Goal: Task Accomplishment & Management: Manage account settings

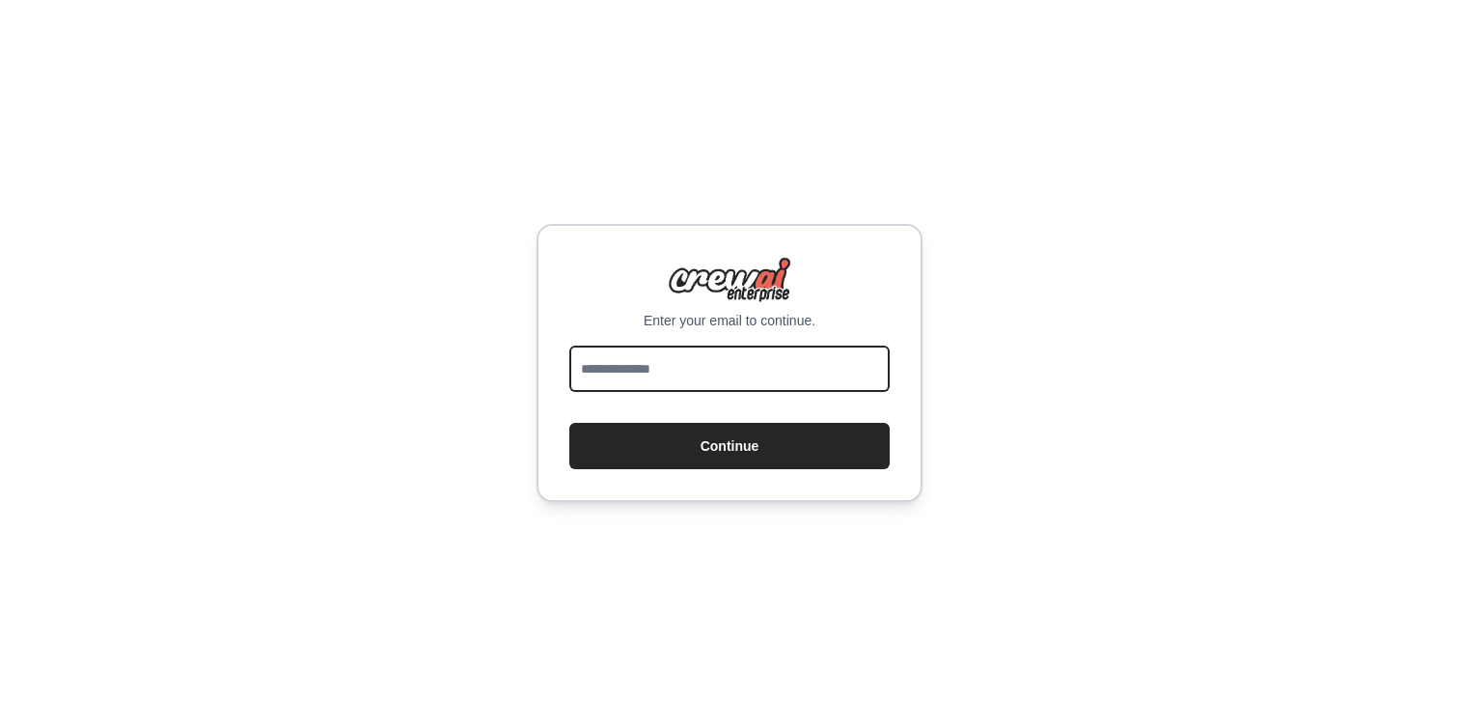
click at [637, 372] on input "email" at bounding box center [729, 369] width 320 height 46
type input "**********"
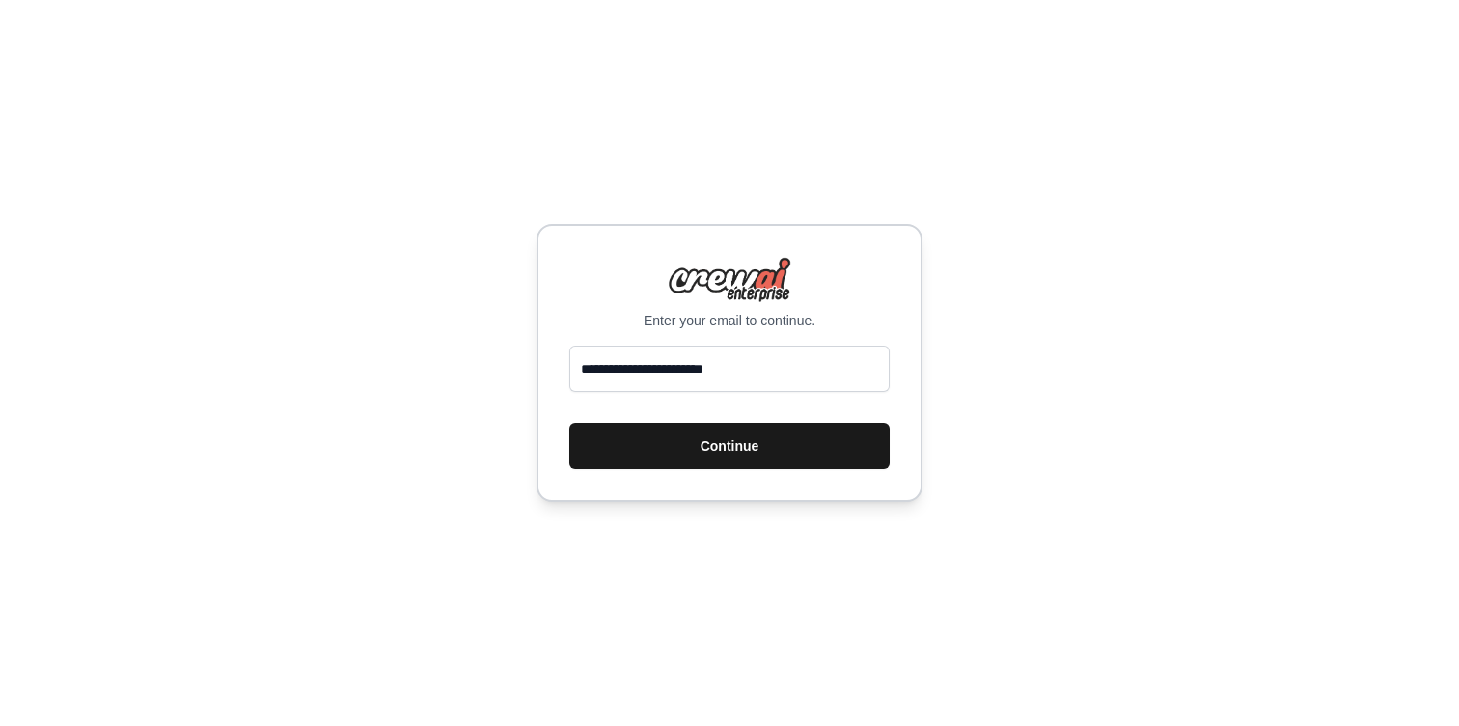
click at [685, 426] on button "Continue" at bounding box center [729, 446] width 320 height 46
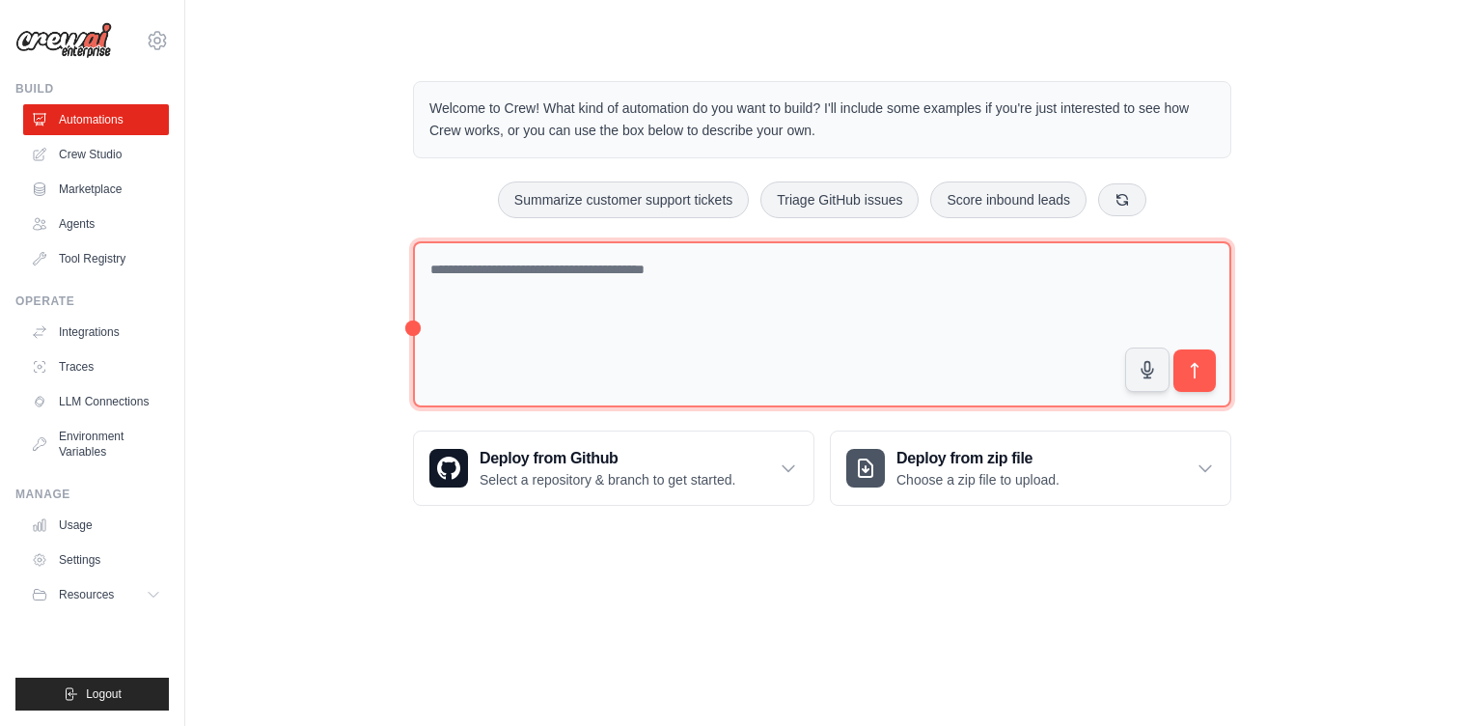
click at [527, 283] on textarea at bounding box center [822, 324] width 818 height 167
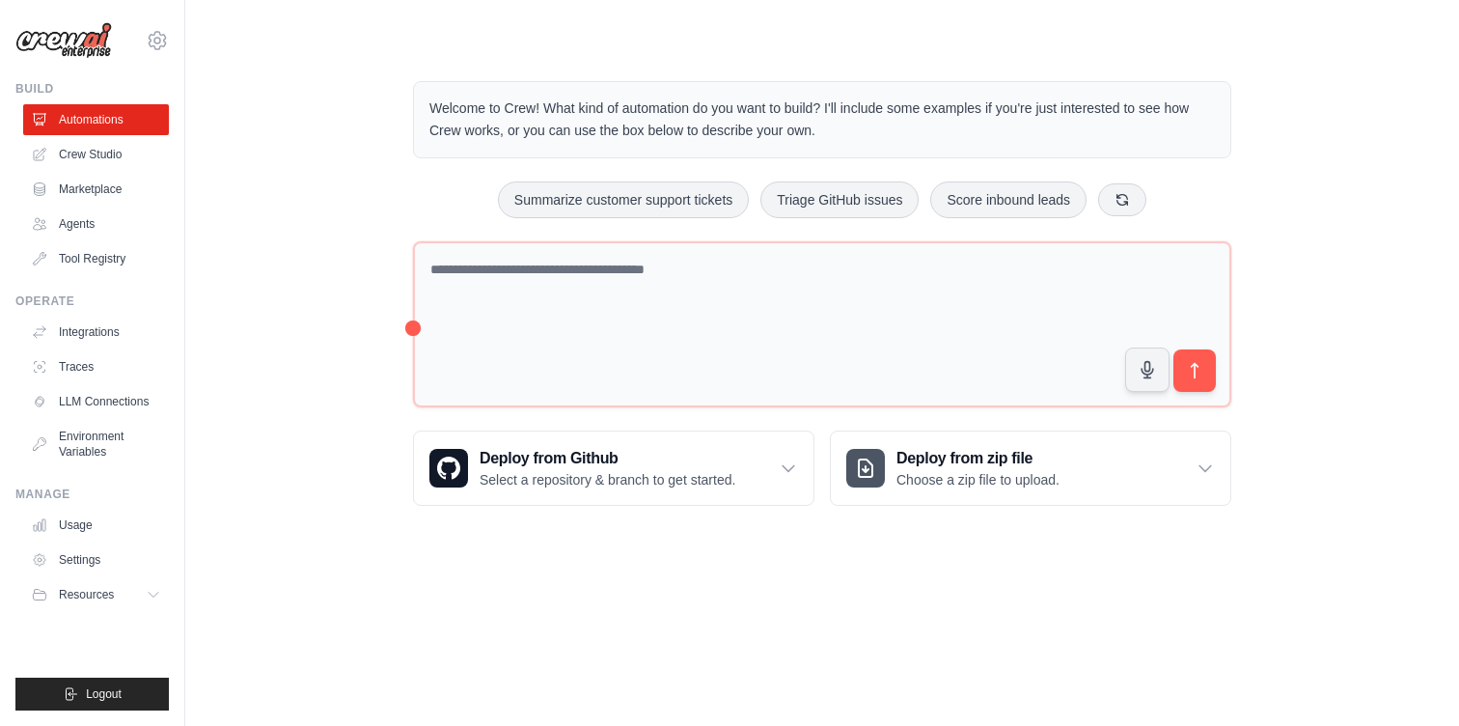
click at [374, 285] on div "Welcome to Crew! What kind of automation do you want to build? I'll include som…" at bounding box center [822, 293] width 1212 height 486
click at [124, 152] on link "Crew Studio" at bounding box center [98, 154] width 146 height 31
click at [80, 228] on link "Agents" at bounding box center [98, 223] width 146 height 31
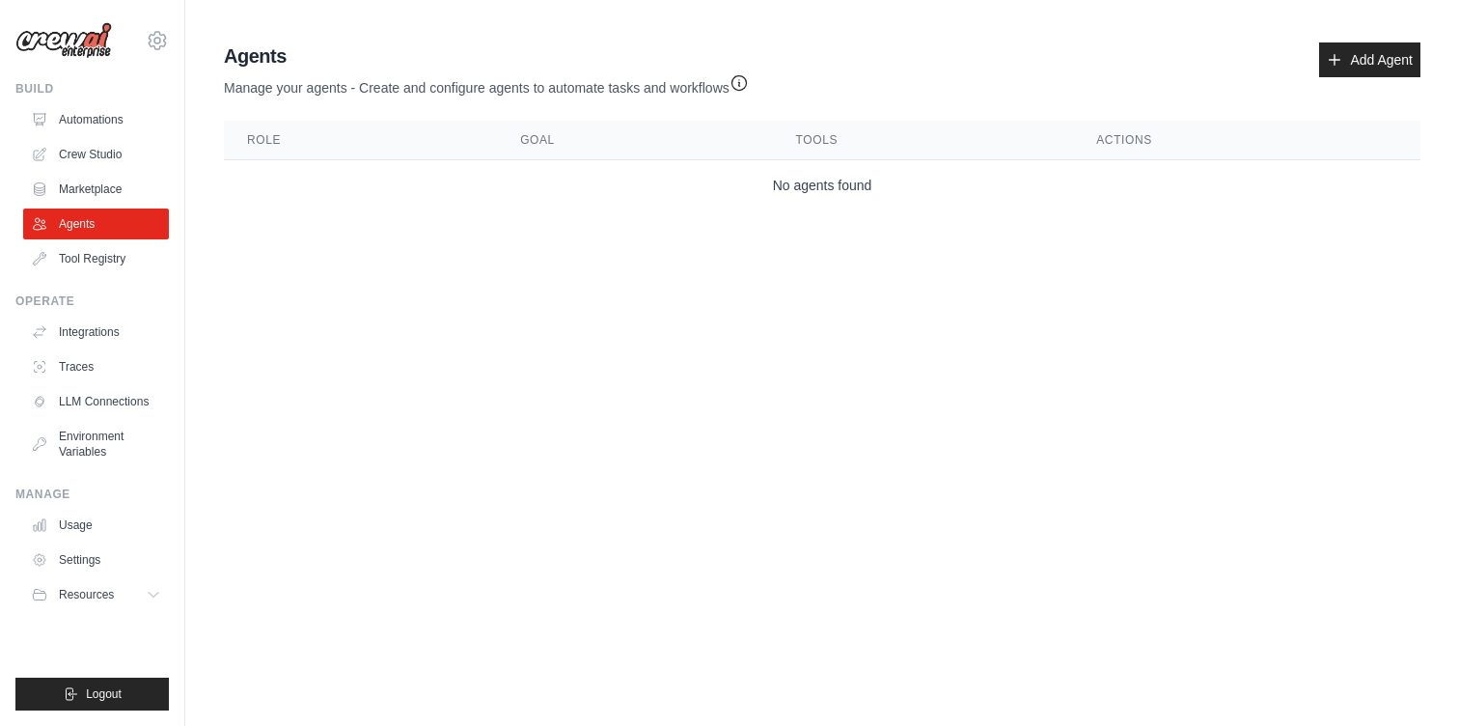
click at [731, 371] on body "[EMAIL_ADDRESS][DOMAIN_NAME] Settings Build Automations Crew Studio" at bounding box center [729, 363] width 1459 height 726
click at [1368, 57] on link "Add Agent" at bounding box center [1369, 59] width 101 height 35
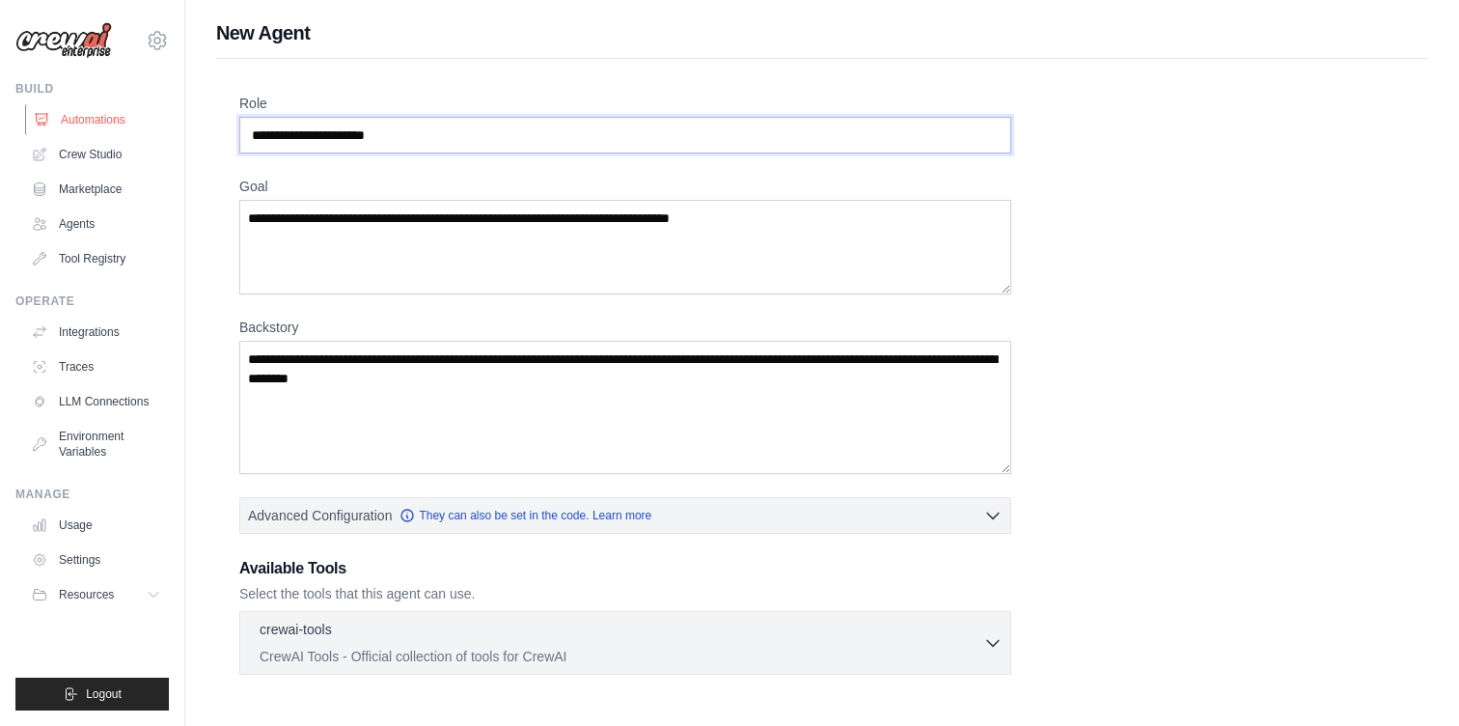
drag, startPoint x: 458, startPoint y: 139, endPoint x: 153, endPoint y: 109, distance: 306.4
click at [153, 109] on div "[EMAIL_ADDRESS][DOMAIN_NAME] Settings Build Automations Crew Studio" at bounding box center [729, 352] width 1459 height 705
click at [358, 131] on input "Role" at bounding box center [625, 135] width 772 height 37
type input "**"
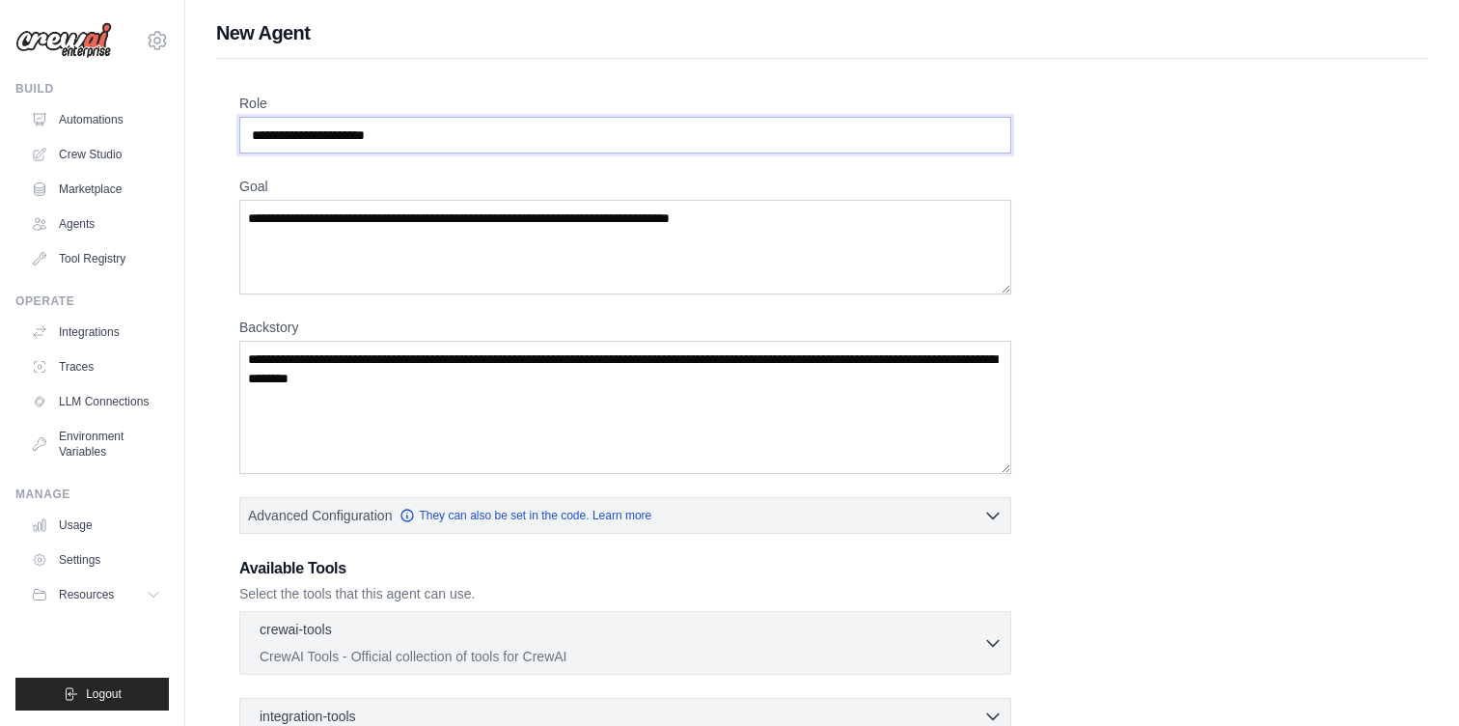
paste input "**********"
type input "**********"
click at [433, 245] on textarea "Goal" at bounding box center [625, 247] width 772 height 95
paste textarea "**********"
type textarea "**********"
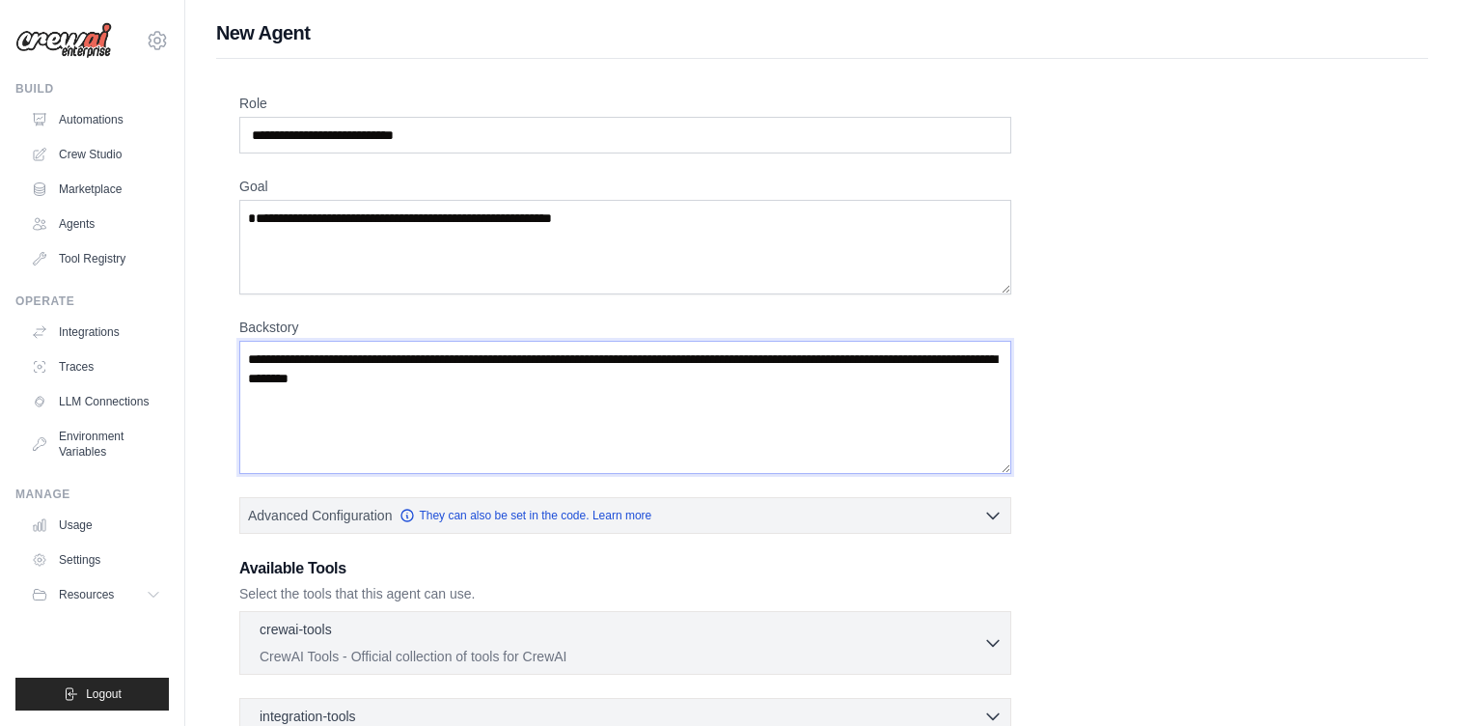
click at [451, 415] on textarea "Backstory" at bounding box center [625, 407] width 772 height 133
paste textarea "**********"
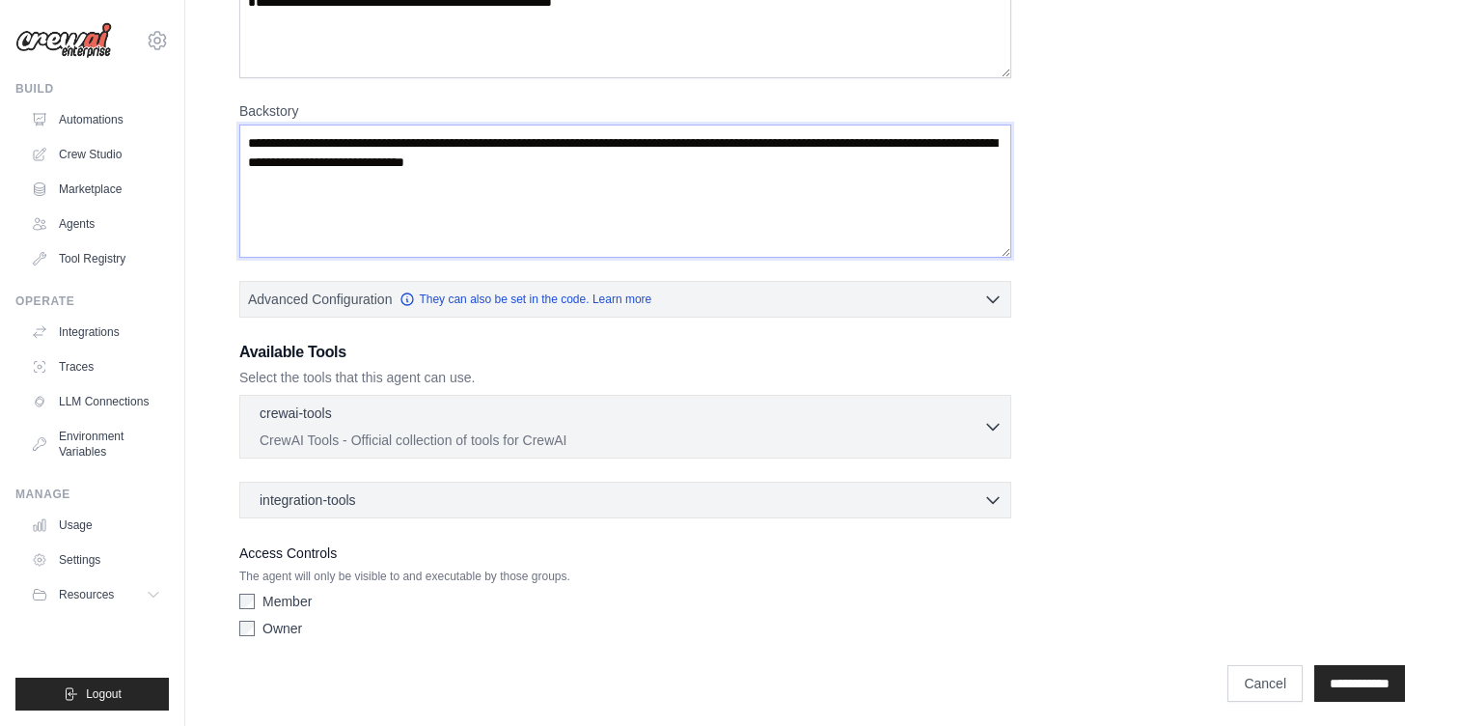
scroll to position [223, 0]
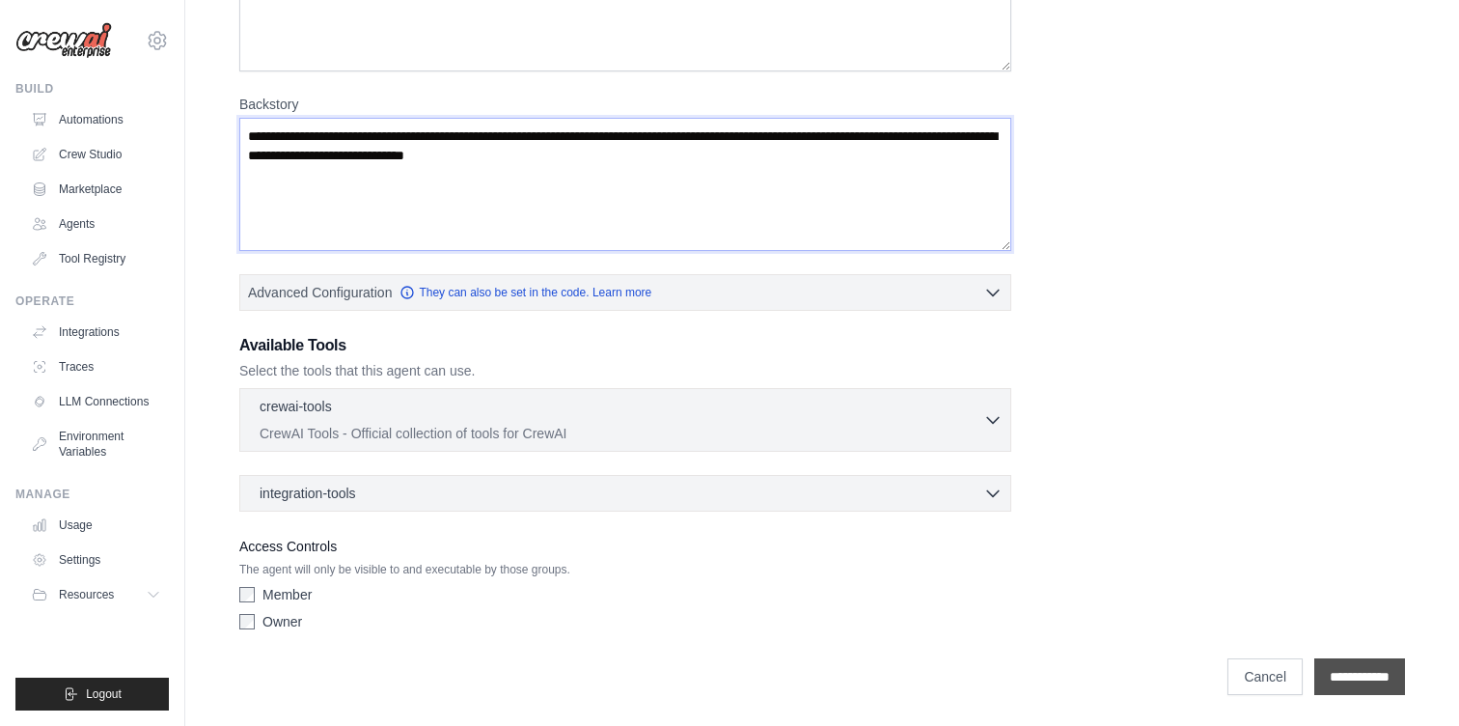
type textarea "**********"
click at [1329, 673] on input "**********" at bounding box center [1359, 676] width 91 height 37
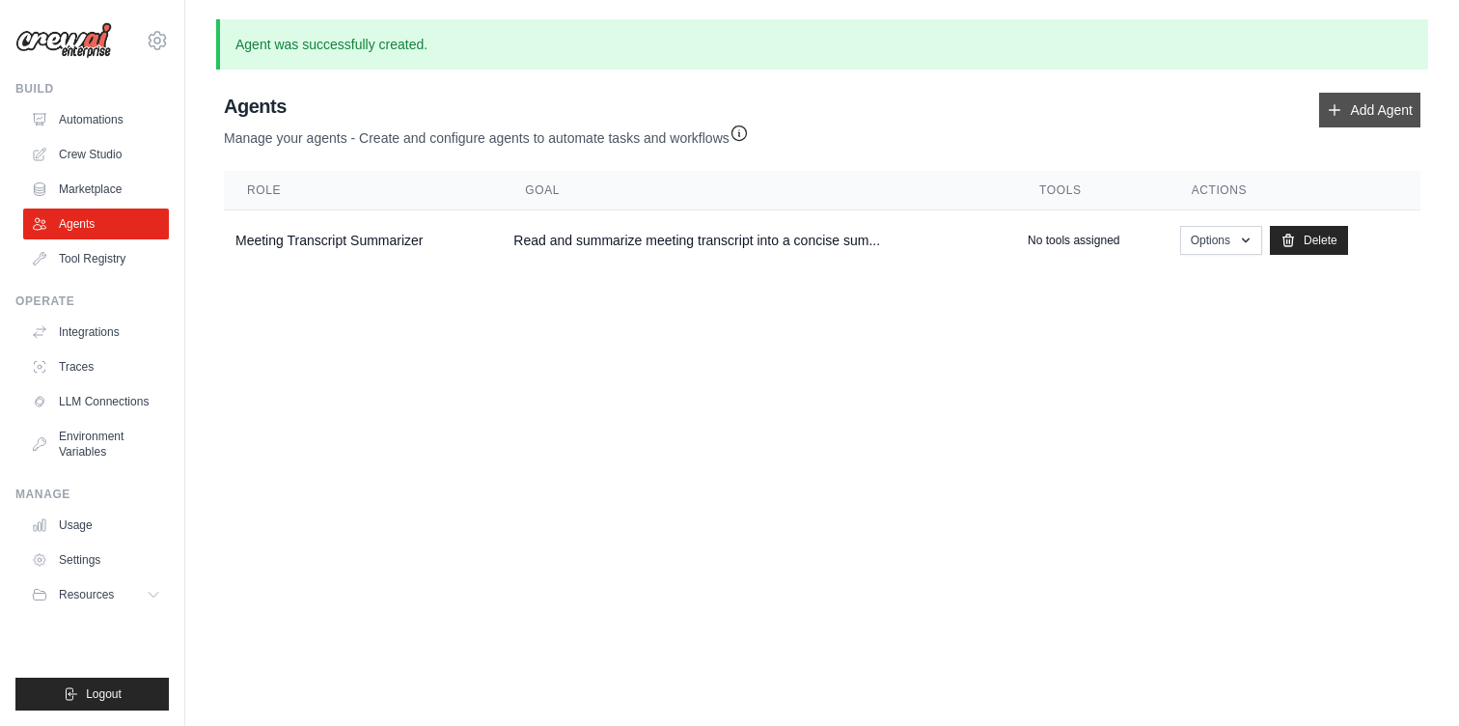
click at [1389, 98] on link "Add Agent" at bounding box center [1369, 110] width 101 height 35
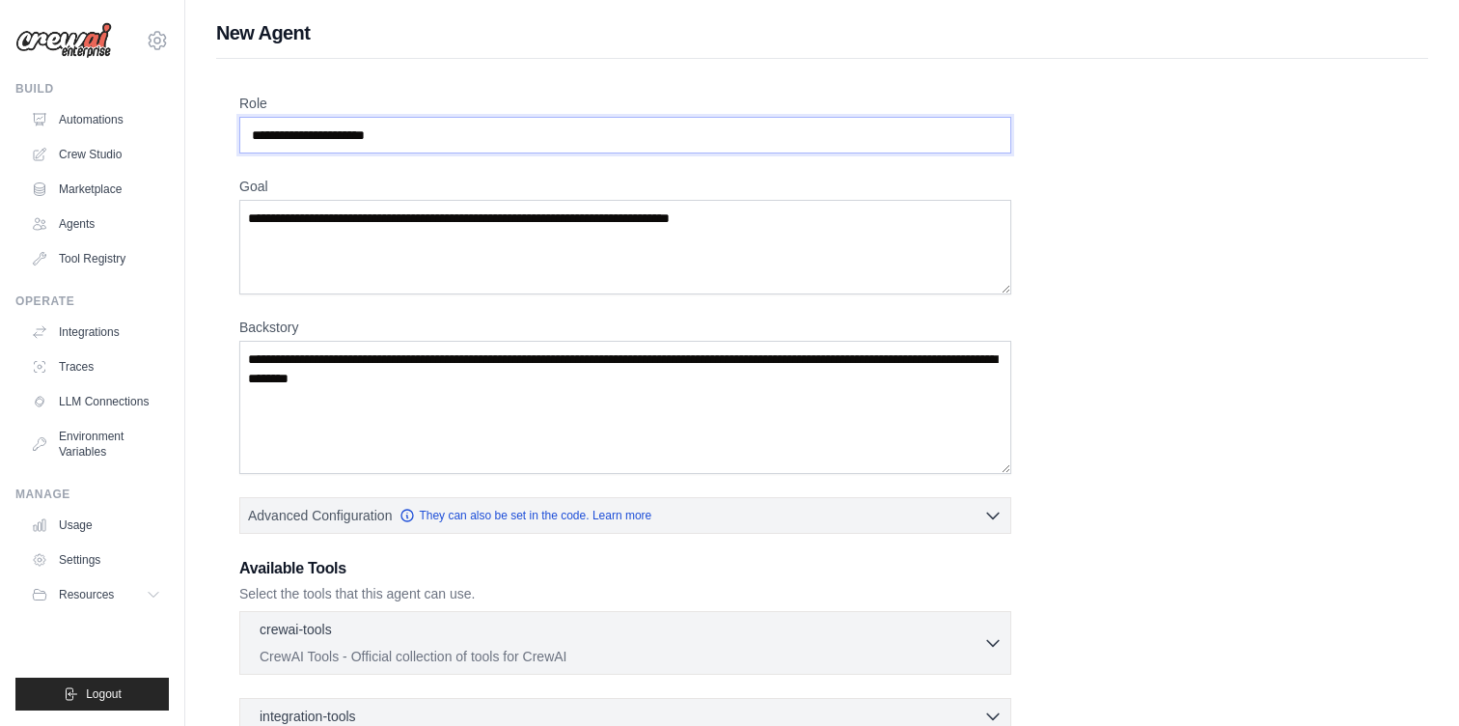
click at [512, 144] on input "Role" at bounding box center [625, 135] width 772 height 37
paste input "**********"
type input "**********"
click at [453, 236] on textarea "Goal" at bounding box center [625, 247] width 772 height 95
paste textarea "**********"
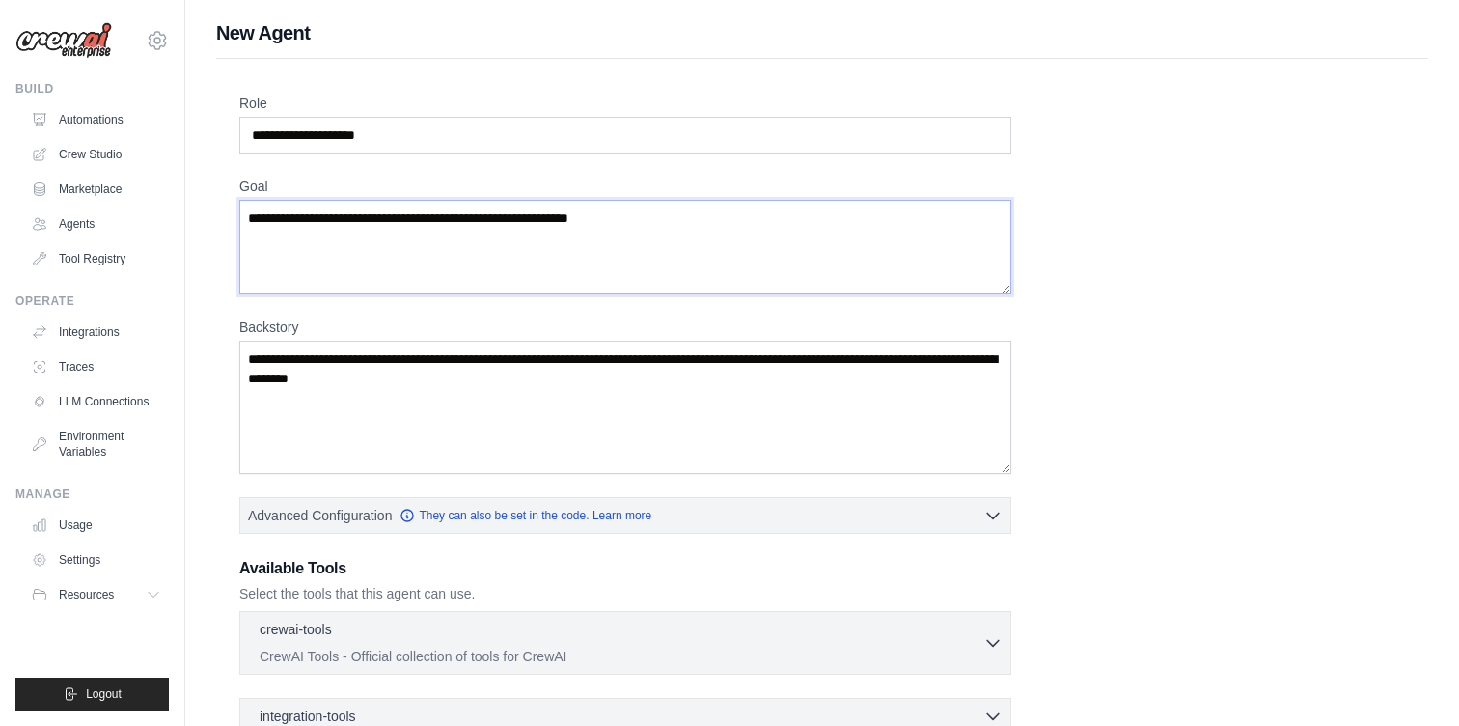
type textarea "**********"
click at [436, 385] on textarea "Backstory" at bounding box center [625, 407] width 772 height 133
paste textarea "**********"
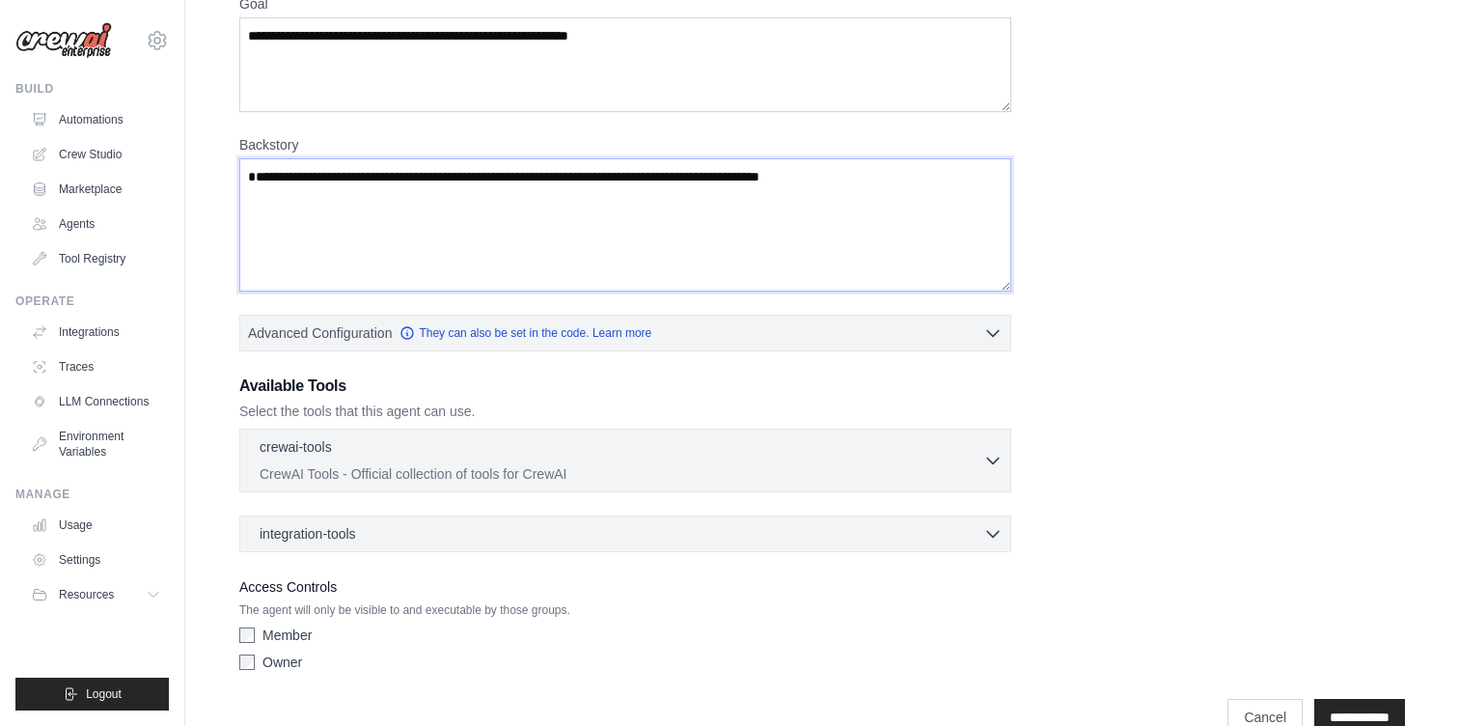
scroll to position [223, 0]
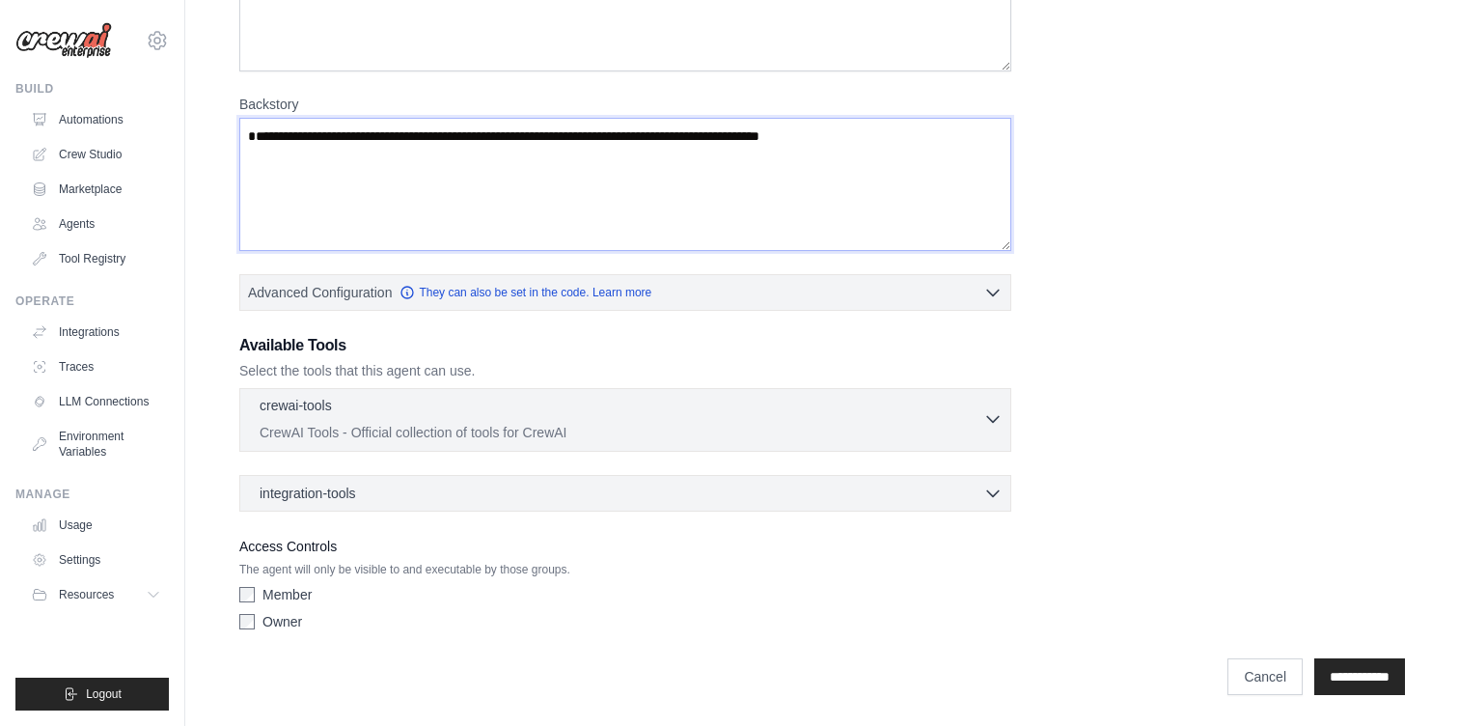
type textarea "**********"
click at [952, 426] on p "CrewAI Tools - Official collection of tools for CrewAI" at bounding box center [622, 432] width 724 height 19
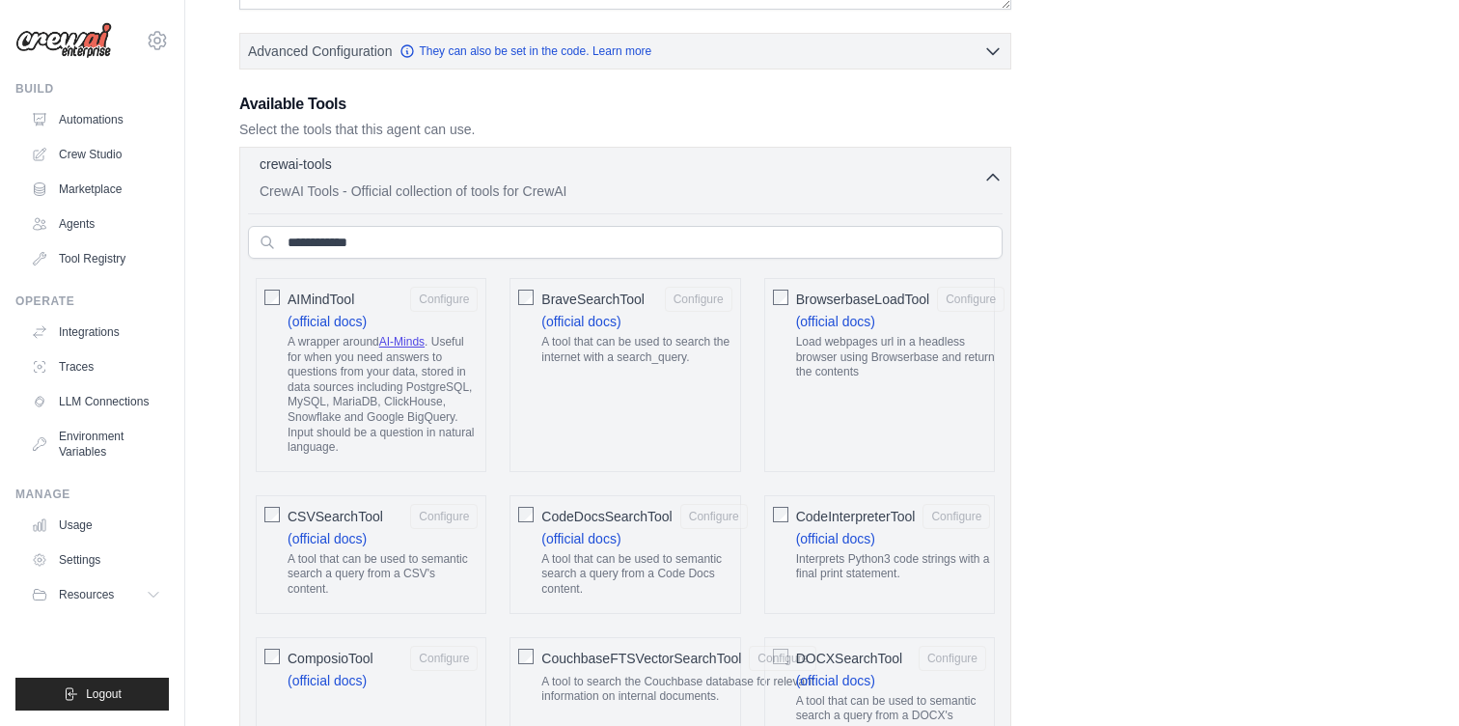
scroll to position [462, 0]
click at [975, 187] on p "CrewAI Tools - Official collection of tools for CrewAI" at bounding box center [622, 192] width 724 height 19
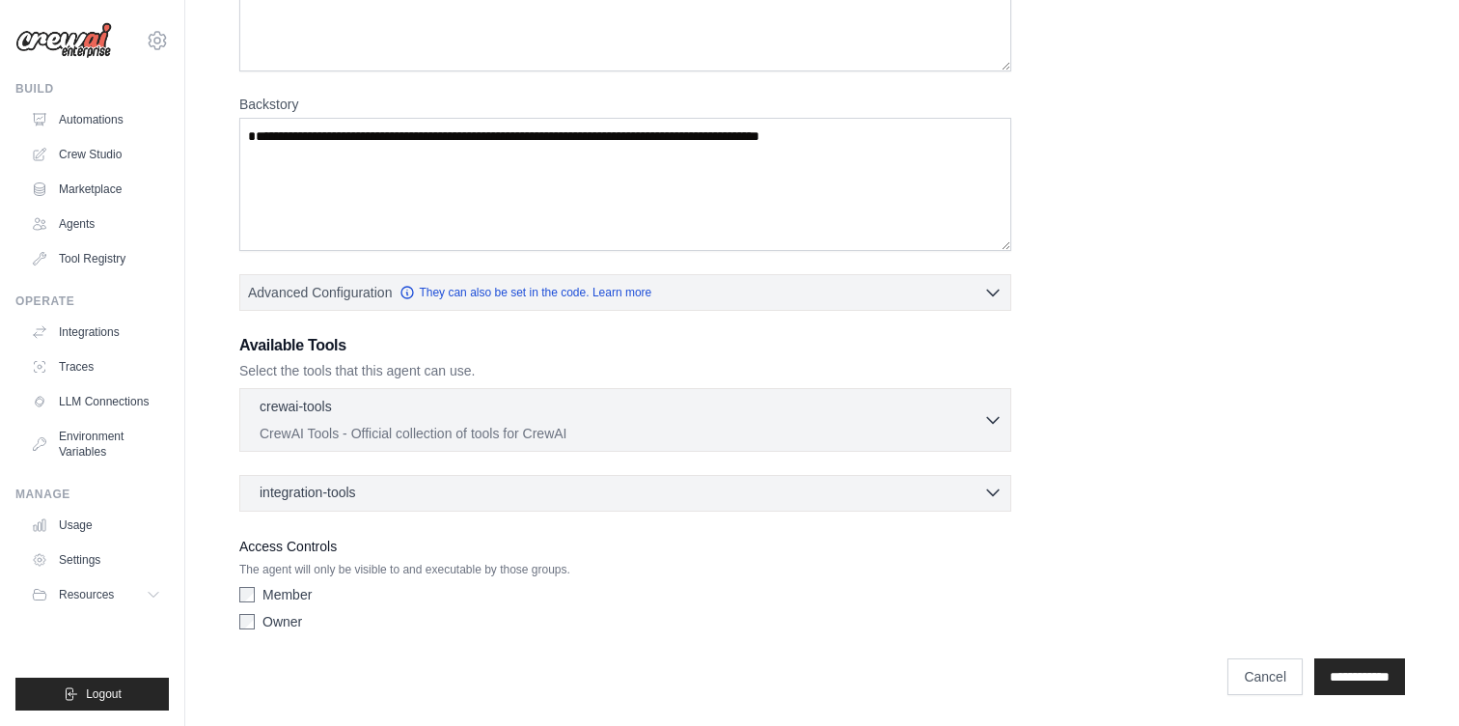
click at [654, 486] on div "integration-tools 0 selected" at bounding box center [631, 492] width 743 height 19
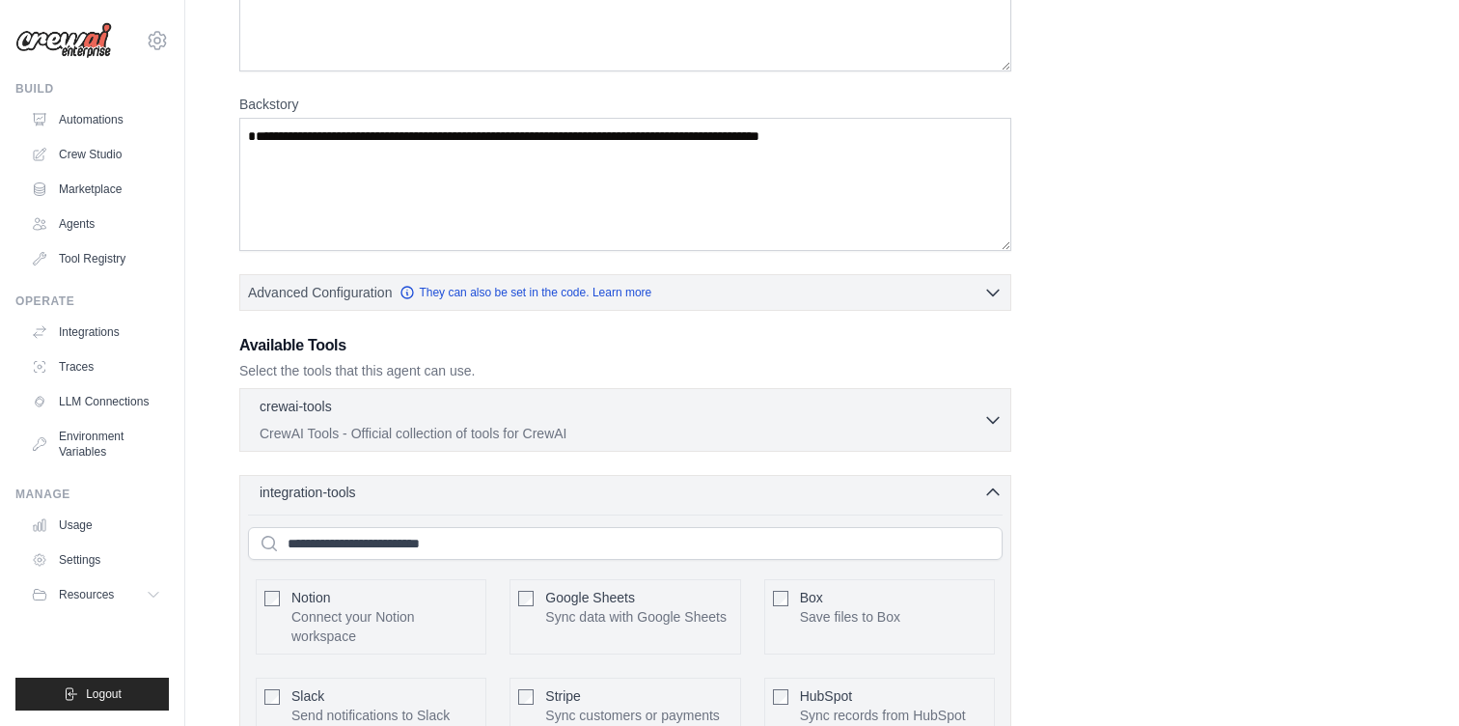
click at [654, 486] on div "integration-tools 0 selected" at bounding box center [631, 492] width 743 height 19
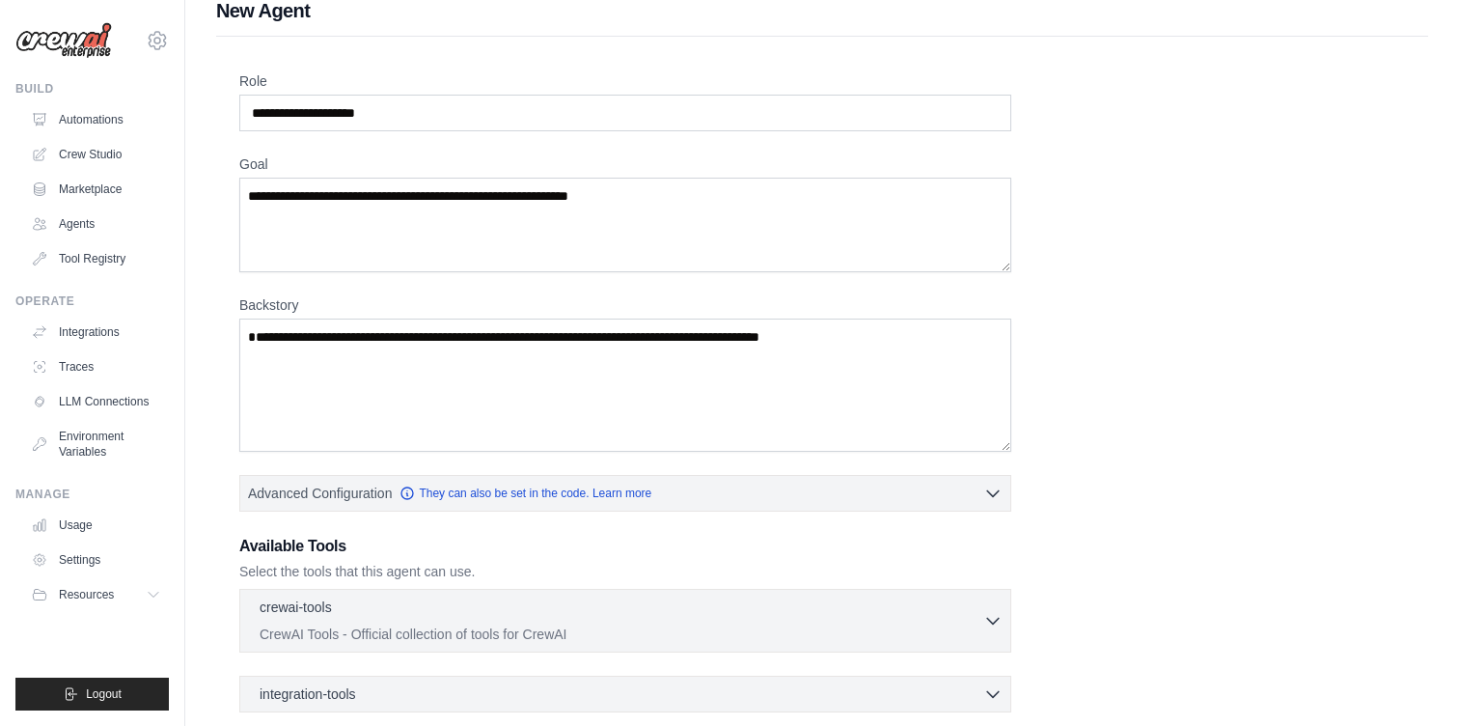
scroll to position [0, 0]
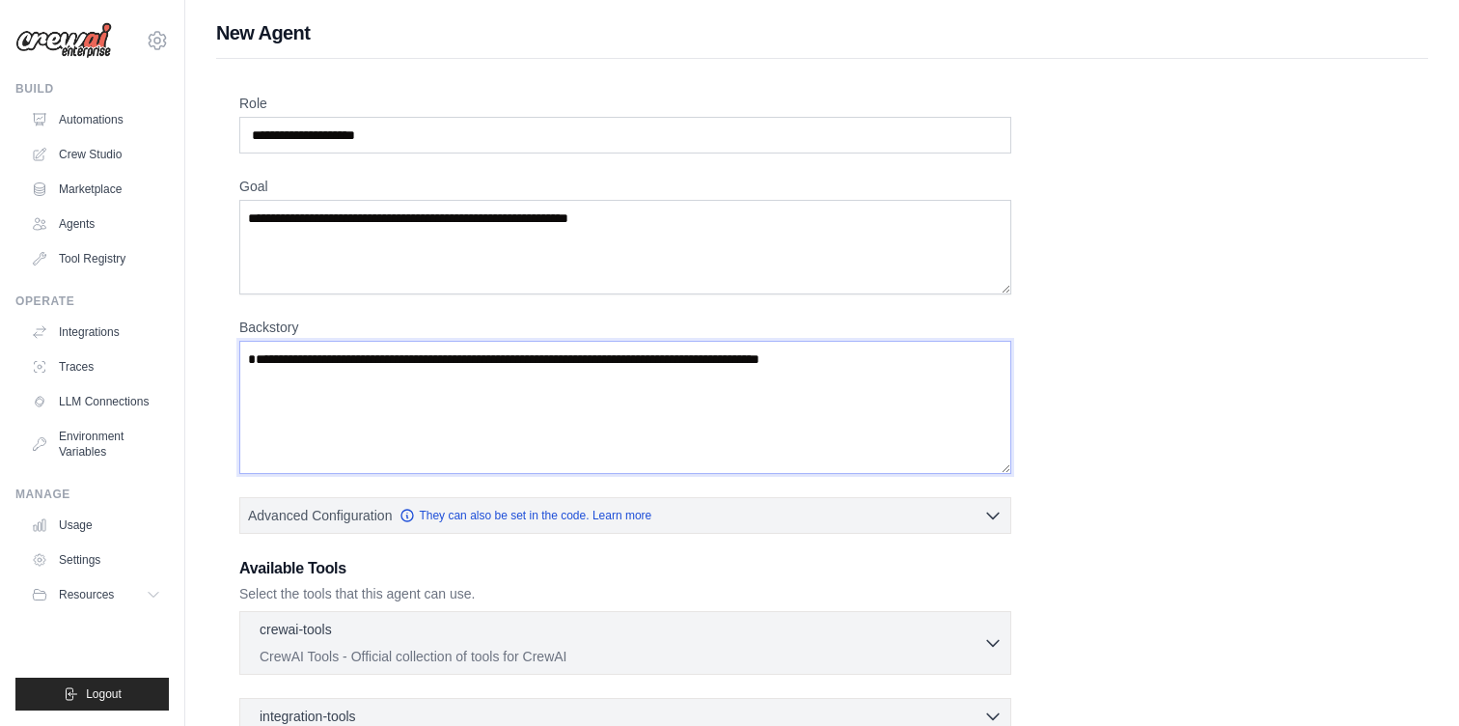
click at [650, 451] on textarea "**********" at bounding box center [625, 407] width 772 height 133
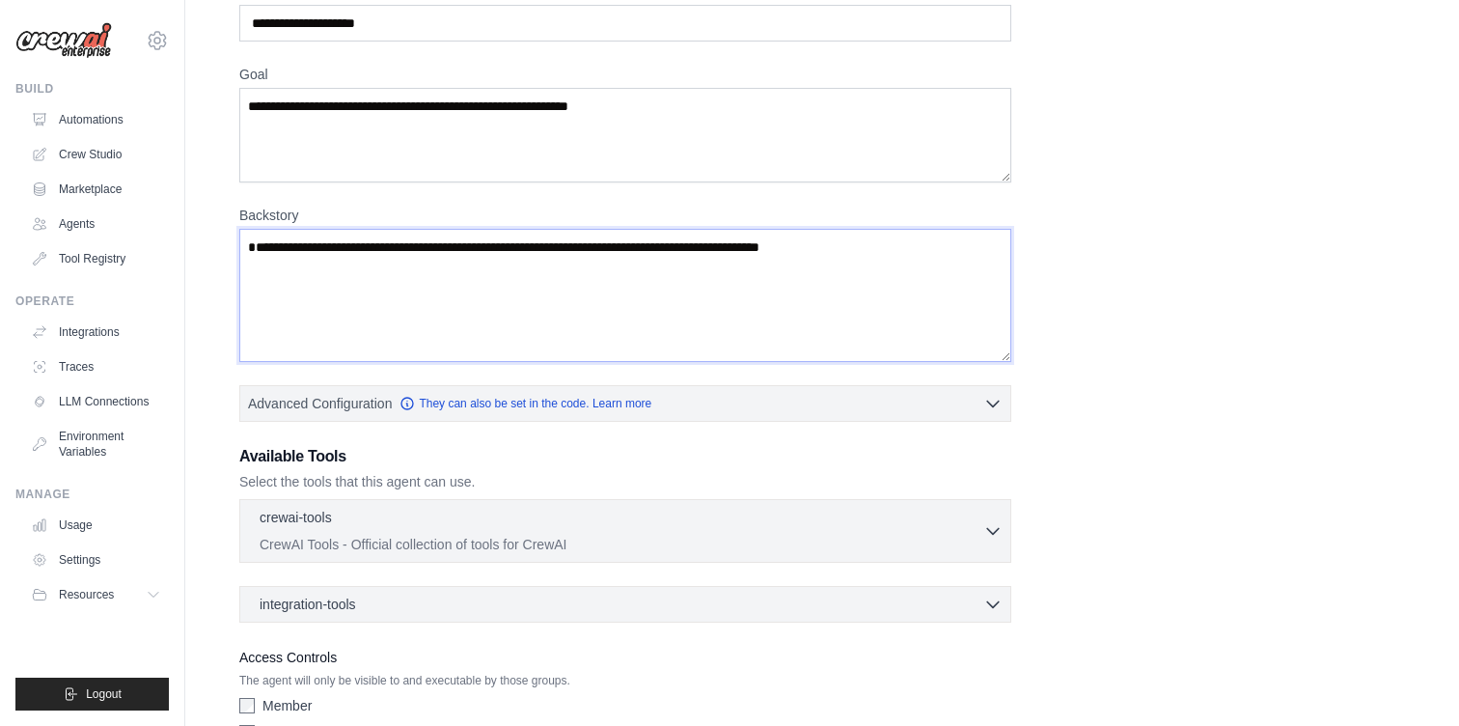
scroll to position [223, 0]
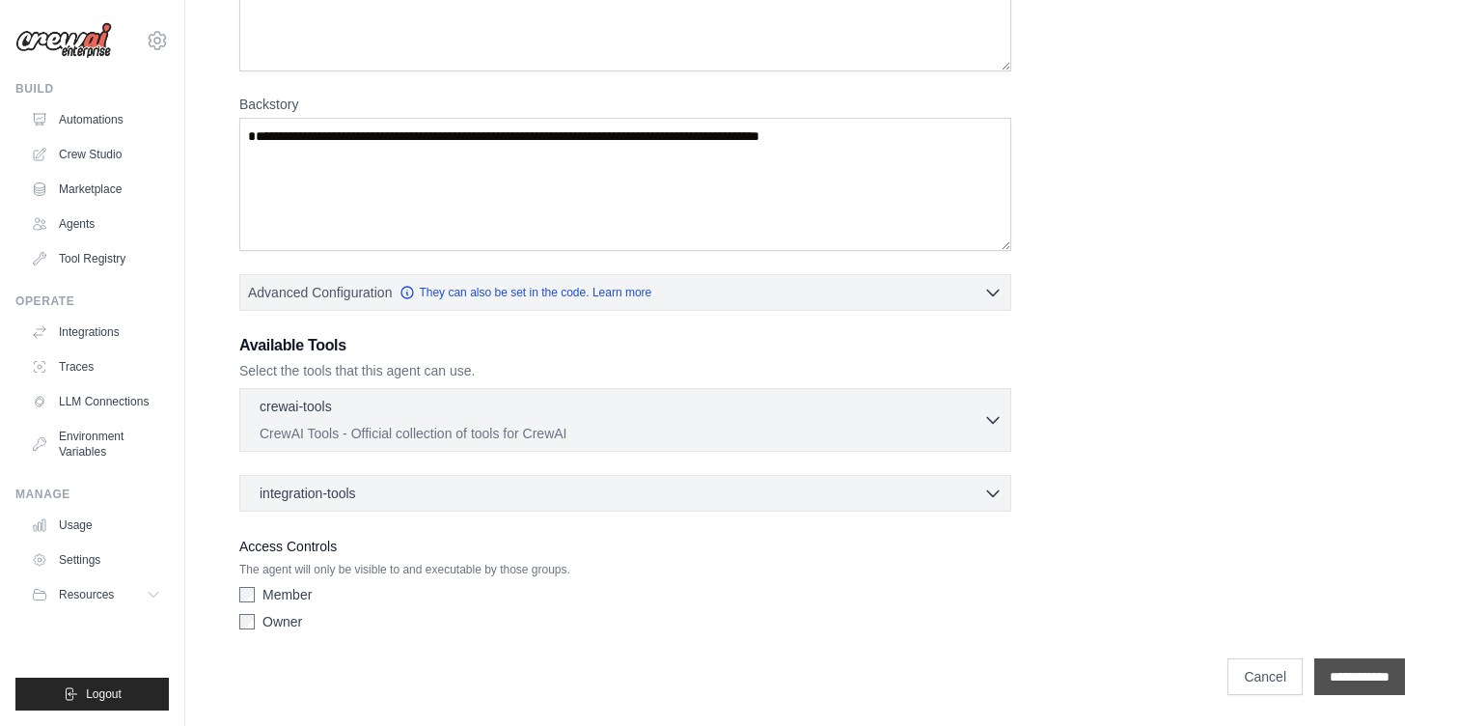
click at [1344, 668] on input "**********" at bounding box center [1359, 676] width 91 height 37
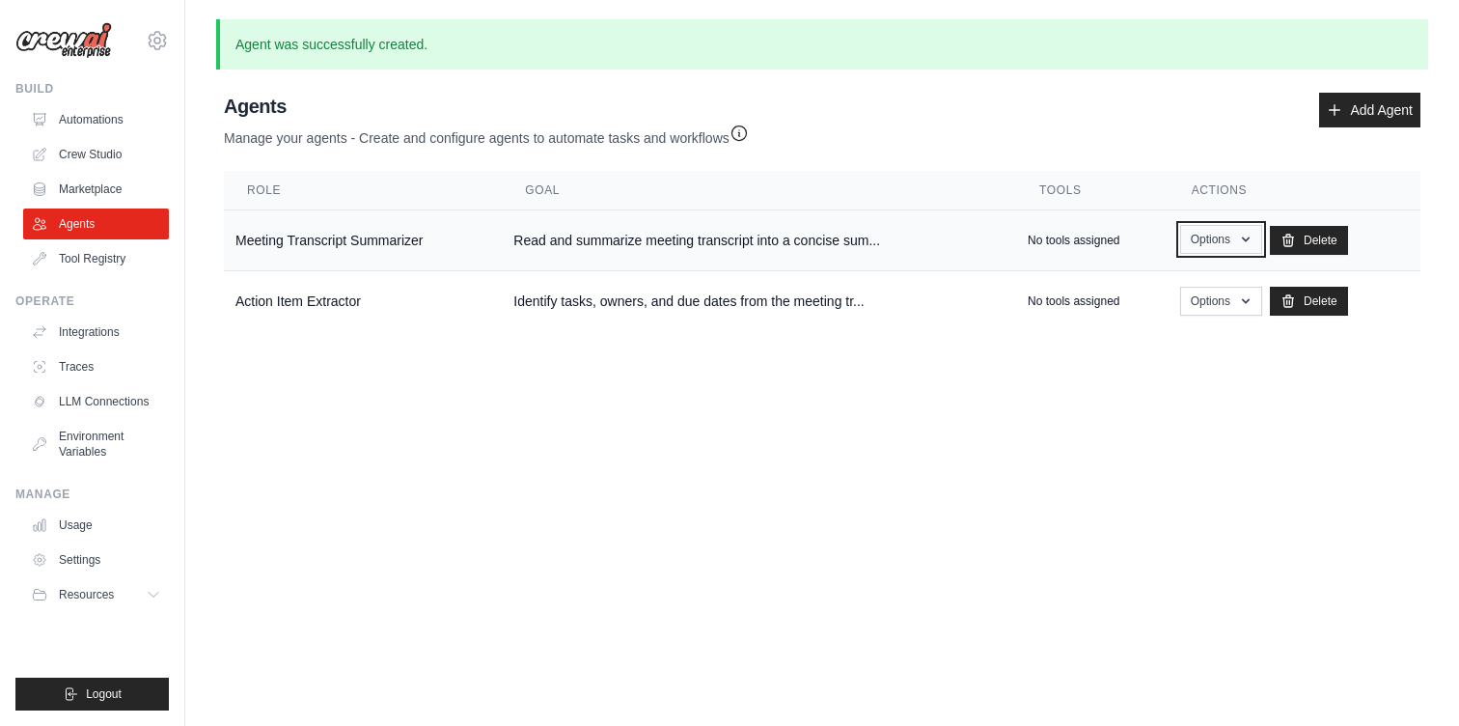
click at [1254, 241] on icon "button" at bounding box center [1245, 239] width 15 height 15
click at [1200, 290] on link "Show" at bounding box center [1192, 283] width 139 height 35
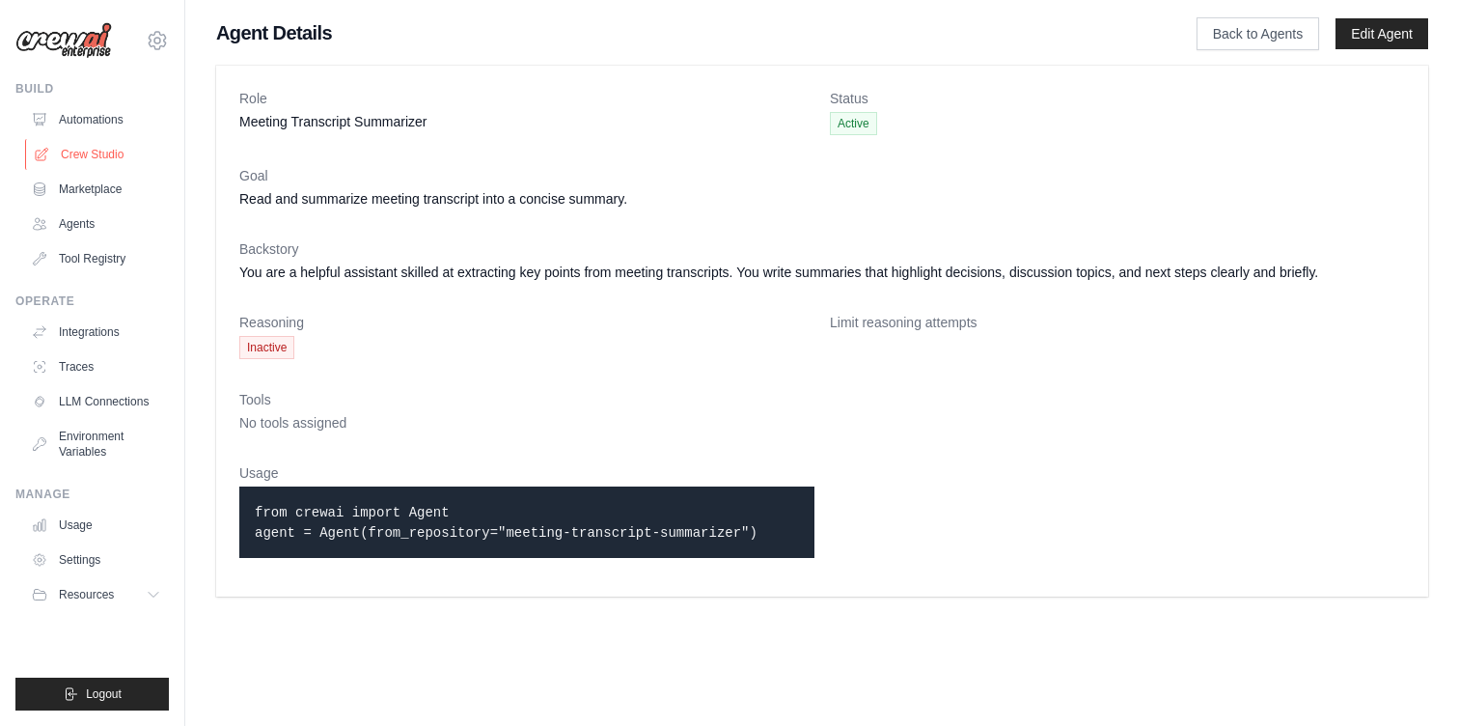
click at [108, 154] on link "Crew Studio" at bounding box center [98, 154] width 146 height 31
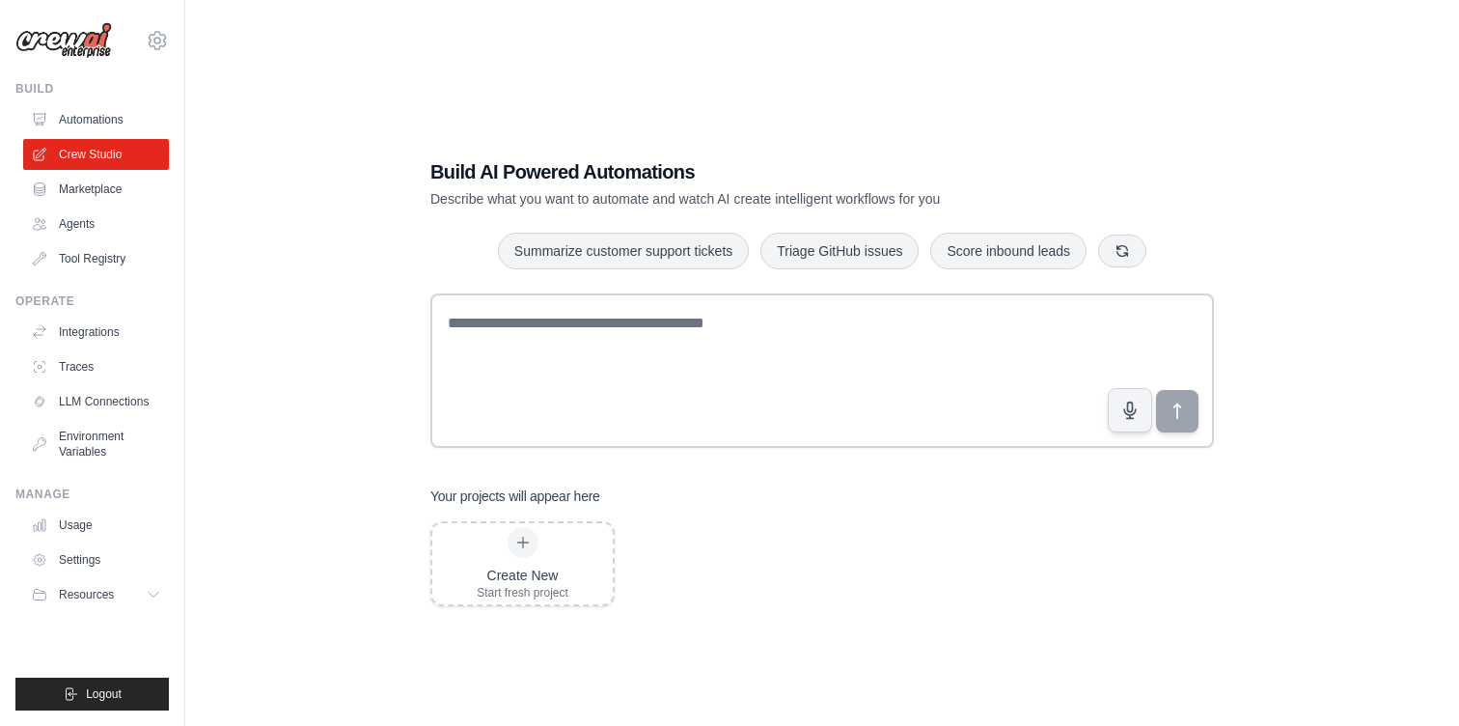
click at [649, 548] on div "Create New Start fresh project" at bounding box center [822, 563] width 784 height 85
click at [124, 124] on link "Automations" at bounding box center [98, 119] width 146 height 31
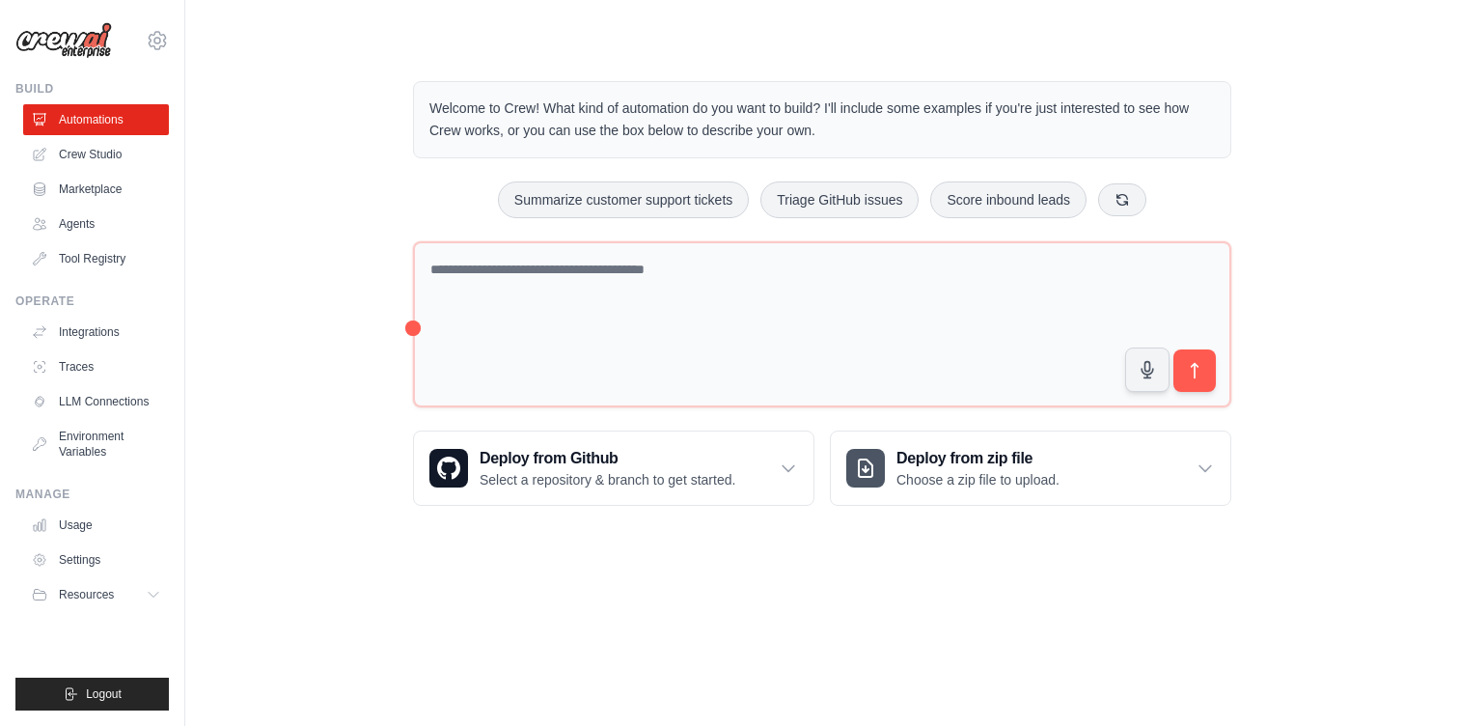
click at [273, 195] on div "Welcome to Crew! What kind of automation do you want to build? I'll include som…" at bounding box center [822, 293] width 1212 height 486
click at [107, 160] on link "Crew Studio" at bounding box center [98, 154] width 146 height 31
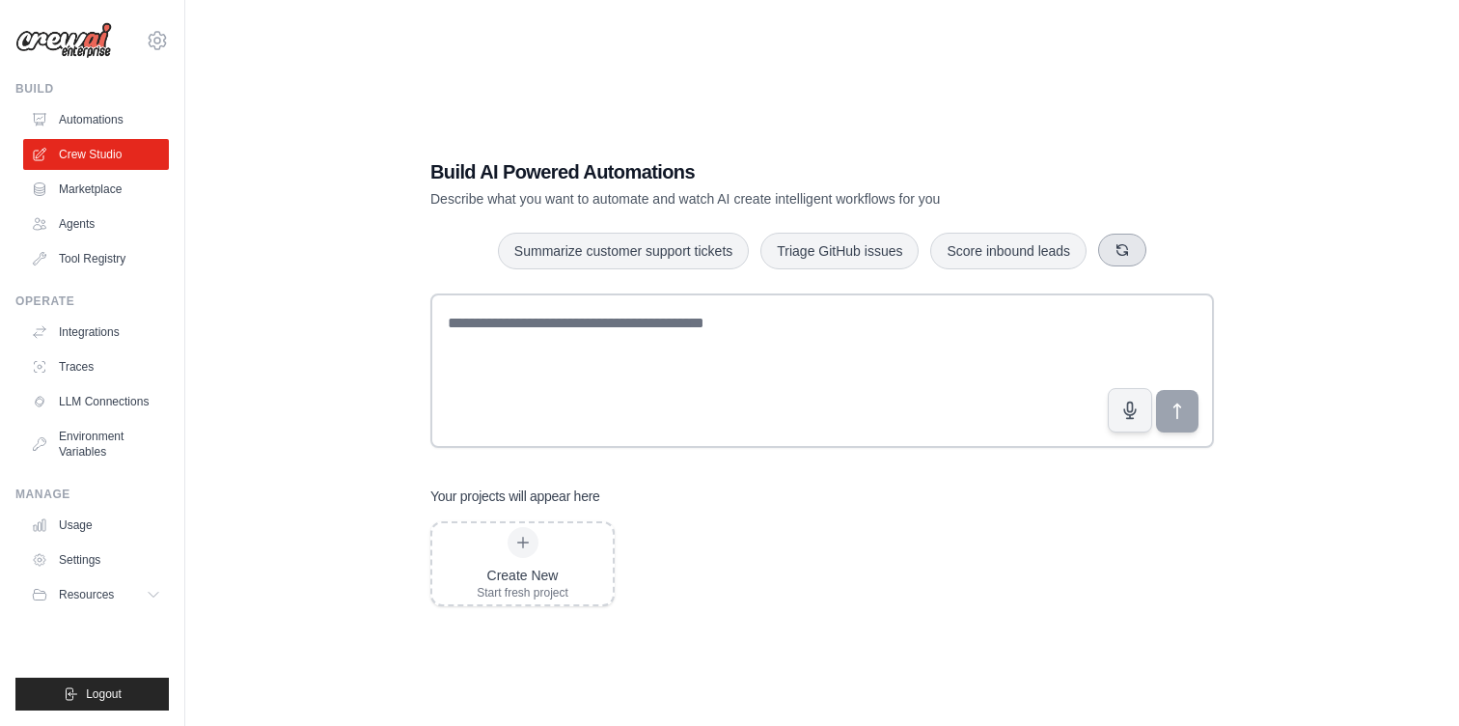
click at [1147, 252] on button "button" at bounding box center [1122, 250] width 48 height 33
click at [532, 528] on div "Create New Start fresh project" at bounding box center [523, 563] width 92 height 73
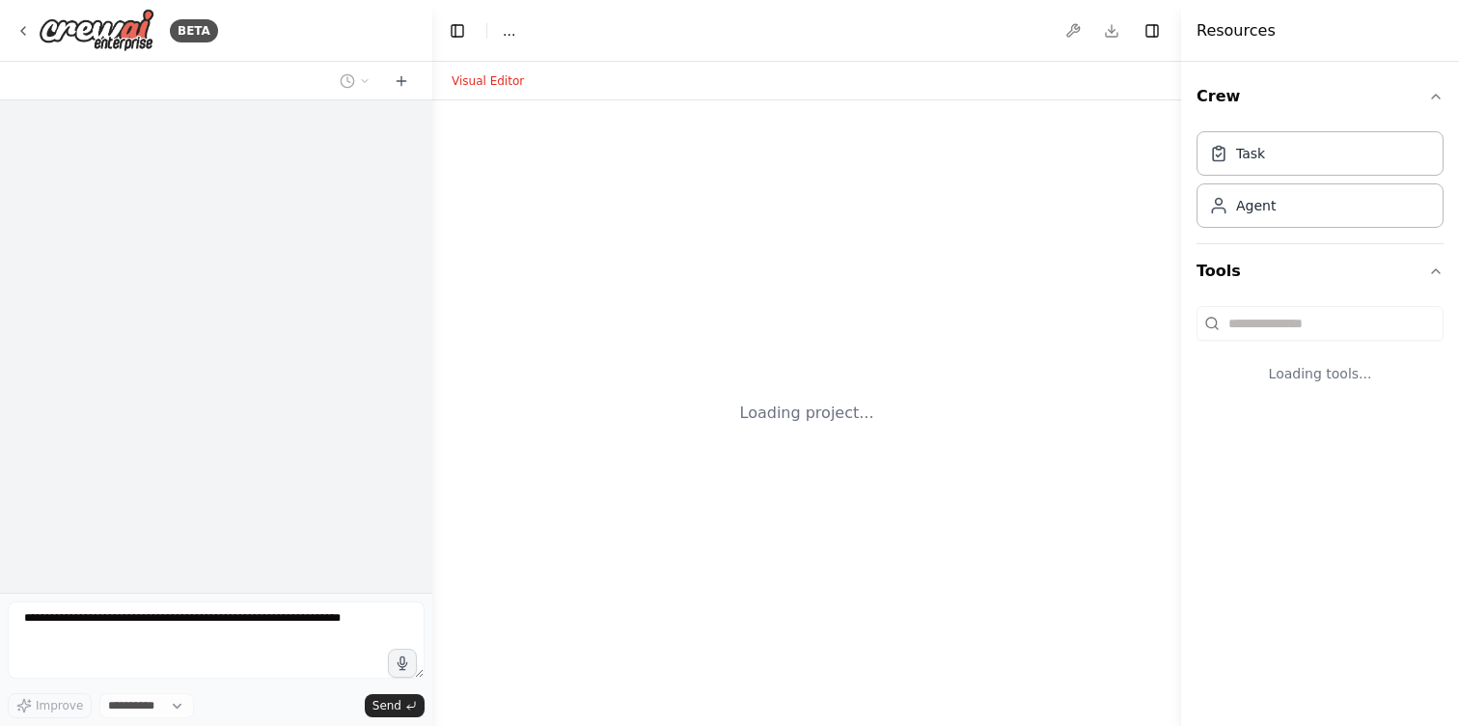
select select "****"
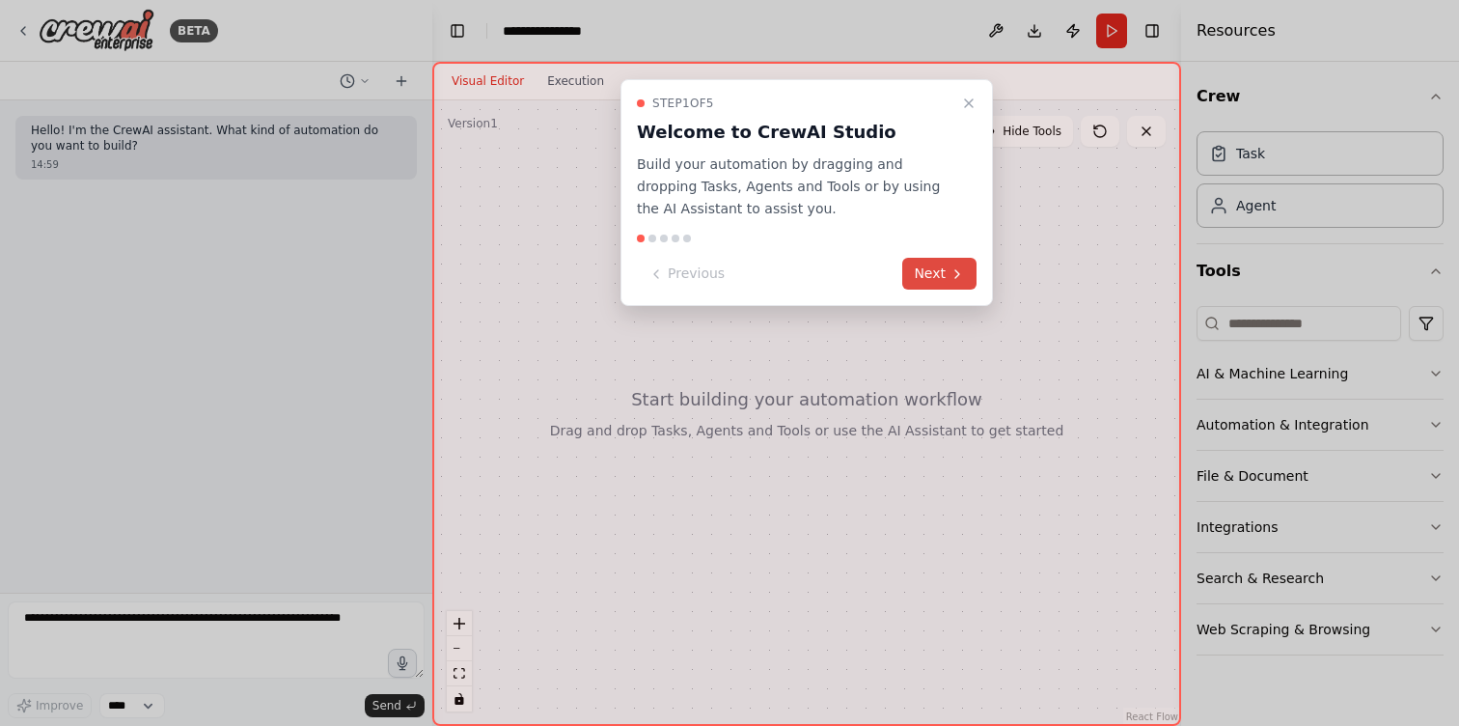
click at [941, 285] on button "Next" at bounding box center [939, 274] width 74 height 32
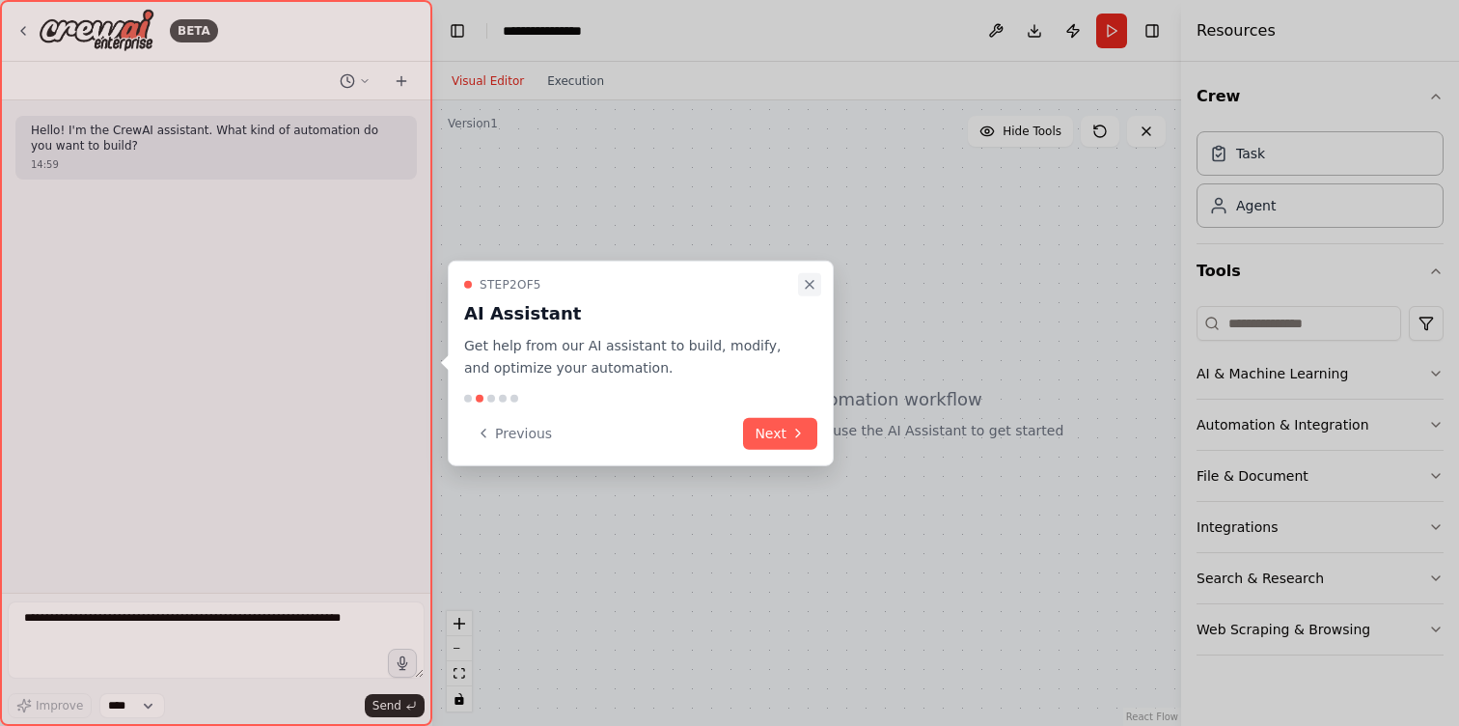
click at [817, 279] on button "Close walkthrough" at bounding box center [809, 284] width 23 height 23
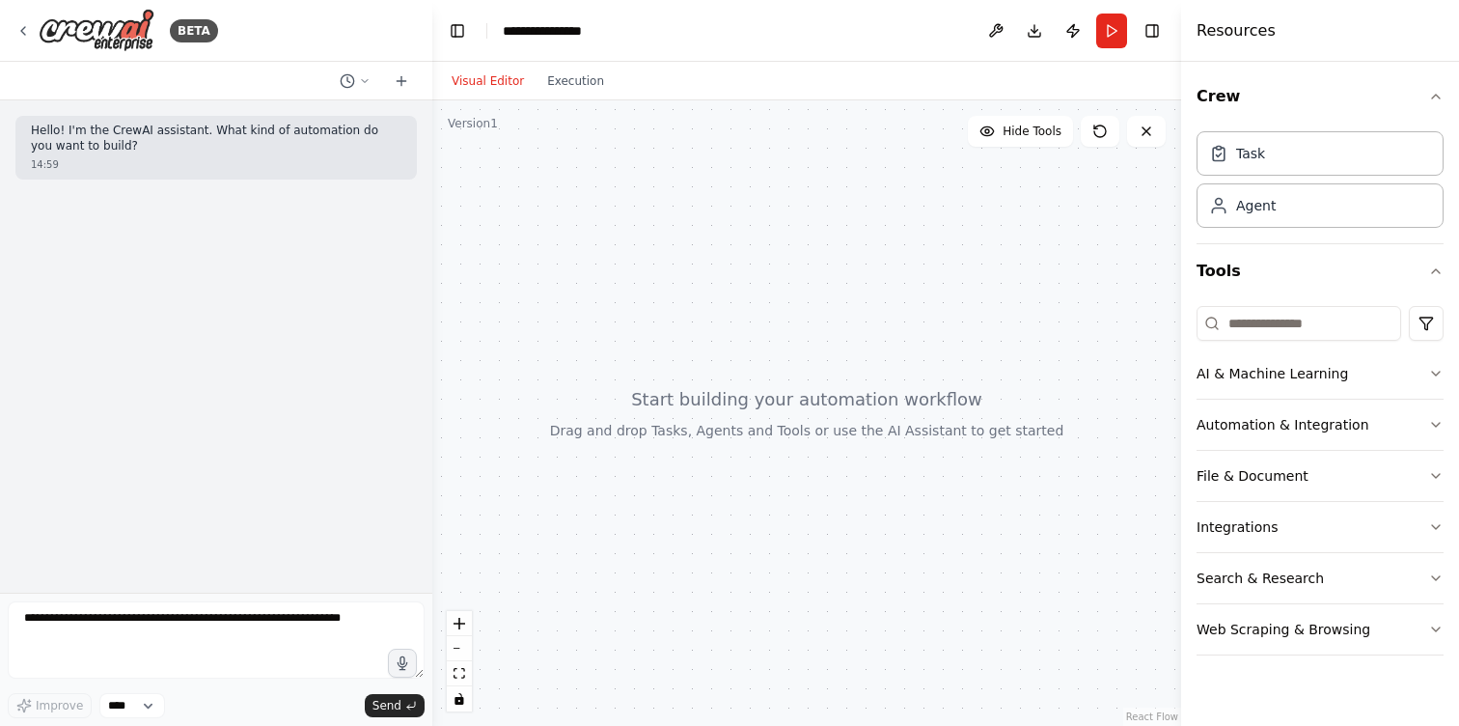
click at [822, 393] on div at bounding box center [806, 412] width 749 height 625
click at [1253, 207] on div "Agent" at bounding box center [1256, 204] width 40 height 19
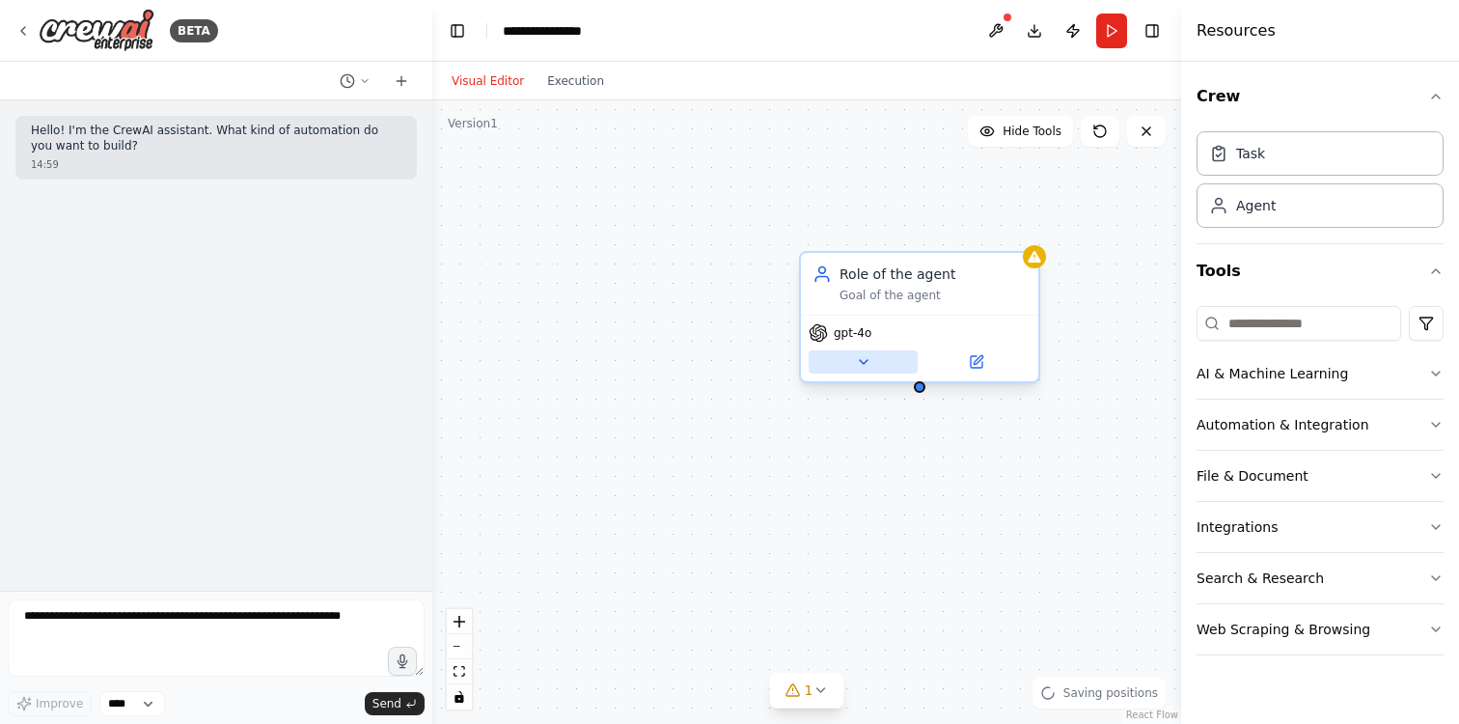
click at [863, 358] on icon at bounding box center [863, 361] width 15 height 15
click at [864, 358] on icon at bounding box center [863, 361] width 15 height 15
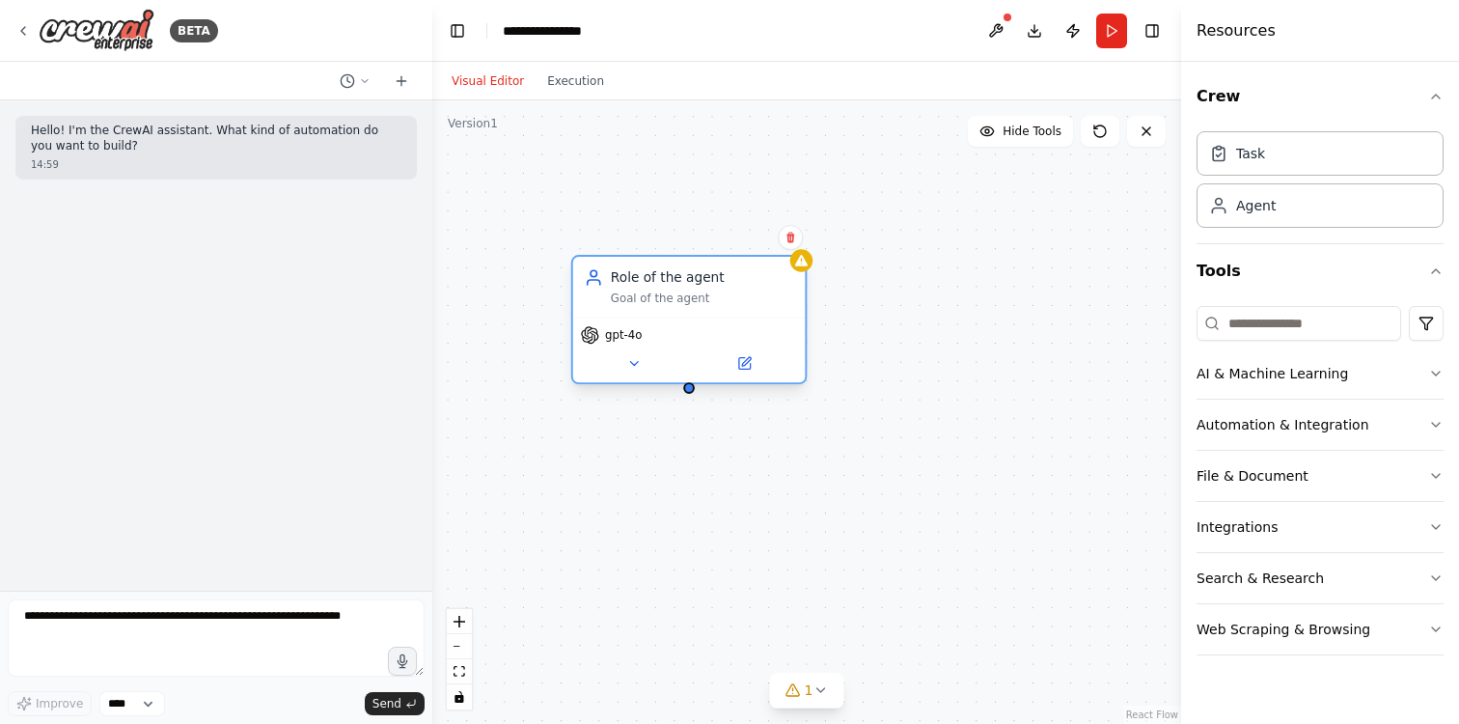
drag, startPoint x: 861, startPoint y: 313, endPoint x: 633, endPoint y: 313, distance: 227.8
click at [633, 313] on div "Role of the agent Goal of the agent" at bounding box center [689, 287] width 233 height 61
click at [41, 22] on img at bounding box center [97, 30] width 116 height 43
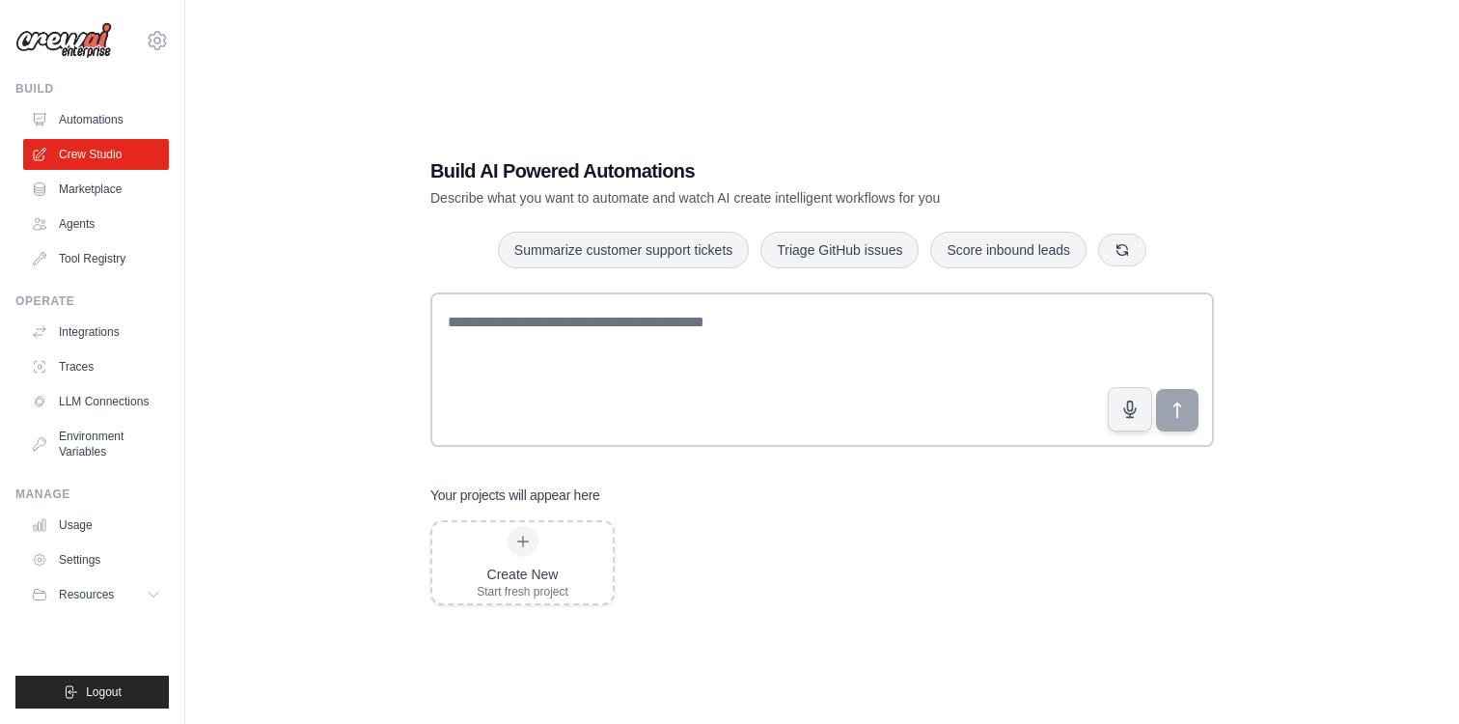
click at [365, 431] on div "Build AI Powered Automations Describe what you want to automate and watch AI cr…" at bounding box center [822, 381] width 1212 height 724
click at [90, 211] on link "Agents" at bounding box center [98, 223] width 146 height 31
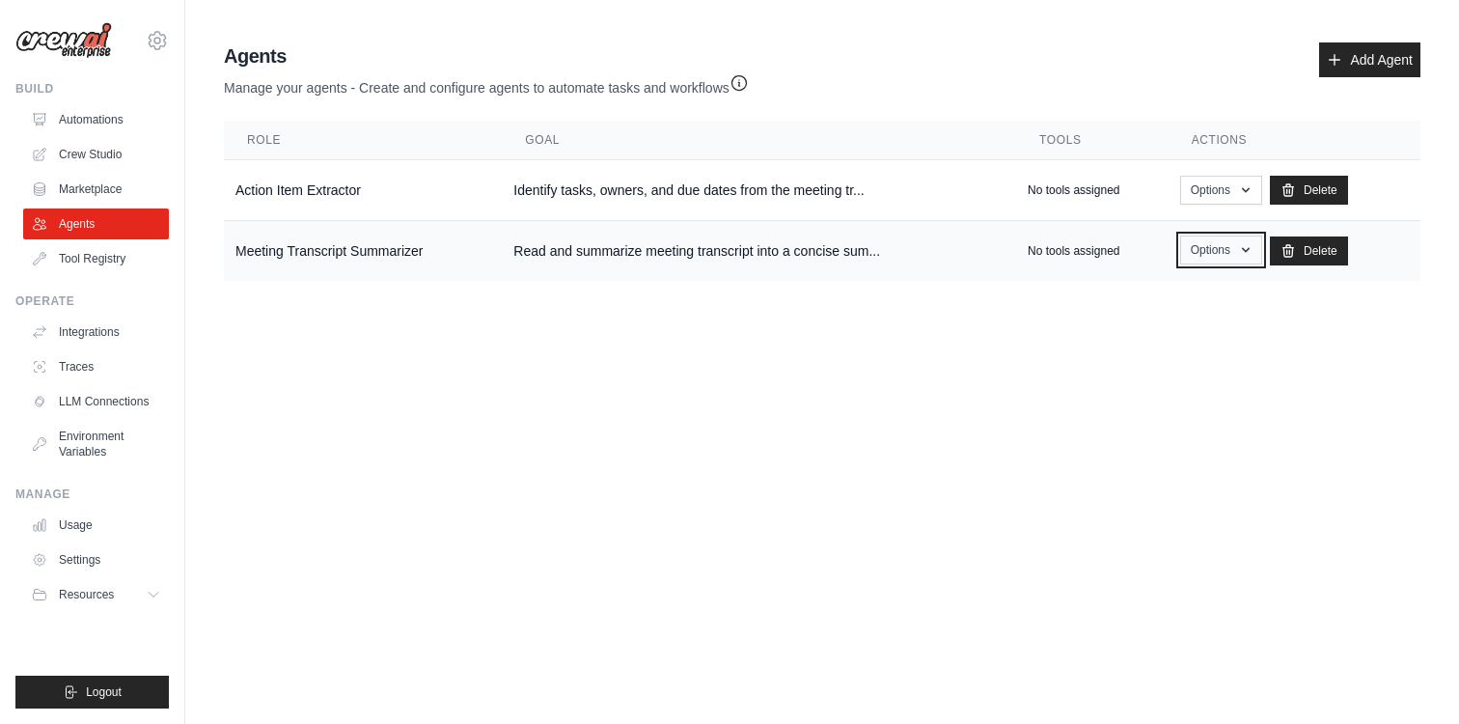
click at [1219, 248] on button "Options" at bounding box center [1221, 249] width 82 height 29
click at [1206, 330] on link "Edit" at bounding box center [1192, 329] width 139 height 35
click at [1189, 285] on link "Show" at bounding box center [1192, 294] width 139 height 35
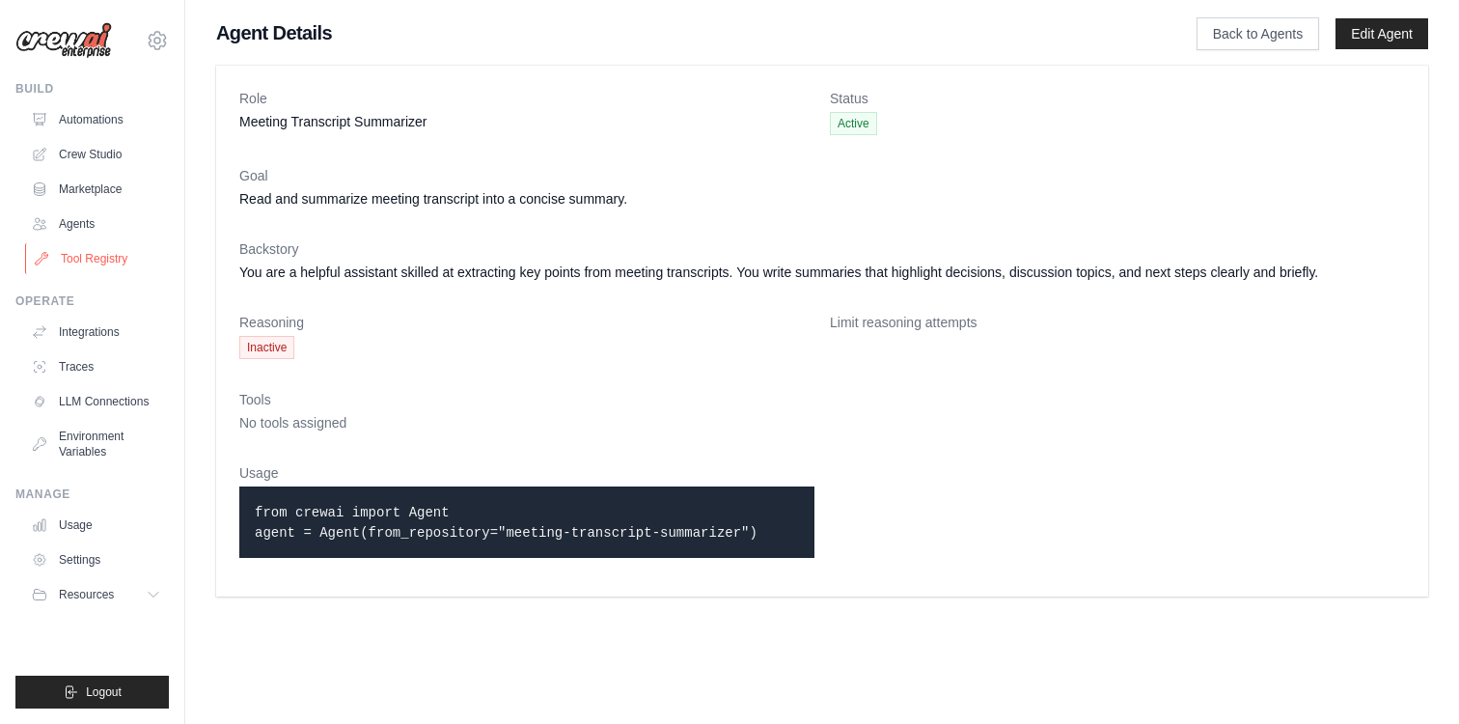
click at [82, 251] on link "Tool Registry" at bounding box center [98, 258] width 146 height 31
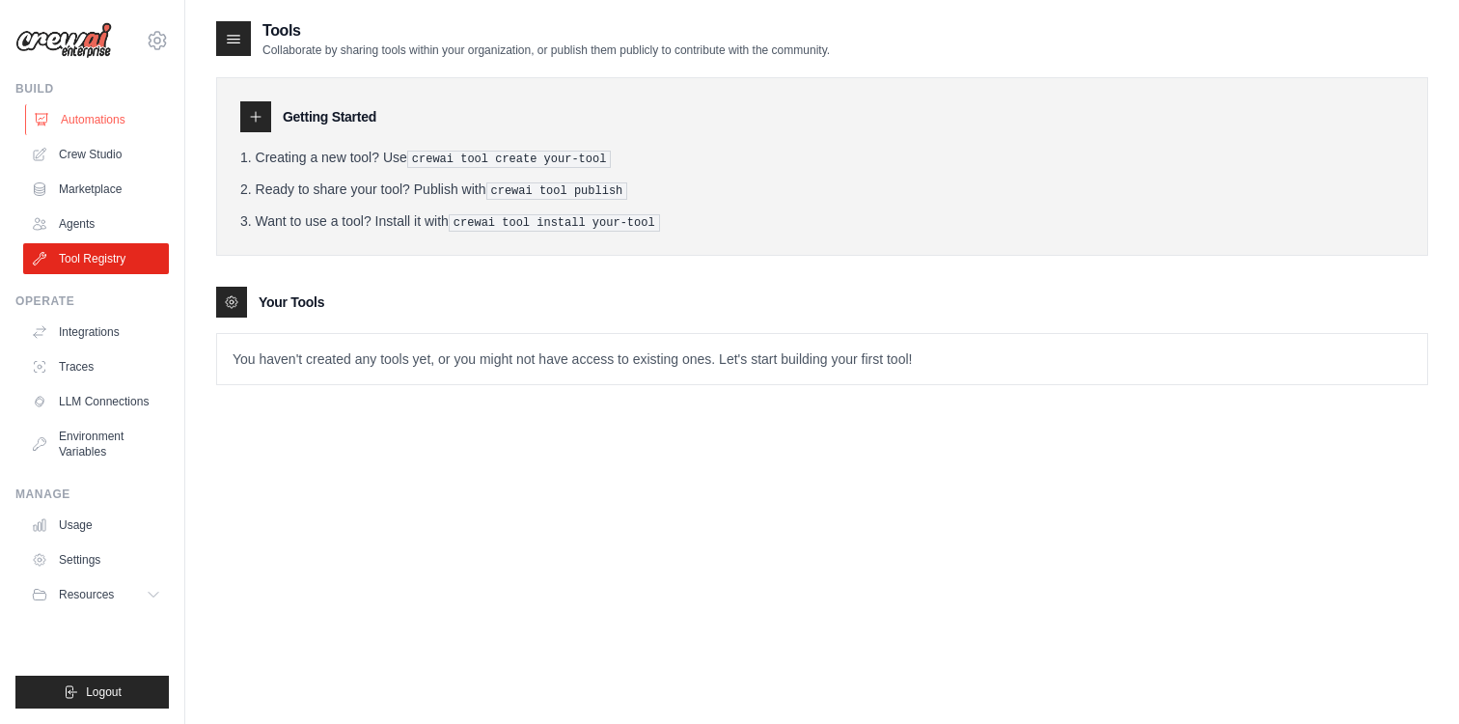
click at [103, 124] on link "Automations" at bounding box center [98, 119] width 146 height 31
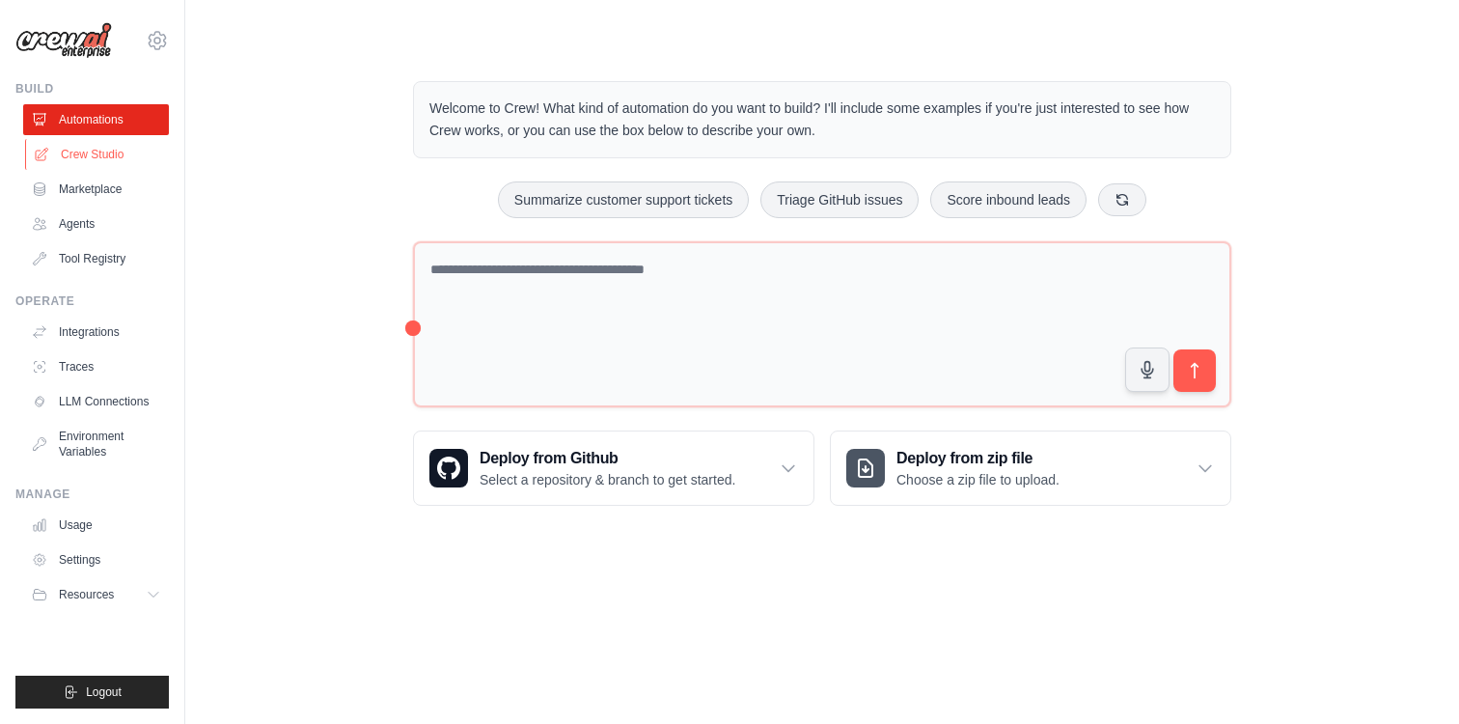
click at [119, 155] on link "Crew Studio" at bounding box center [98, 154] width 146 height 31
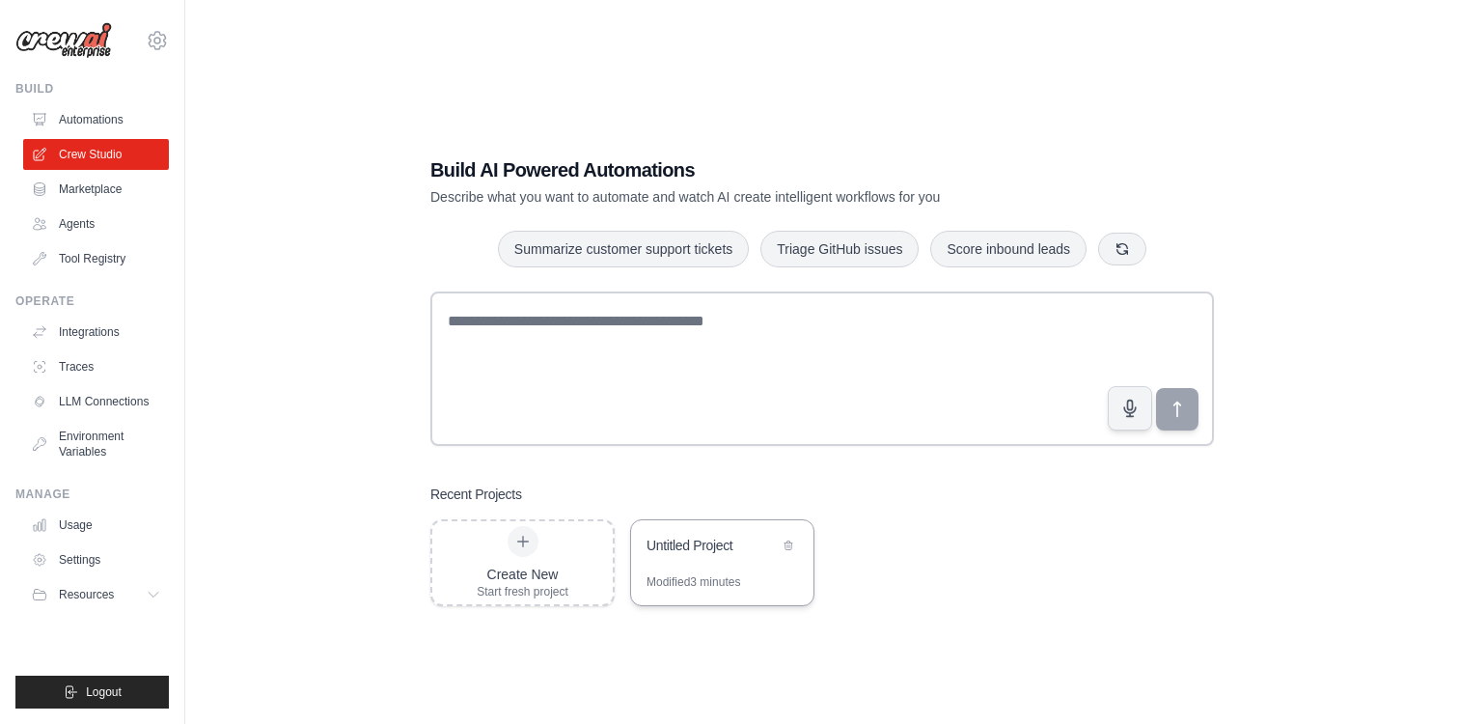
click at [727, 549] on div "Untitled Project" at bounding box center [713, 545] width 132 height 19
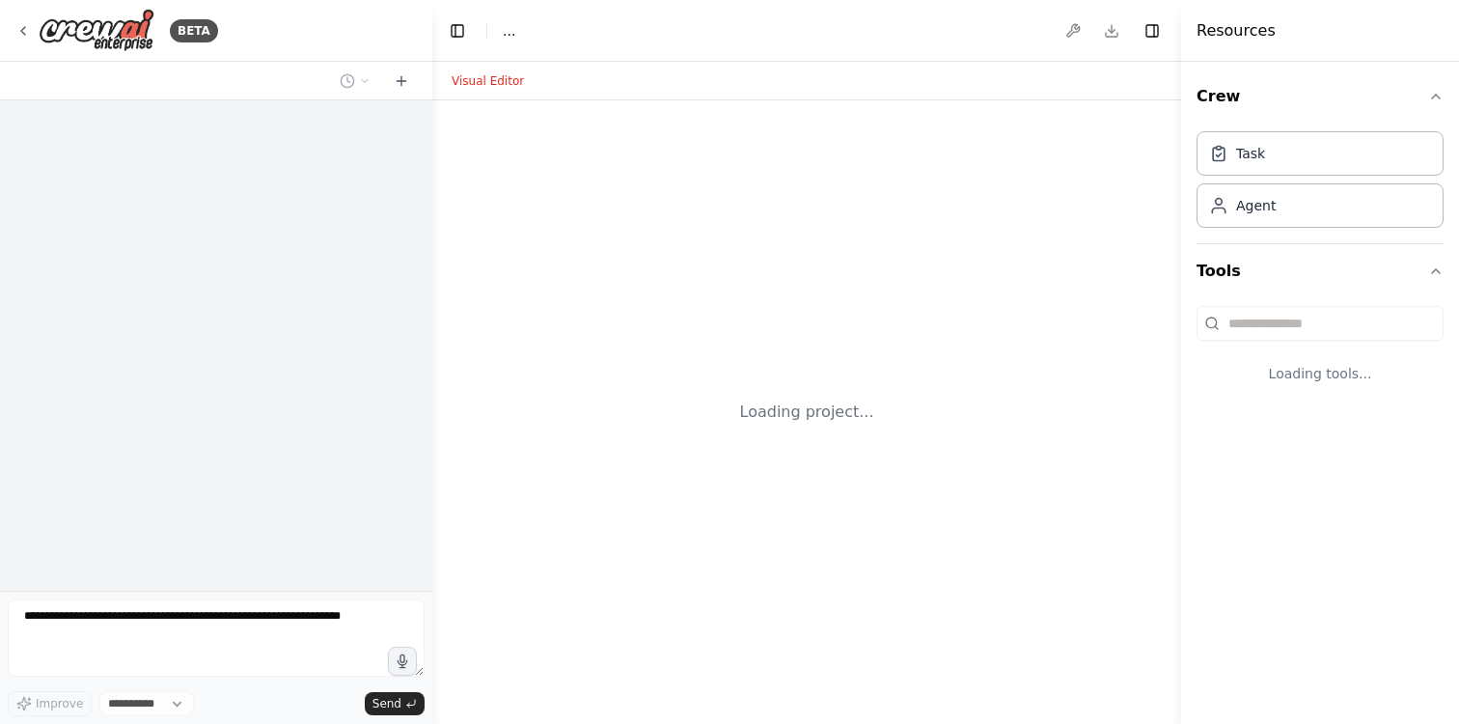
select select "****"
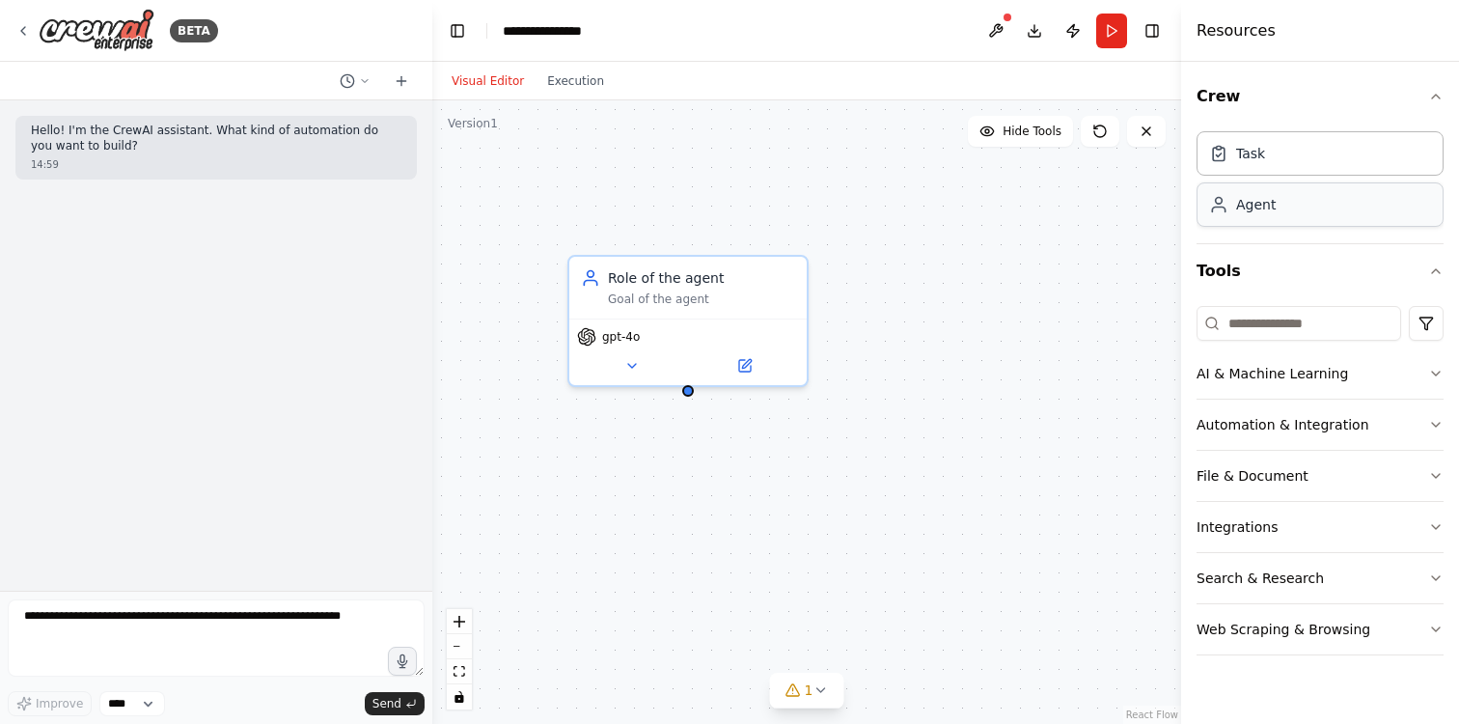
click at [1293, 215] on div "Agent" at bounding box center [1320, 204] width 247 height 44
click at [1306, 322] on input at bounding box center [1299, 323] width 205 height 35
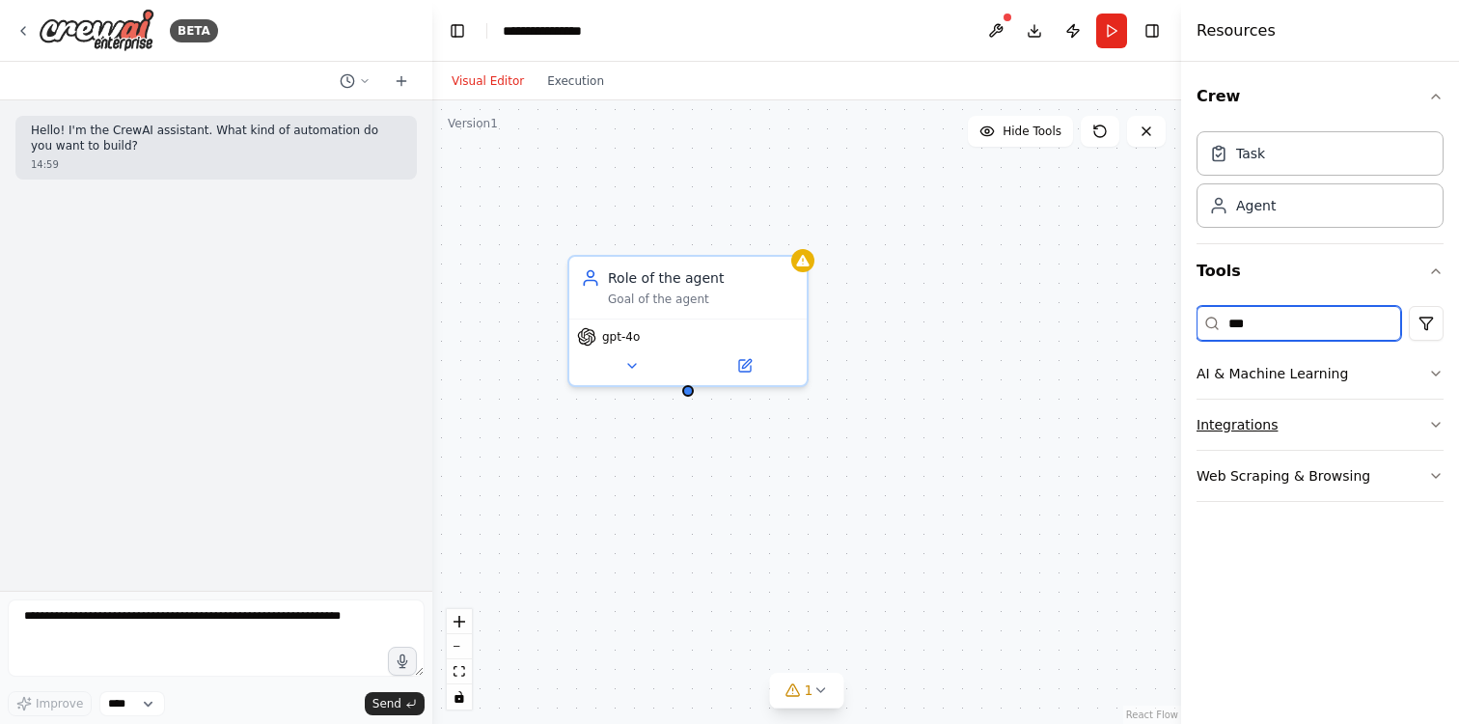
type input "***"
click at [1436, 422] on icon "button" at bounding box center [1435, 424] width 15 height 15
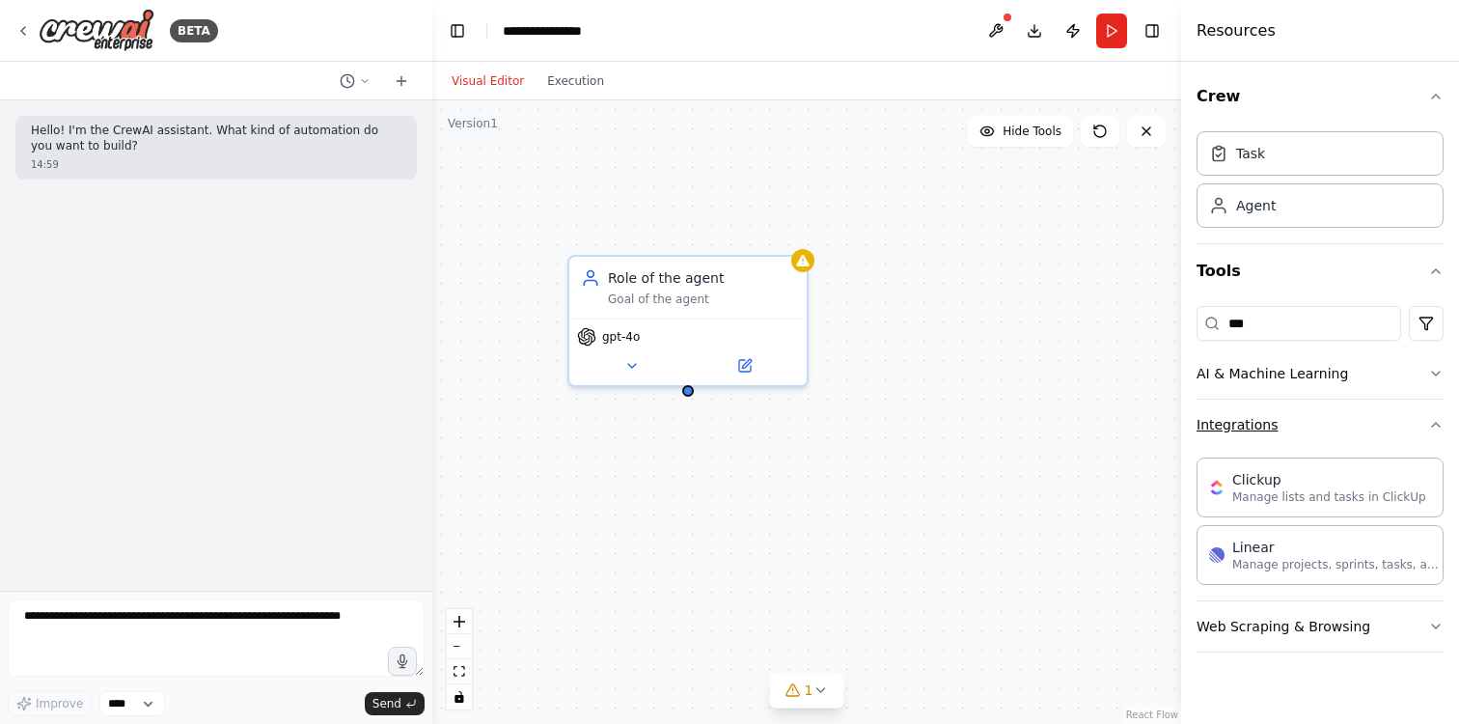
click at [1436, 423] on icon "button" at bounding box center [1436, 425] width 8 height 4
click at [1438, 427] on icon "button" at bounding box center [1435, 424] width 15 height 15
click at [1437, 428] on icon "button" at bounding box center [1435, 424] width 15 height 15
click at [1436, 473] on icon "button" at bounding box center [1435, 475] width 15 height 15
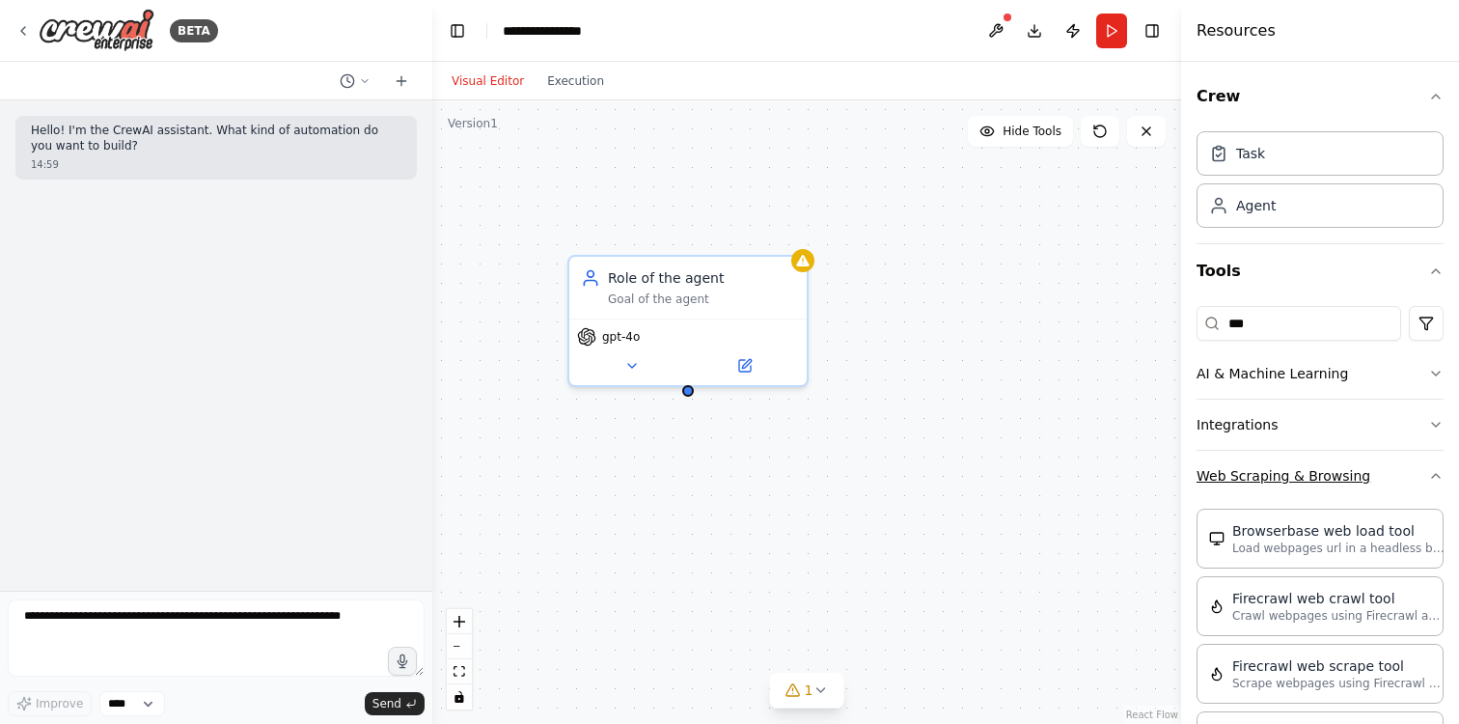
click at [1436, 480] on icon "button" at bounding box center [1435, 475] width 15 height 15
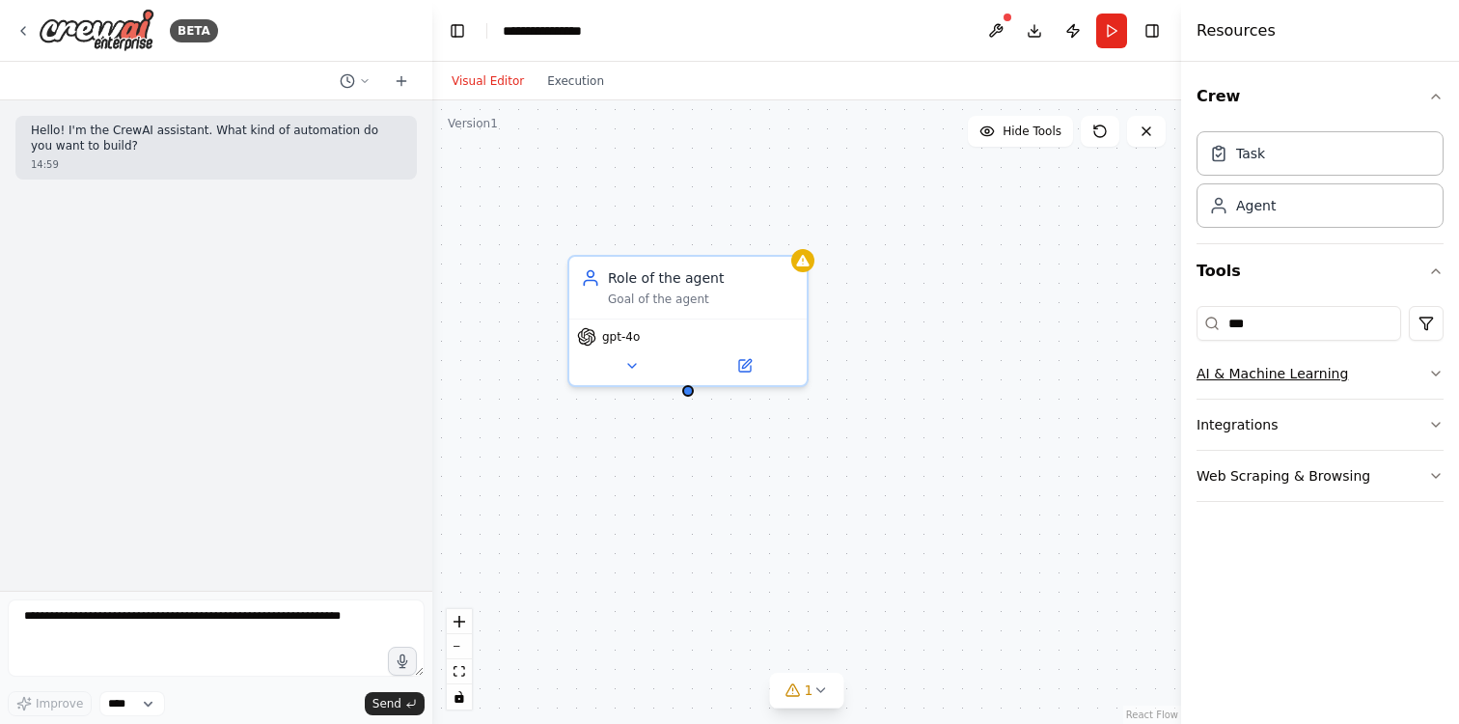
click at [1439, 369] on icon "button" at bounding box center [1435, 373] width 15 height 15
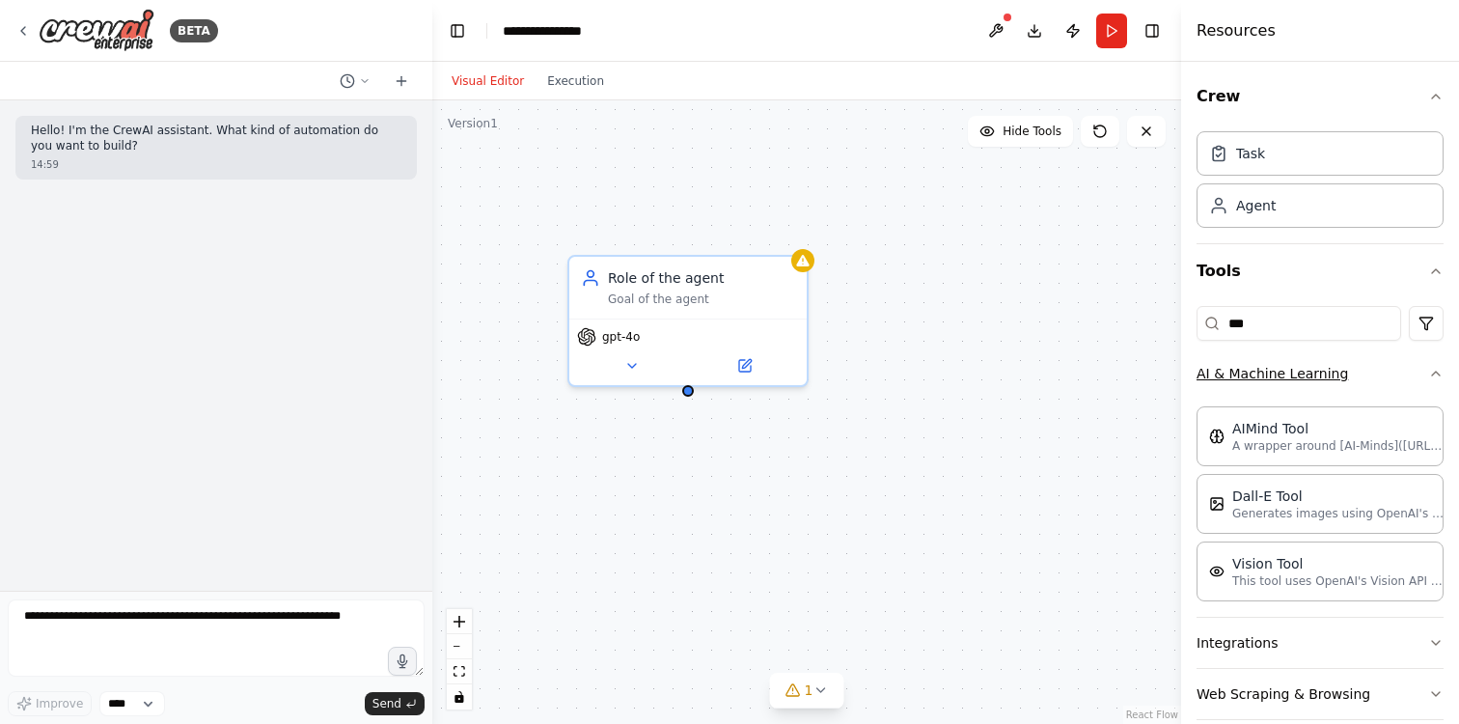
click at [1439, 369] on icon "button" at bounding box center [1435, 373] width 15 height 15
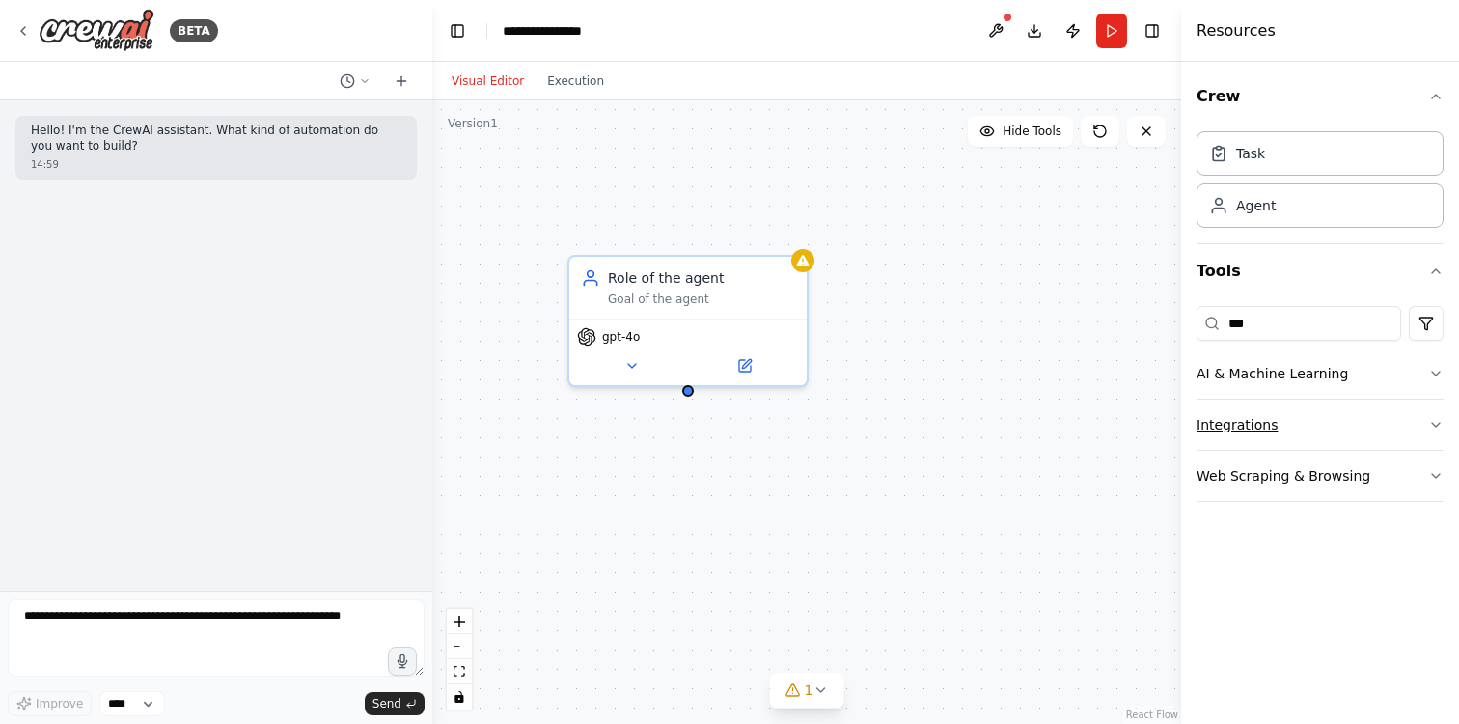
click at [1430, 416] on button "Integrations" at bounding box center [1320, 425] width 247 height 50
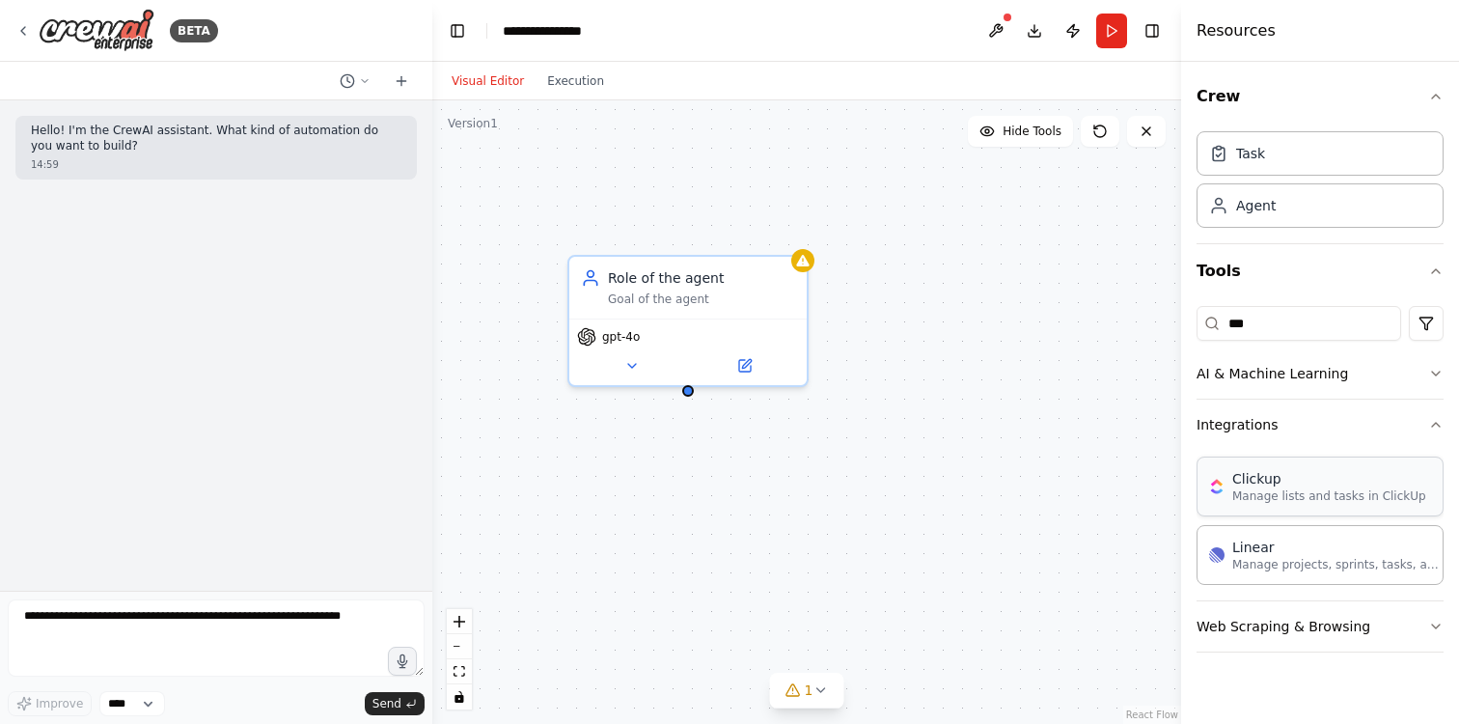
click at [1346, 492] on p "Manage lists and tasks in ClickUp" at bounding box center [1329, 495] width 194 height 15
drag, startPoint x: 1102, startPoint y: 523, endPoint x: 1019, endPoint y: 456, distance: 107.0
click at [1019, 456] on div "Clickup 0 of 11 Manage lists and tasks in ClickUp" at bounding box center [1073, 445] width 237 height 77
drag, startPoint x: 1007, startPoint y: 451, endPoint x: 938, endPoint y: 423, distance: 74.0
click at [938, 423] on div "Manage lists and tasks in ClickUp" at bounding box center [1008, 438] width 191 height 31
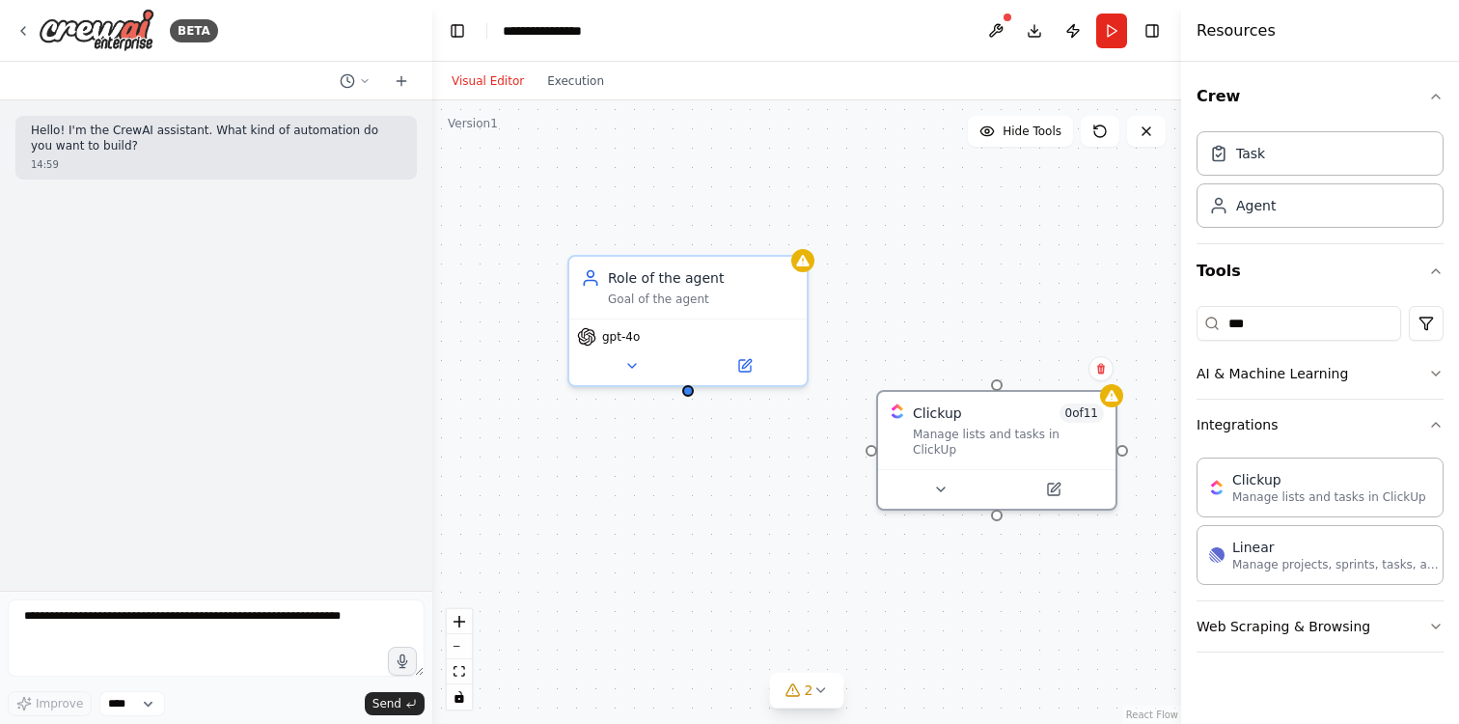
click at [1029, 541] on div "Role of the agent Goal of the agent gpt-4o Clickup 0 of 11 Manage lists and tas…" at bounding box center [806, 411] width 749 height 623
click at [948, 478] on icon at bounding box center [940, 485] width 15 height 15
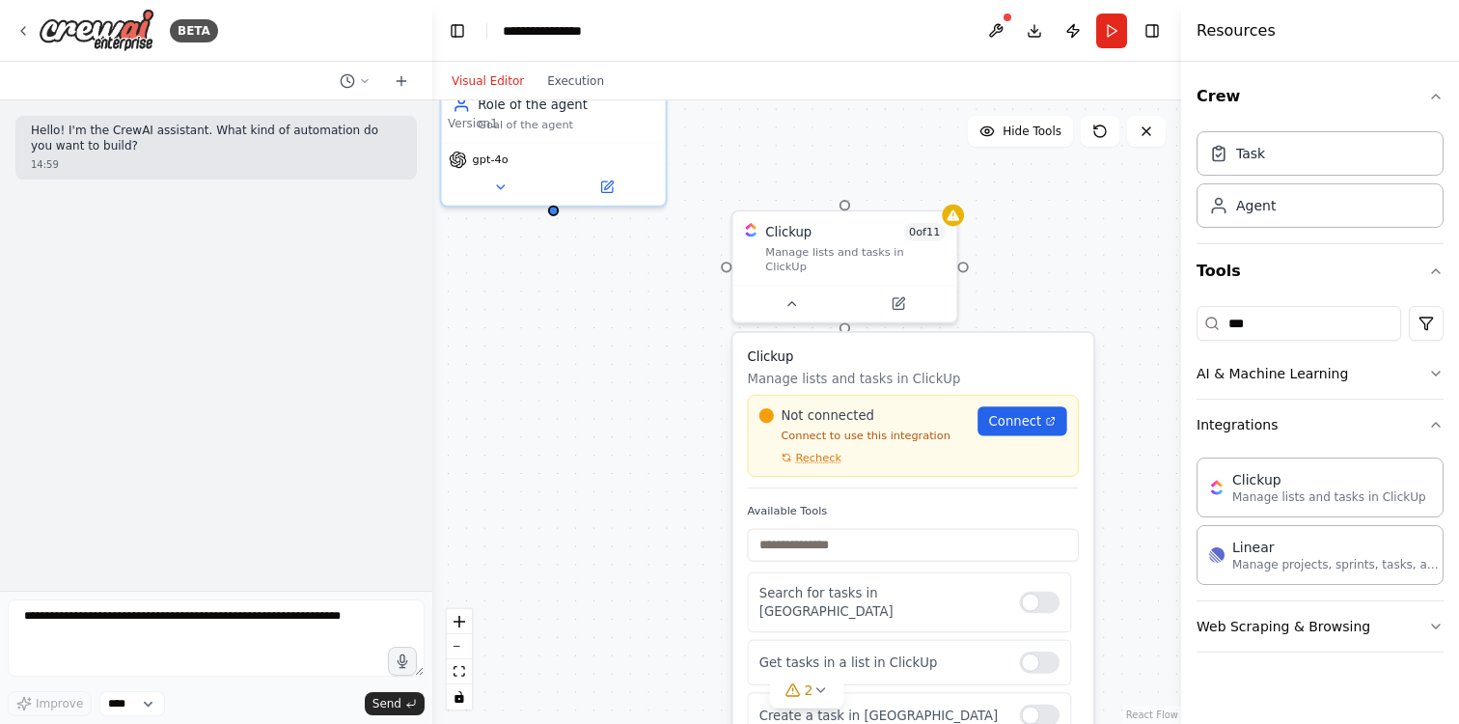
drag, startPoint x: 952, startPoint y: 264, endPoint x: 808, endPoint y: 60, distance: 250.1
click at [808, 60] on main "**********" at bounding box center [806, 362] width 749 height 724
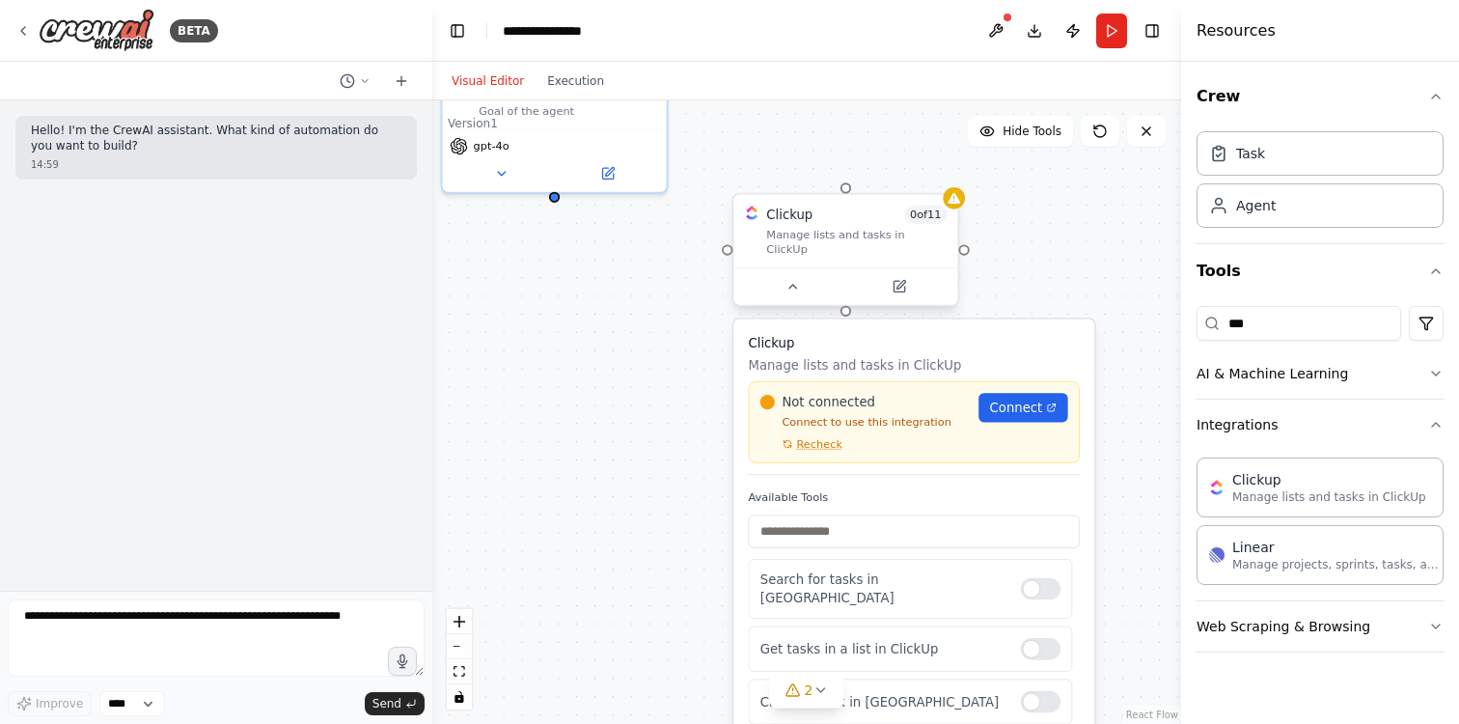
click at [810, 240] on div "Manage lists and tasks in ClickUp" at bounding box center [856, 241] width 180 height 29
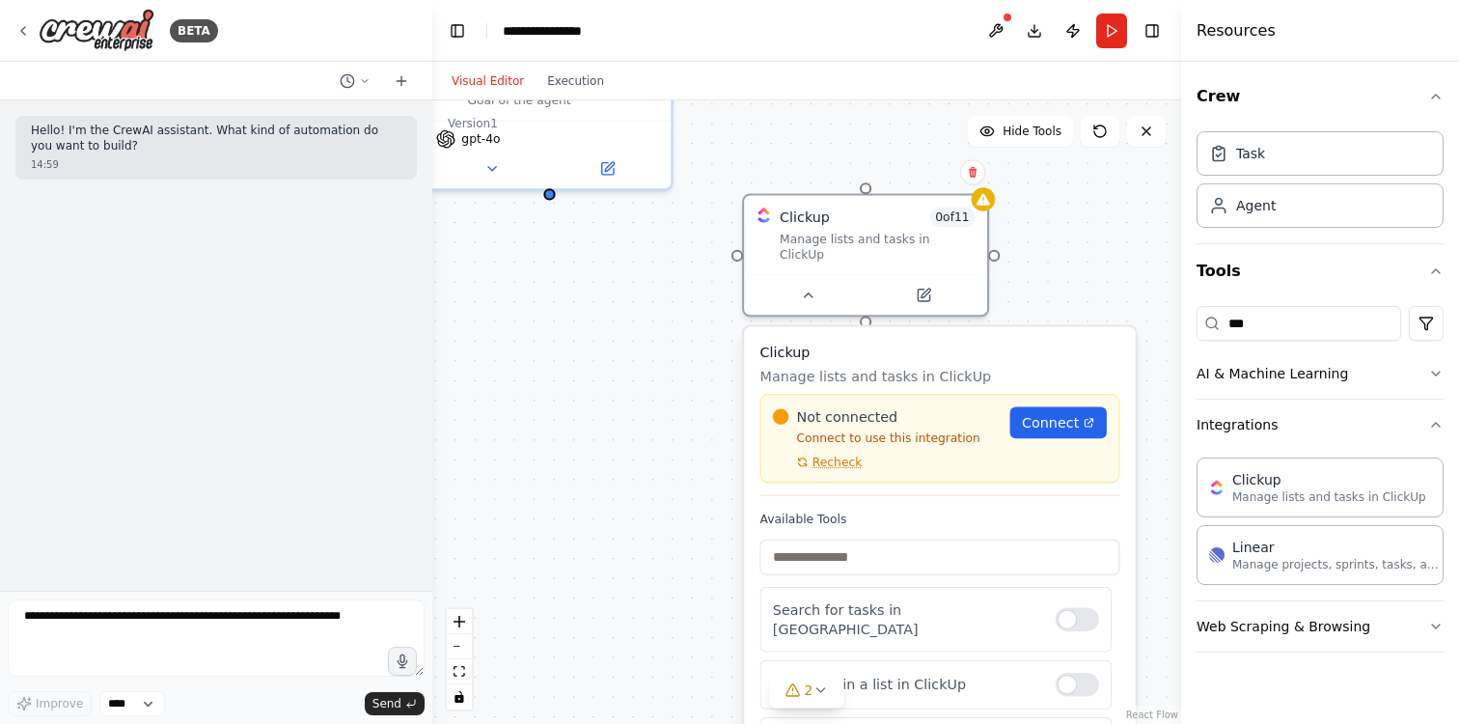
click at [1111, 257] on div "Role of the agent Goal of the agent gpt-4o Clickup 0 of 11 Manage lists and tas…" at bounding box center [806, 411] width 749 height 623
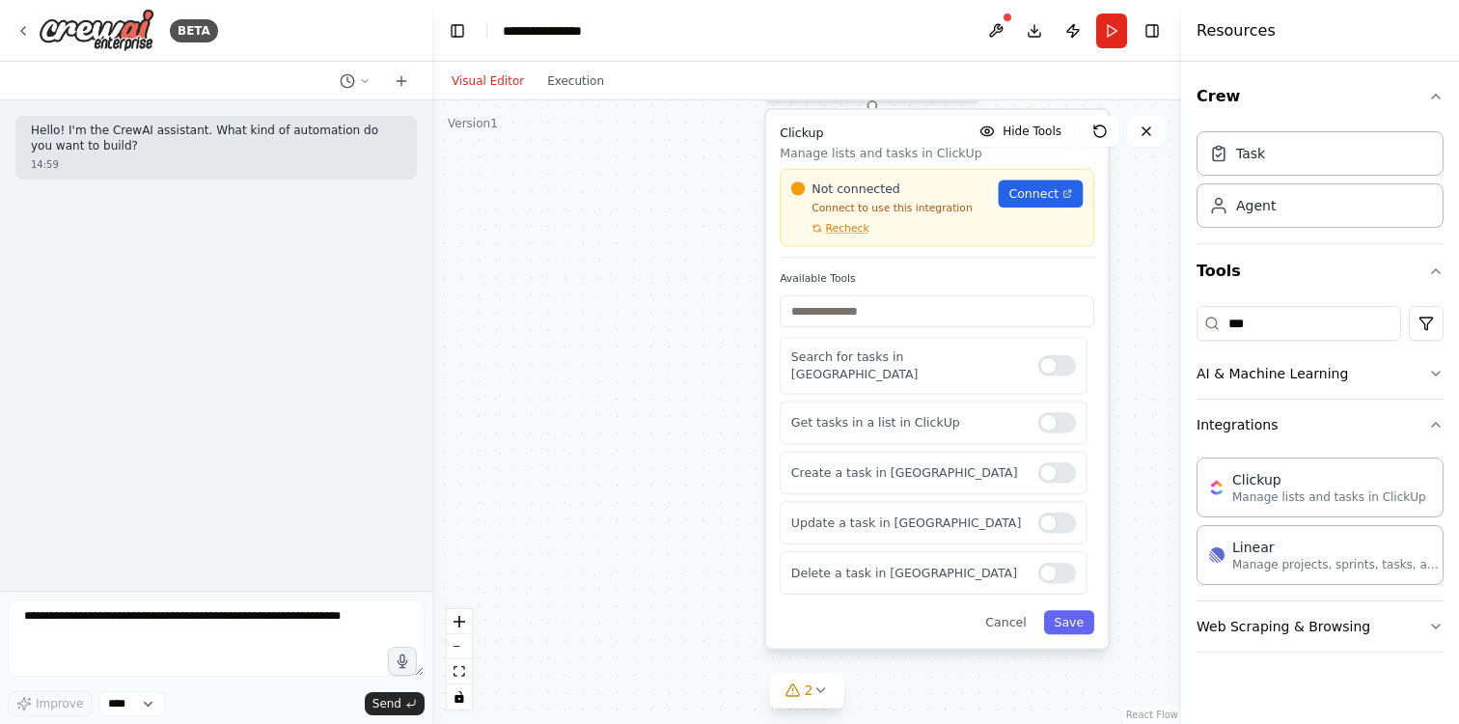
drag, startPoint x: 760, startPoint y: 583, endPoint x: 757, endPoint y: 367, distance: 216.2
click at [757, 367] on div "Role of the agent Goal of the agent gpt-4o Clickup 0 of 11 Manage lists and tas…" at bounding box center [806, 411] width 749 height 623
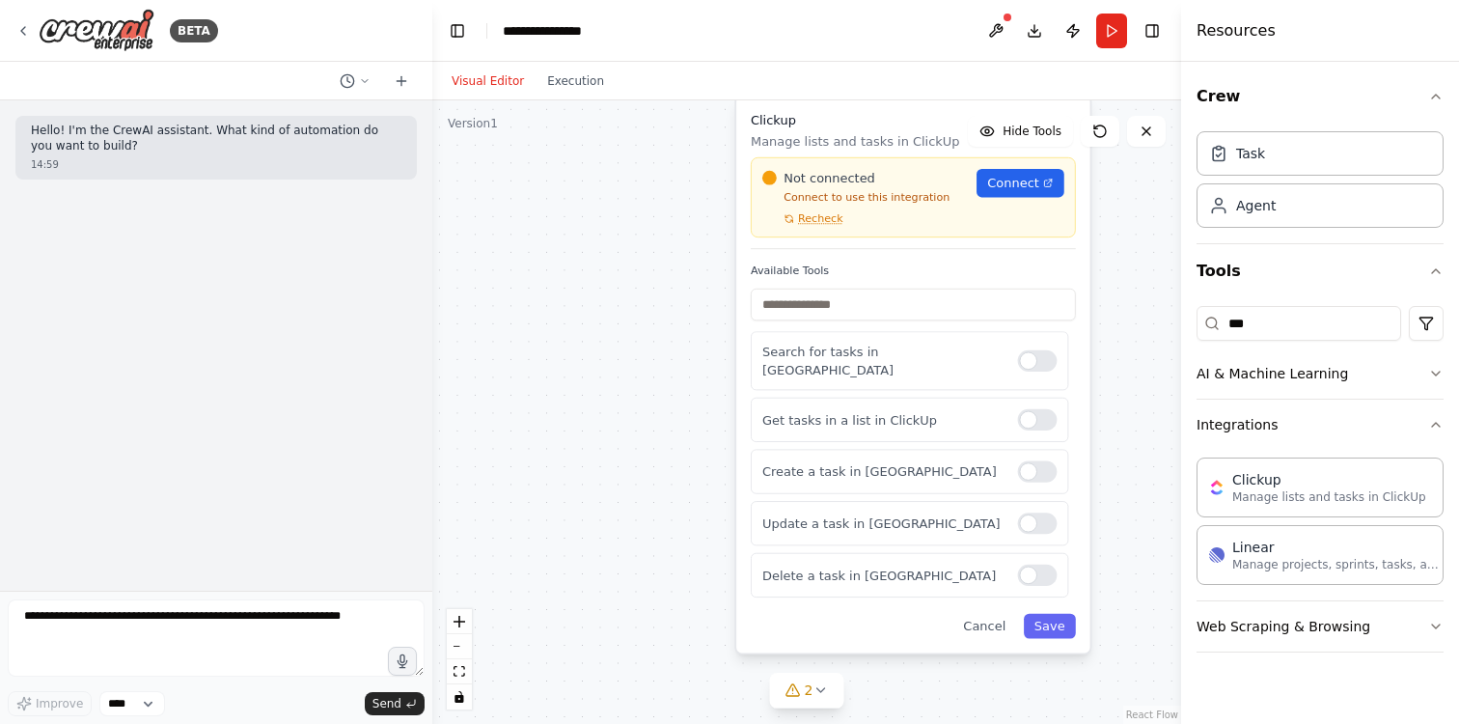
drag, startPoint x: 757, startPoint y: 367, endPoint x: 727, endPoint y: 361, distance: 30.5
click at [727, 361] on div "Role of the agent Goal of the agent gpt-4o Clickup 0 of 11 Manage lists and tas…" at bounding box center [806, 411] width 749 height 623
click at [1048, 460] on div at bounding box center [1038, 470] width 40 height 21
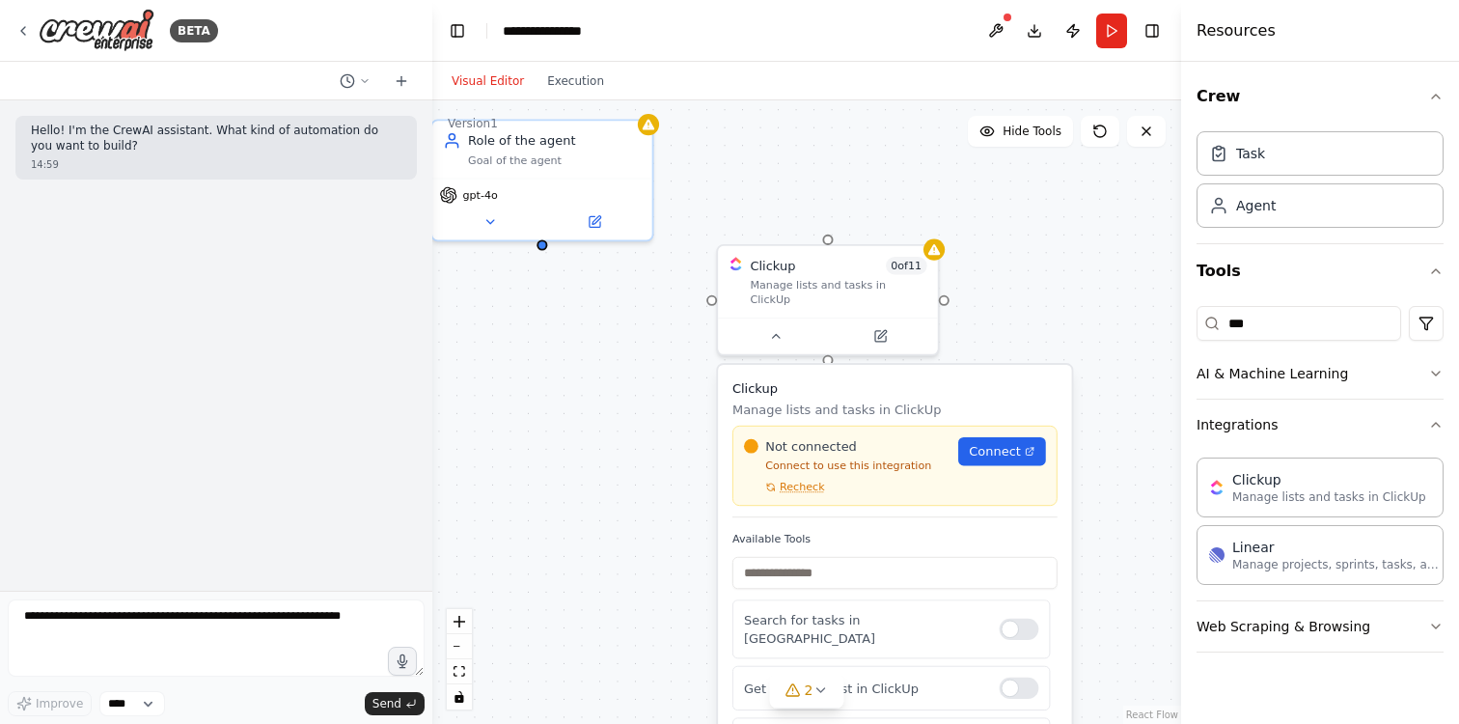
drag, startPoint x: 707, startPoint y: 246, endPoint x: 689, endPoint y: 514, distance: 268.9
click at [689, 514] on div "Role of the agent Goal of the agent gpt-4o Clickup 0 of 11 Manage lists and tas…" at bounding box center [806, 411] width 749 height 623
click at [1033, 264] on div "Role of the agent Goal of the agent gpt-4o Clickup 0 of 11 Manage lists and tas…" at bounding box center [806, 411] width 749 height 623
click at [910, 264] on span "0 of 11" at bounding box center [907, 262] width 41 height 18
click at [928, 224] on icon at bounding box center [925, 223] width 12 height 12
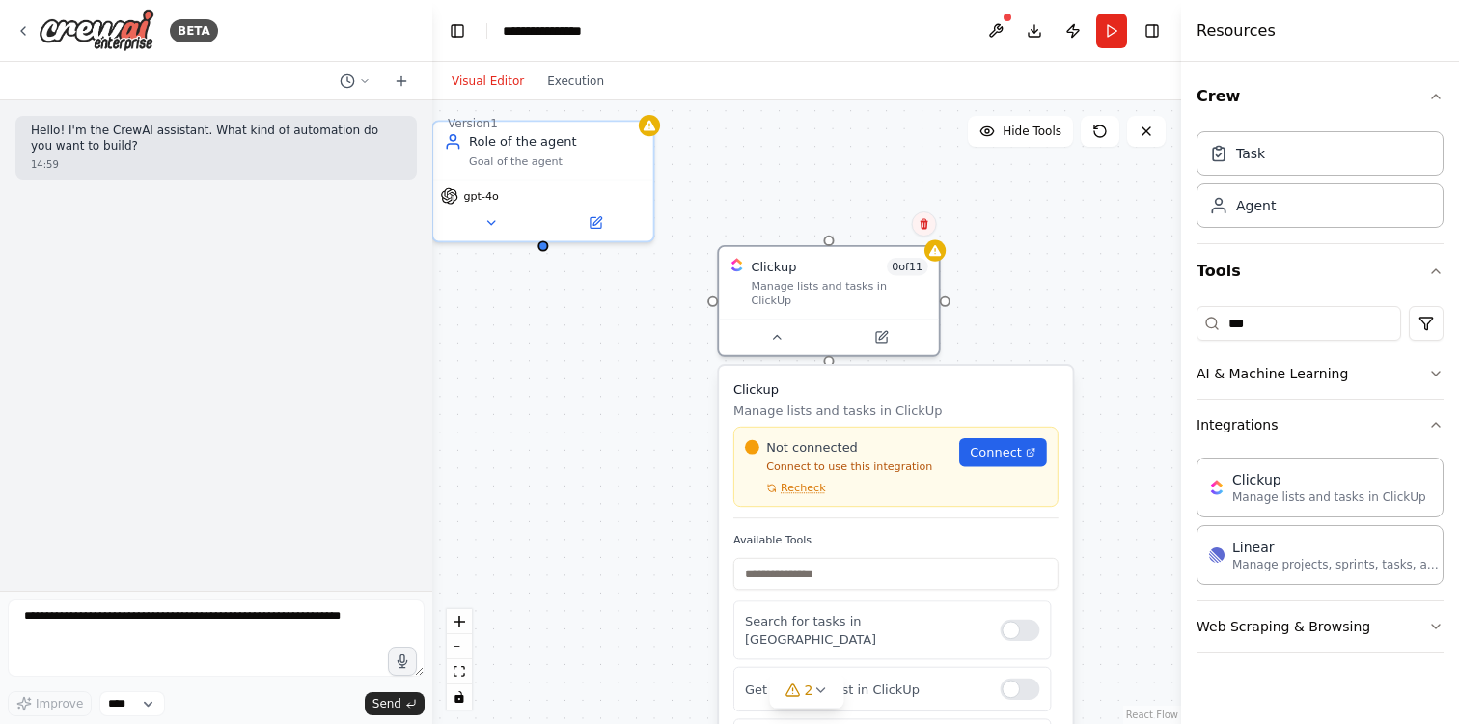
click at [924, 222] on icon at bounding box center [924, 224] width 8 height 11
click at [863, 229] on button "Confirm" at bounding box center [869, 223] width 69 height 23
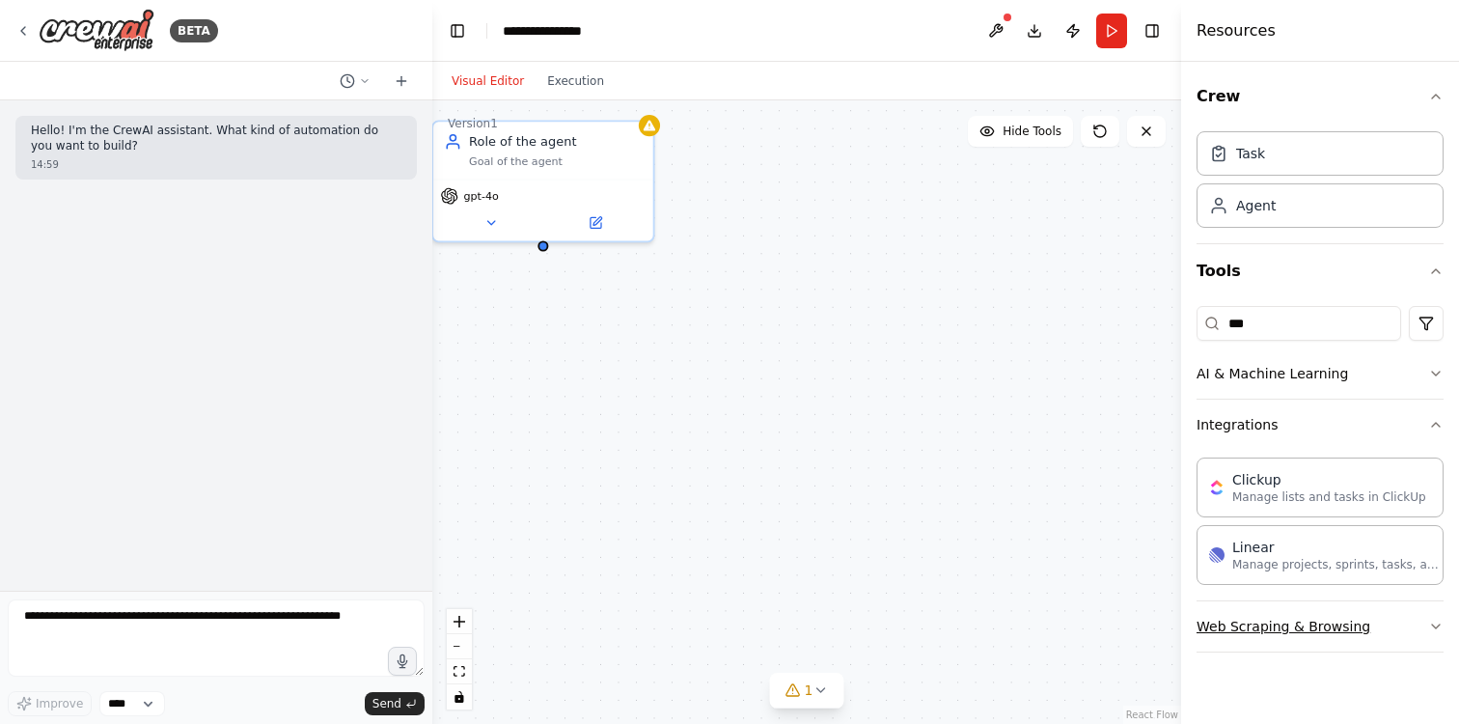
click at [1407, 622] on button "Web Scraping & Browsing" at bounding box center [1320, 626] width 247 height 50
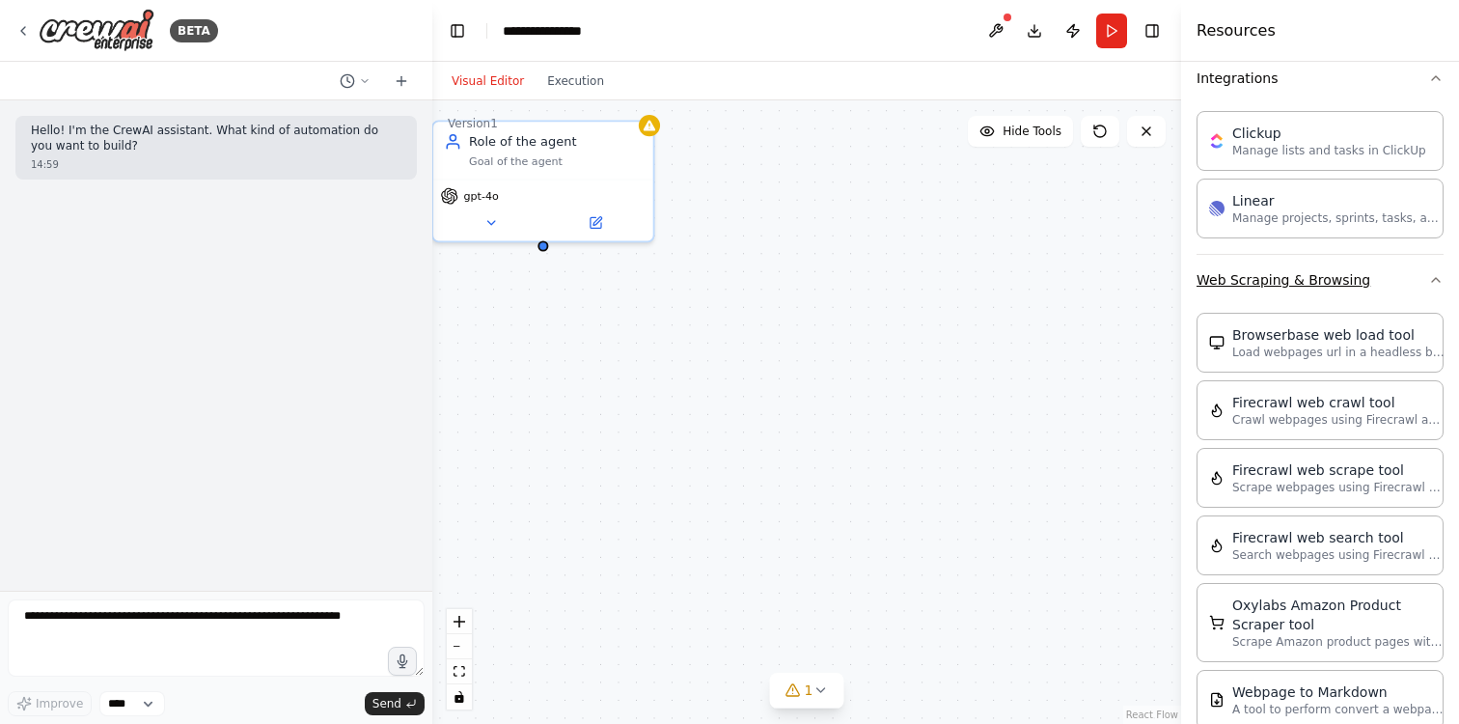
scroll to position [400, 0]
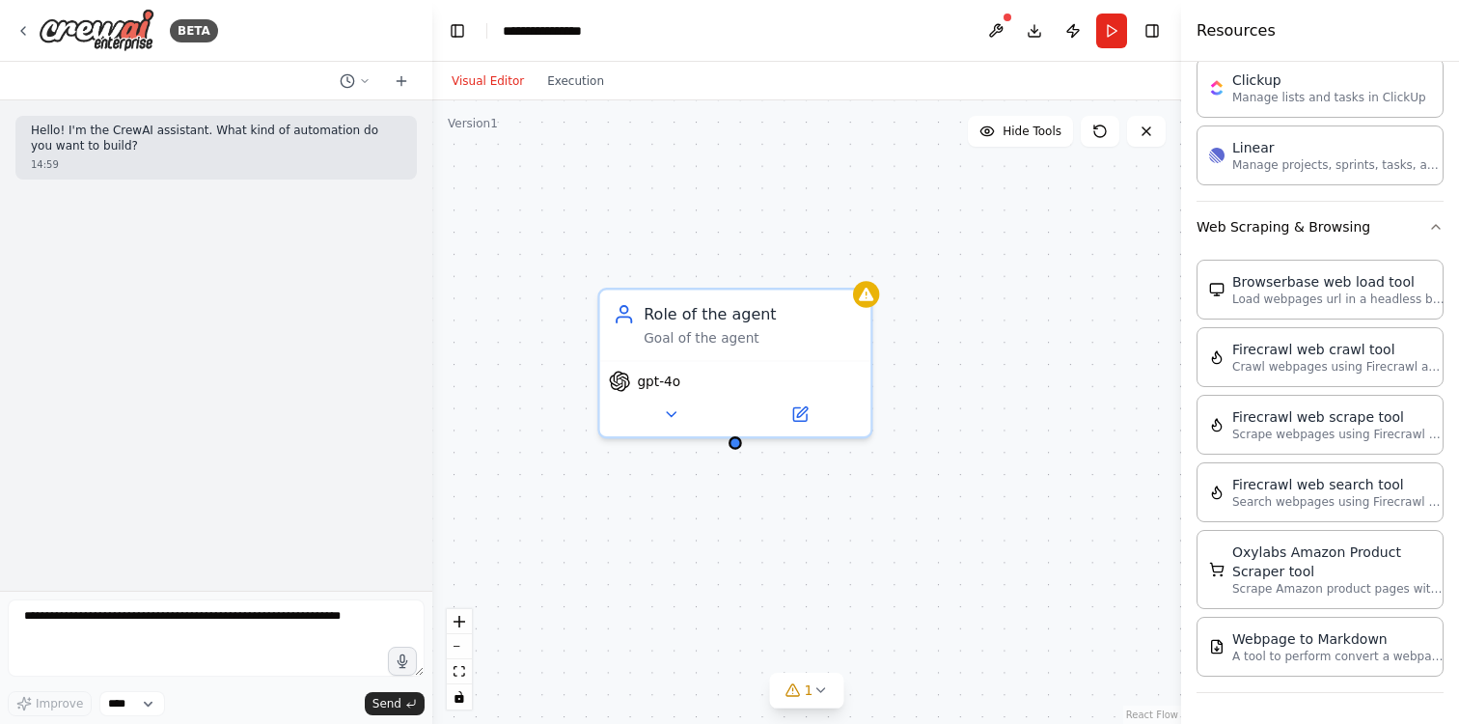
drag, startPoint x: 675, startPoint y: 381, endPoint x: 991, endPoint y: 630, distance: 402.8
click at [991, 630] on div "Role of the agent Goal of the agent gpt-4o" at bounding box center [806, 411] width 749 height 623
click at [684, 411] on button at bounding box center [671, 410] width 124 height 26
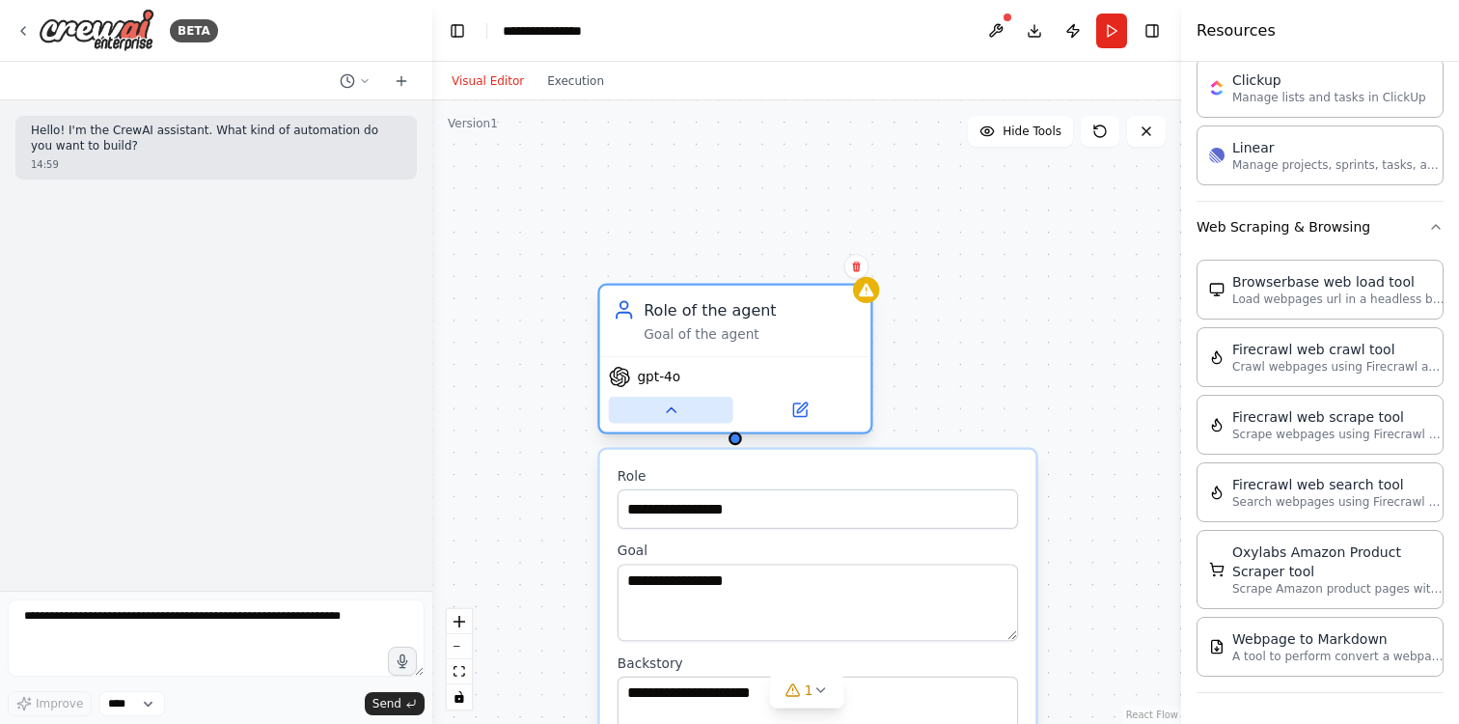
click at [684, 411] on button at bounding box center [671, 410] width 124 height 26
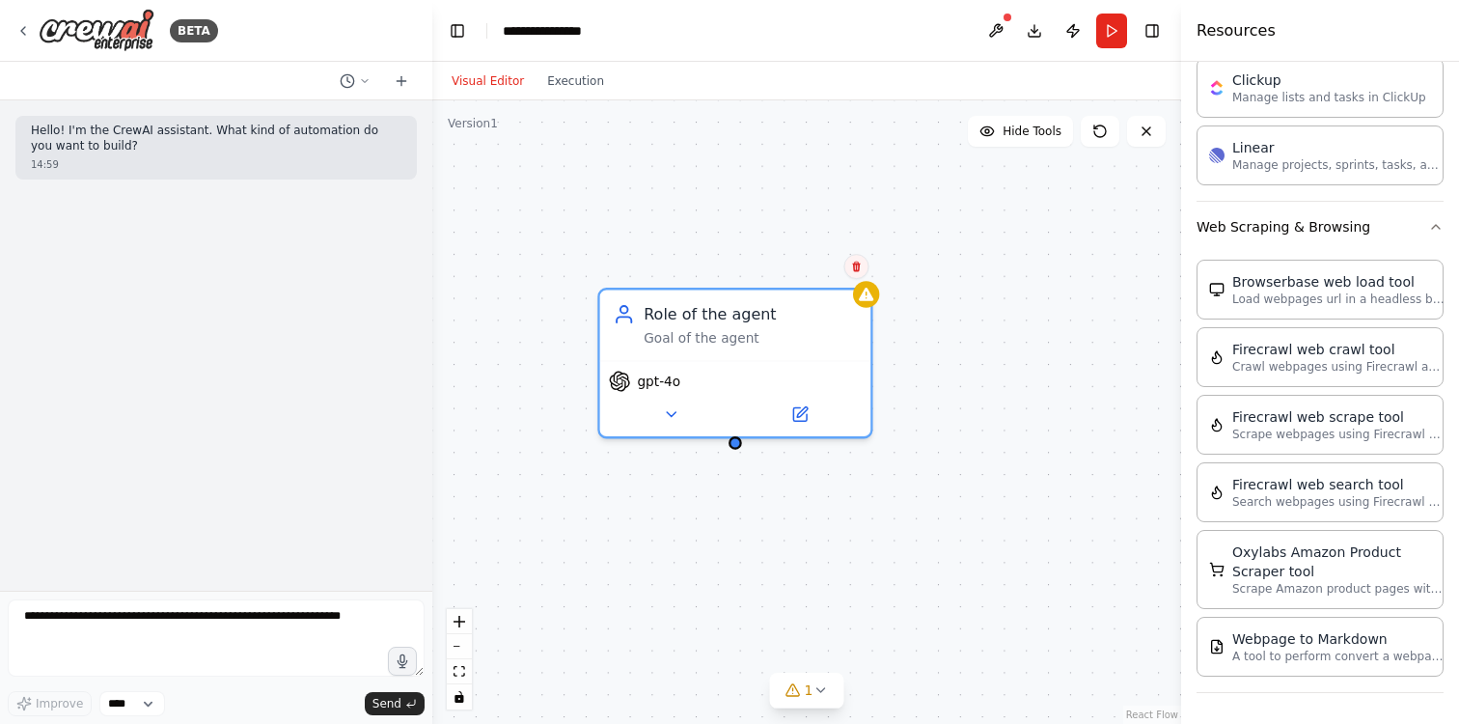
click at [859, 264] on icon at bounding box center [856, 267] width 8 height 11
click at [812, 273] on button "Confirm" at bounding box center [801, 266] width 69 height 23
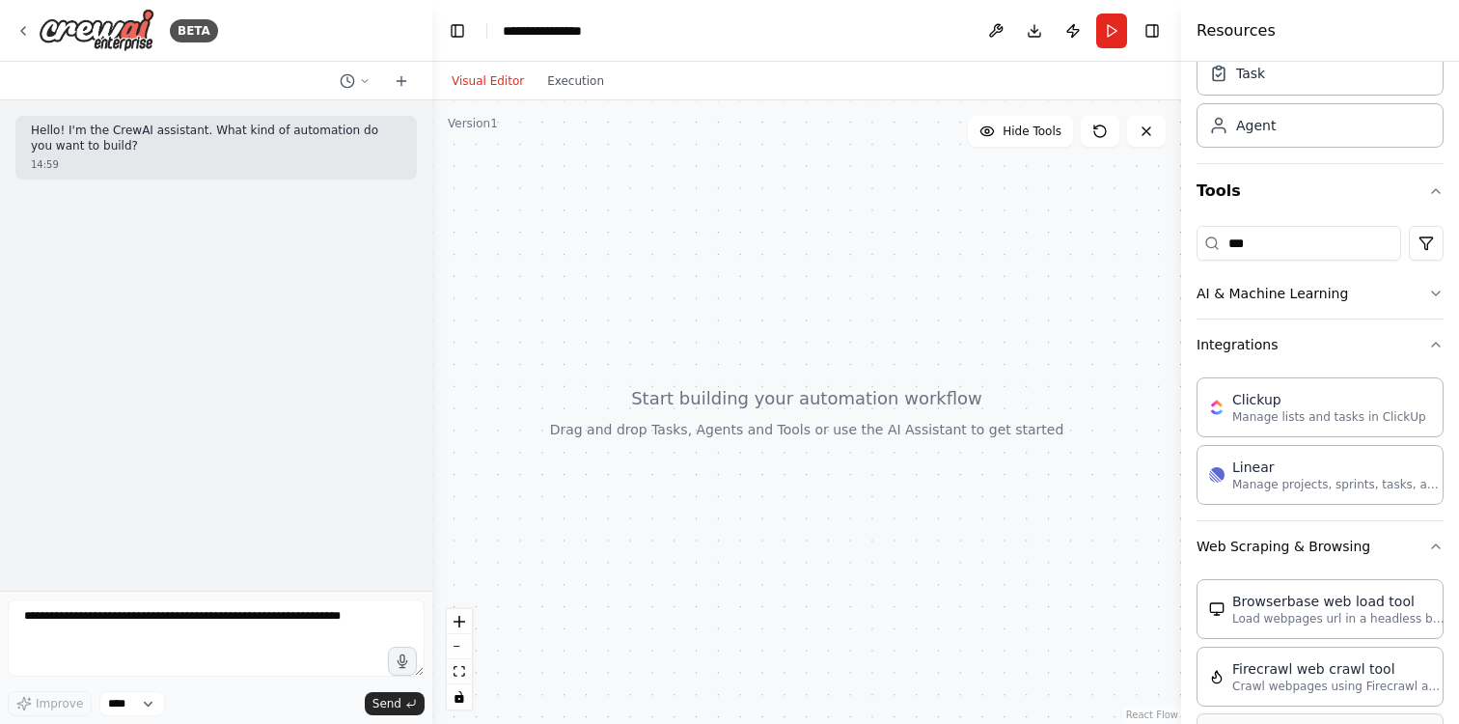
scroll to position [0, 0]
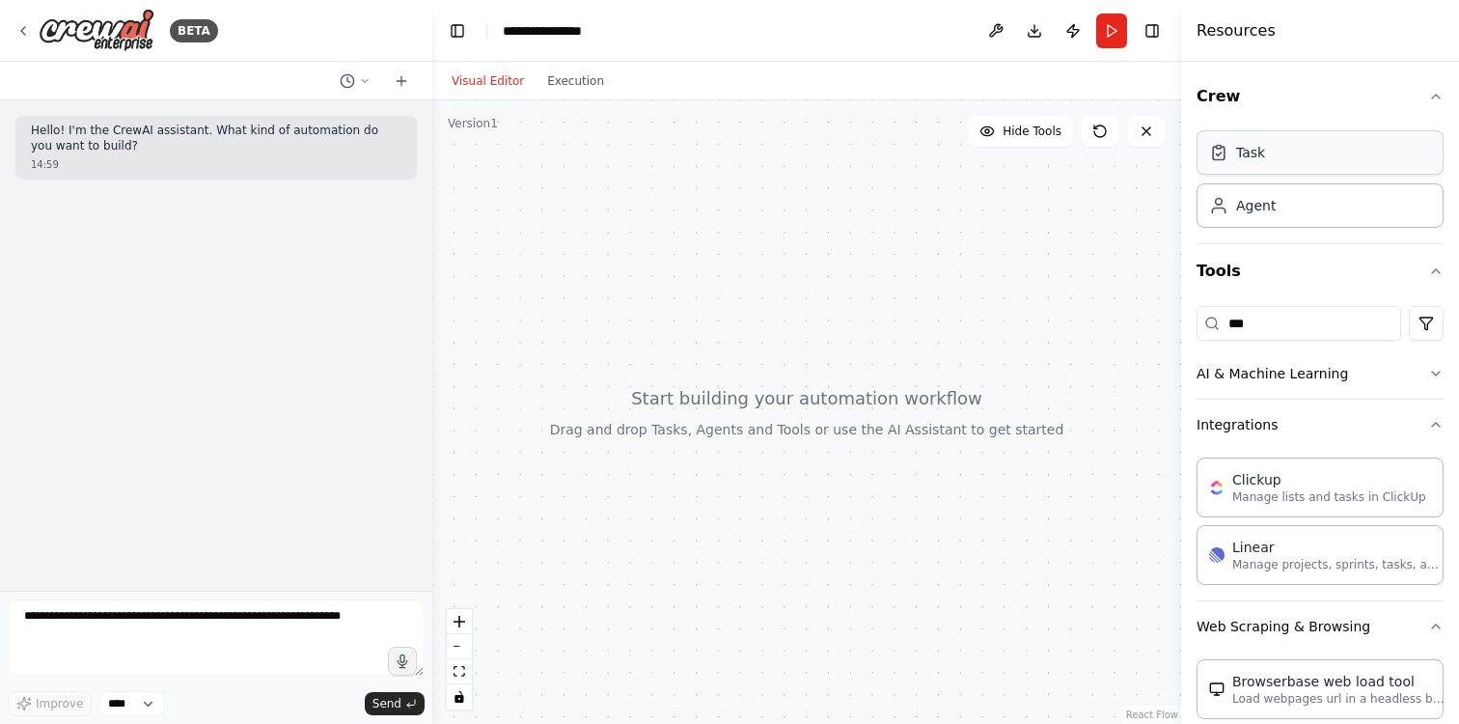
click at [1240, 153] on div "Task" at bounding box center [1250, 152] width 29 height 19
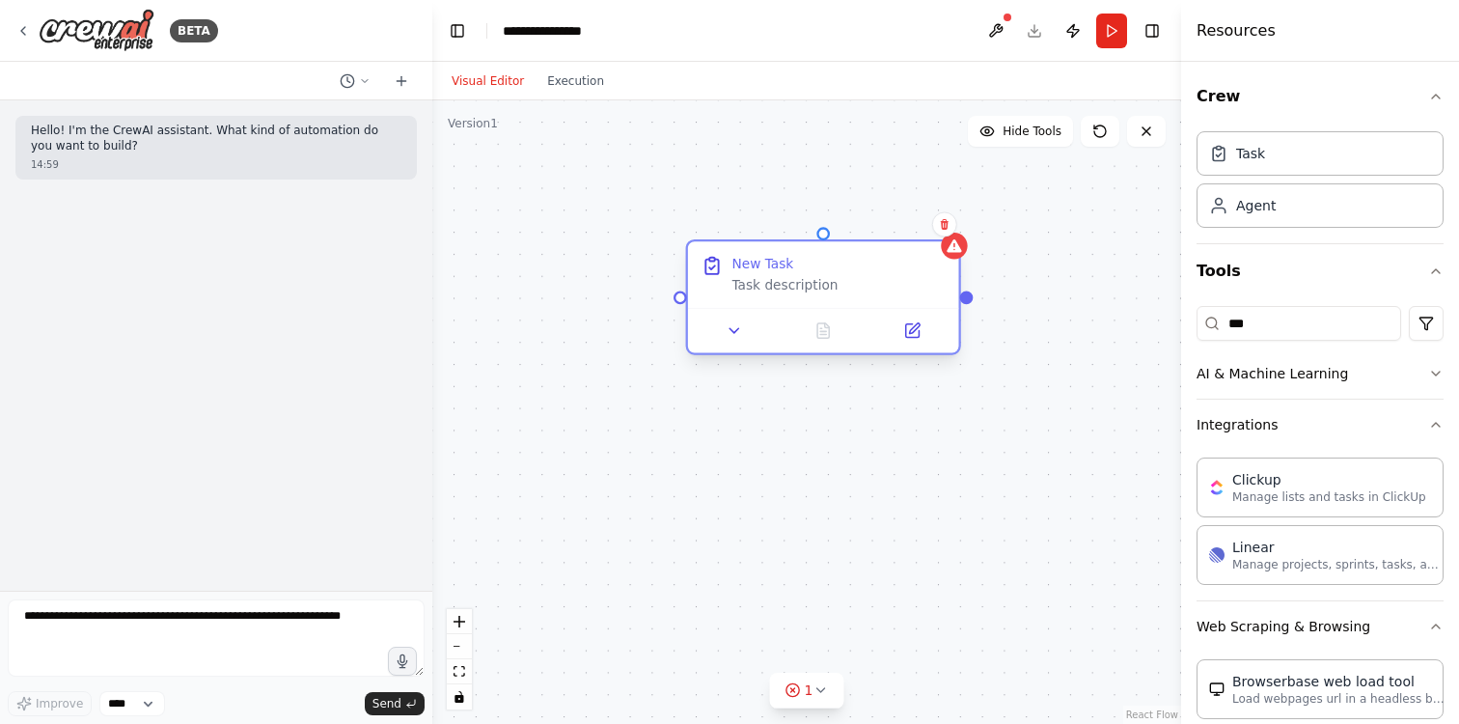
drag, startPoint x: 999, startPoint y: 211, endPoint x: 894, endPoint y: 284, distance: 127.7
click at [894, 285] on div "Task description" at bounding box center [839, 285] width 213 height 17
click at [23, 32] on icon at bounding box center [22, 30] width 15 height 15
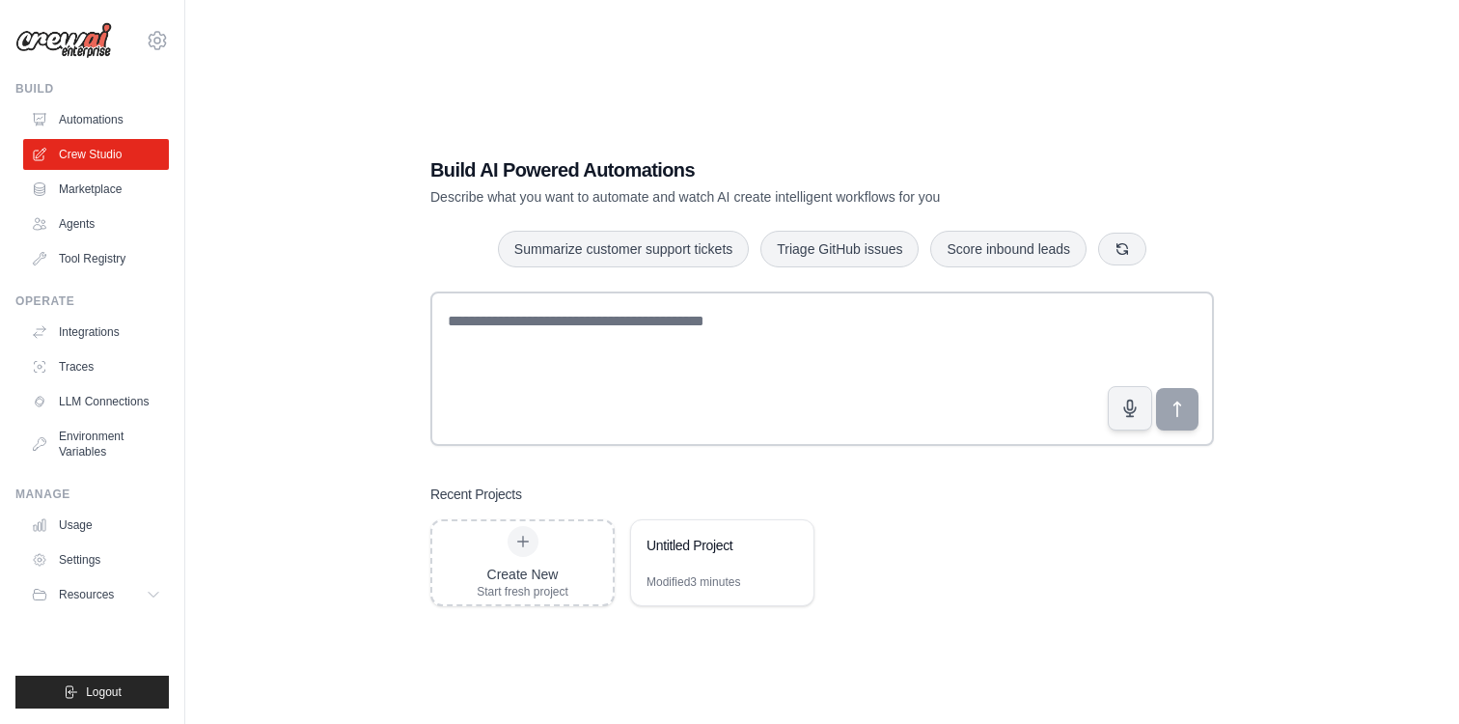
click at [245, 253] on div "Build AI Powered Automations Describe what you want to automate and watch AI cr…" at bounding box center [822, 381] width 1212 height 724
click at [123, 359] on link "Traces" at bounding box center [98, 366] width 146 height 31
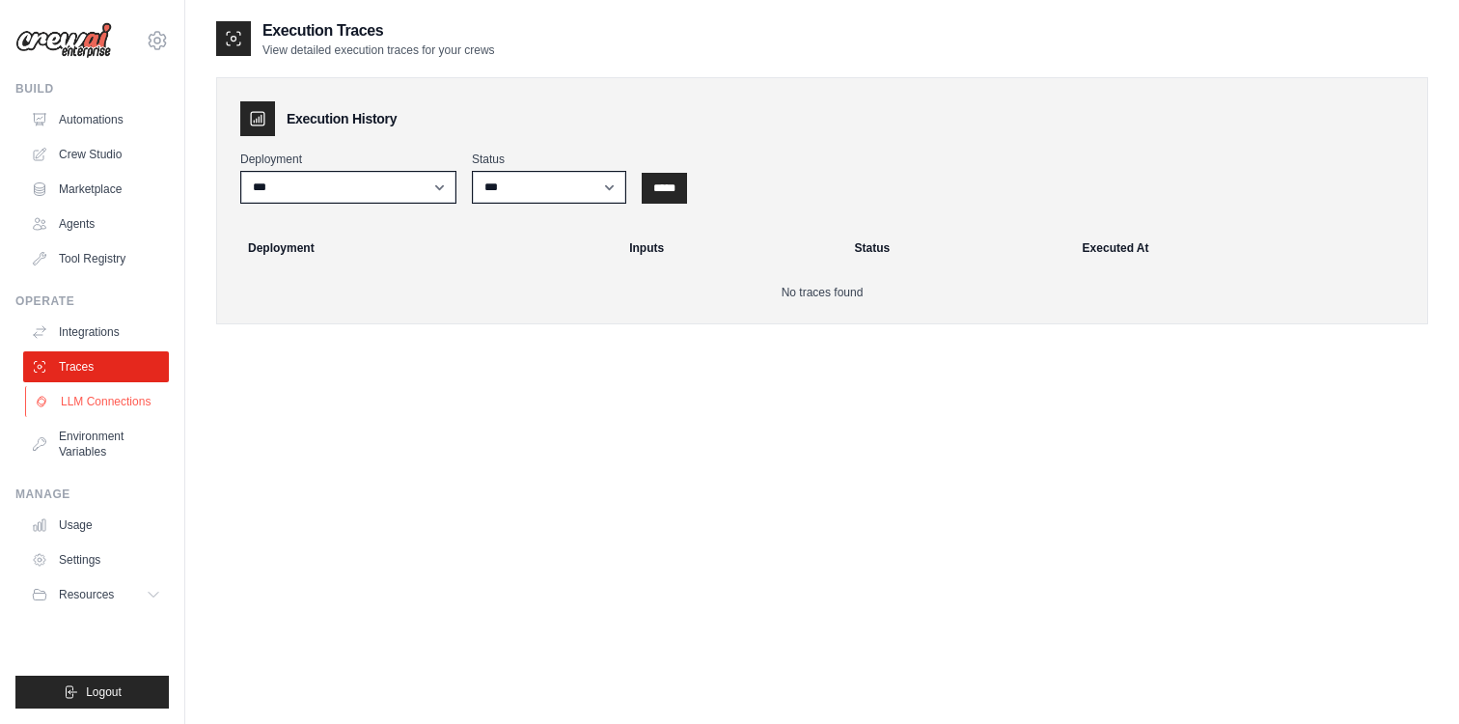
click at [123, 400] on link "LLM Connections" at bounding box center [98, 401] width 146 height 31
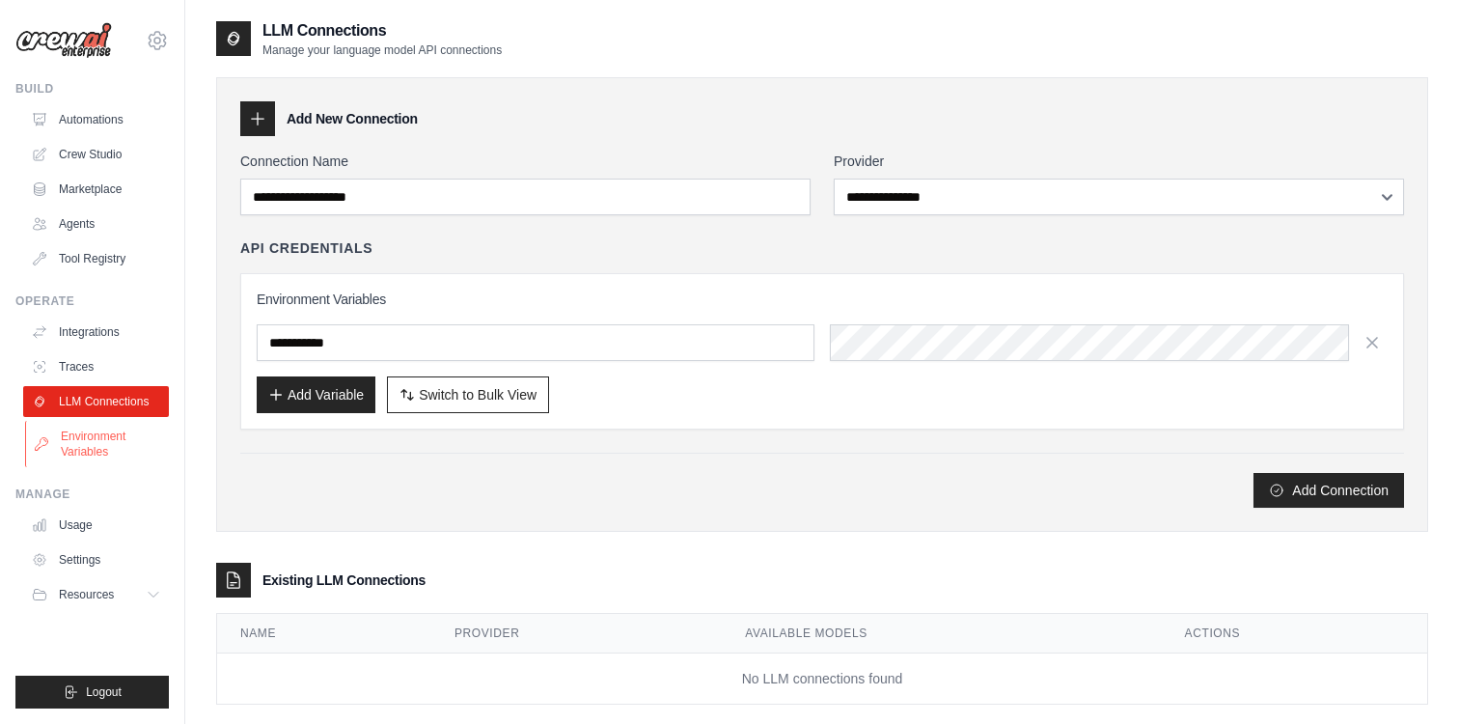
click at [126, 432] on link "Environment Variables" at bounding box center [98, 444] width 146 height 46
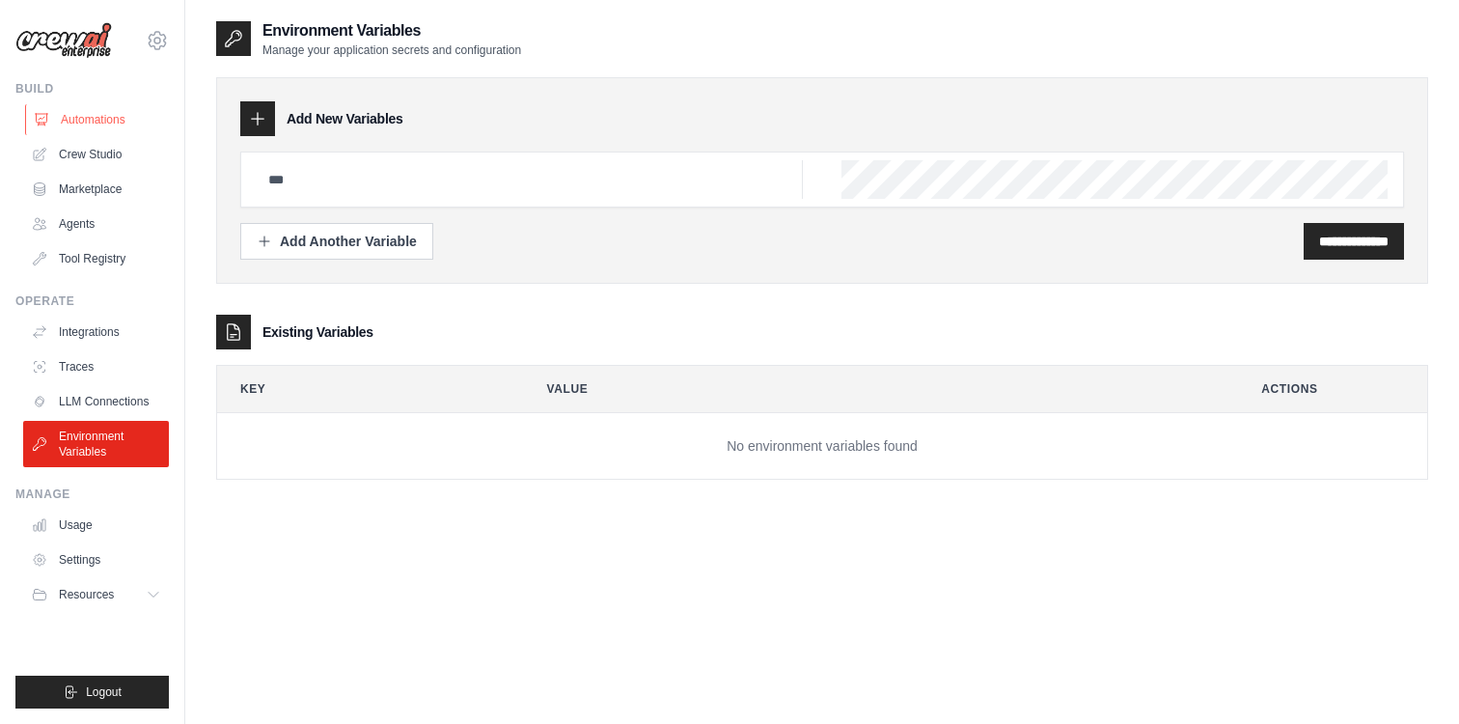
click at [54, 109] on link "Automations" at bounding box center [98, 119] width 146 height 31
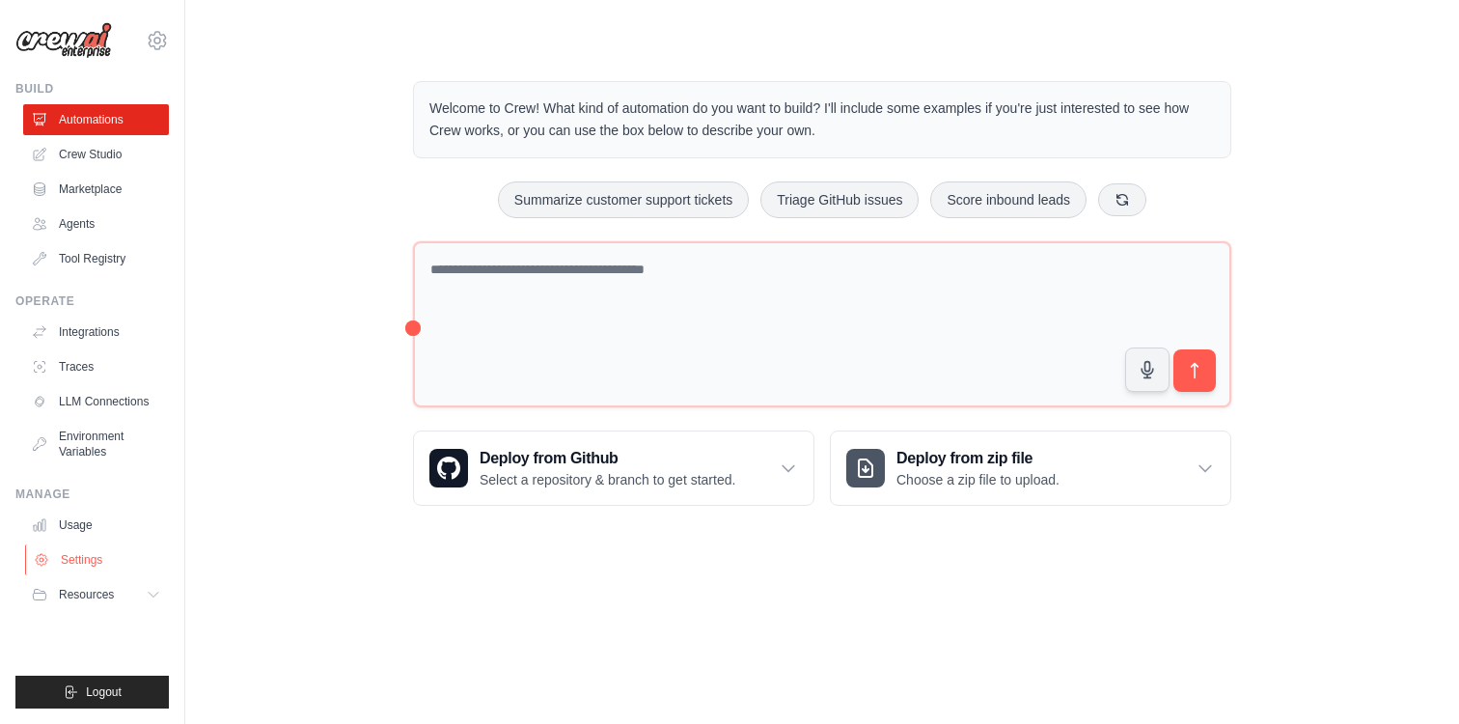
click at [93, 561] on link "Settings" at bounding box center [98, 559] width 146 height 31
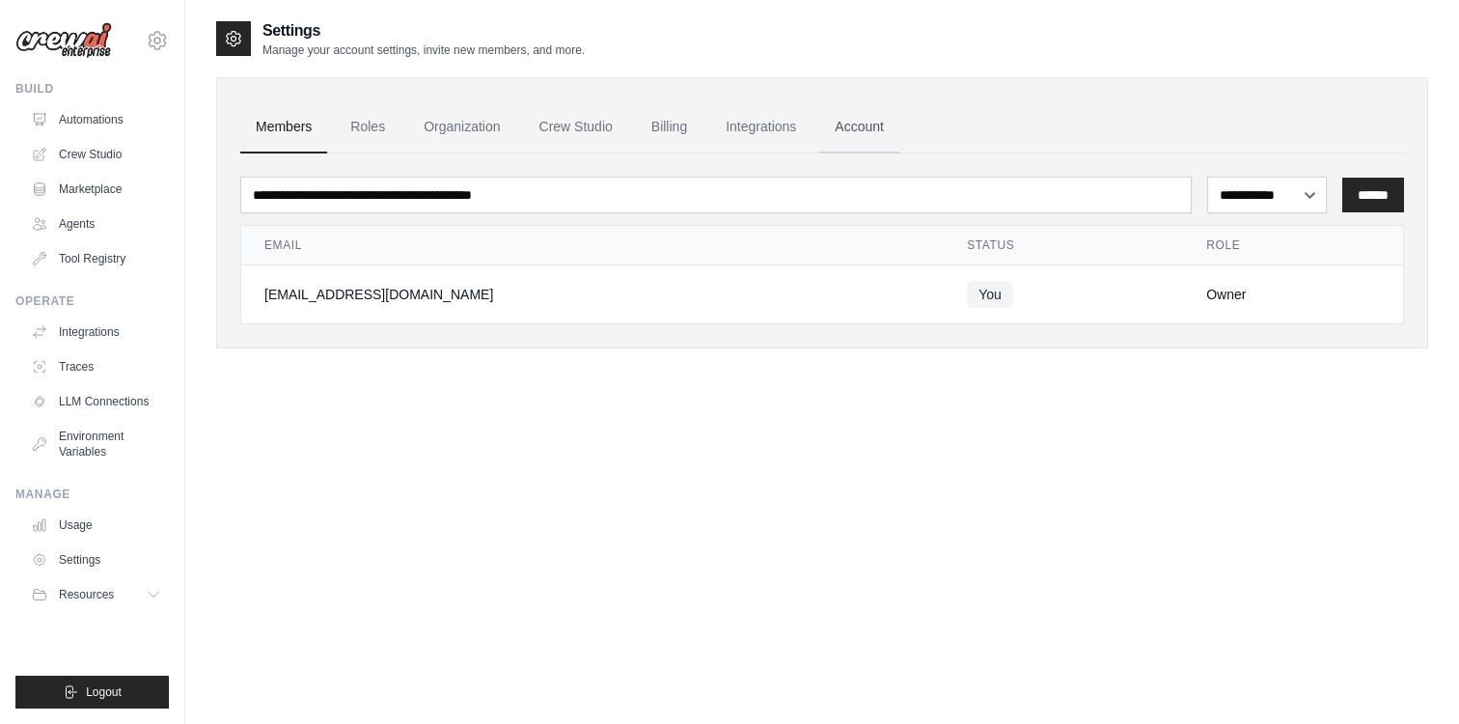
click at [897, 120] on link "Account" at bounding box center [859, 127] width 80 height 52
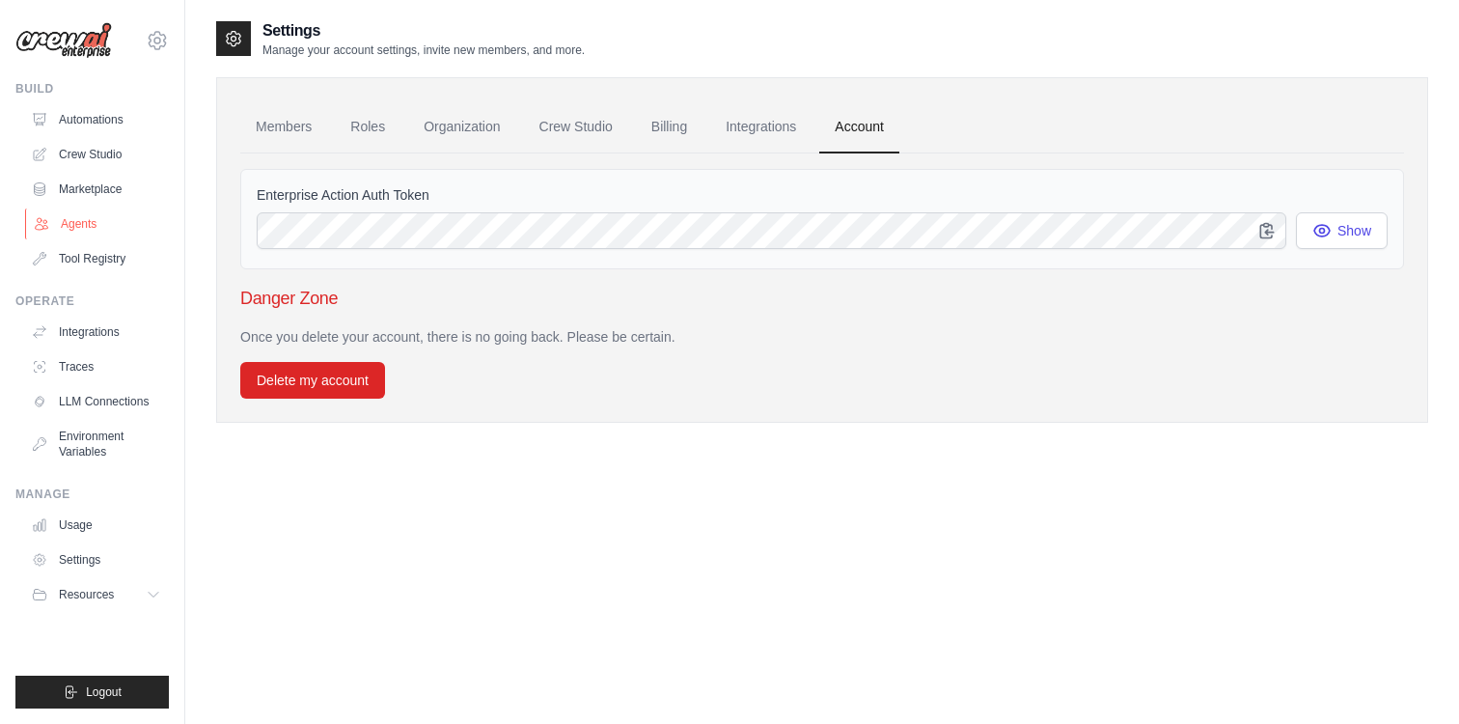
click at [97, 220] on link "Agents" at bounding box center [98, 223] width 146 height 31
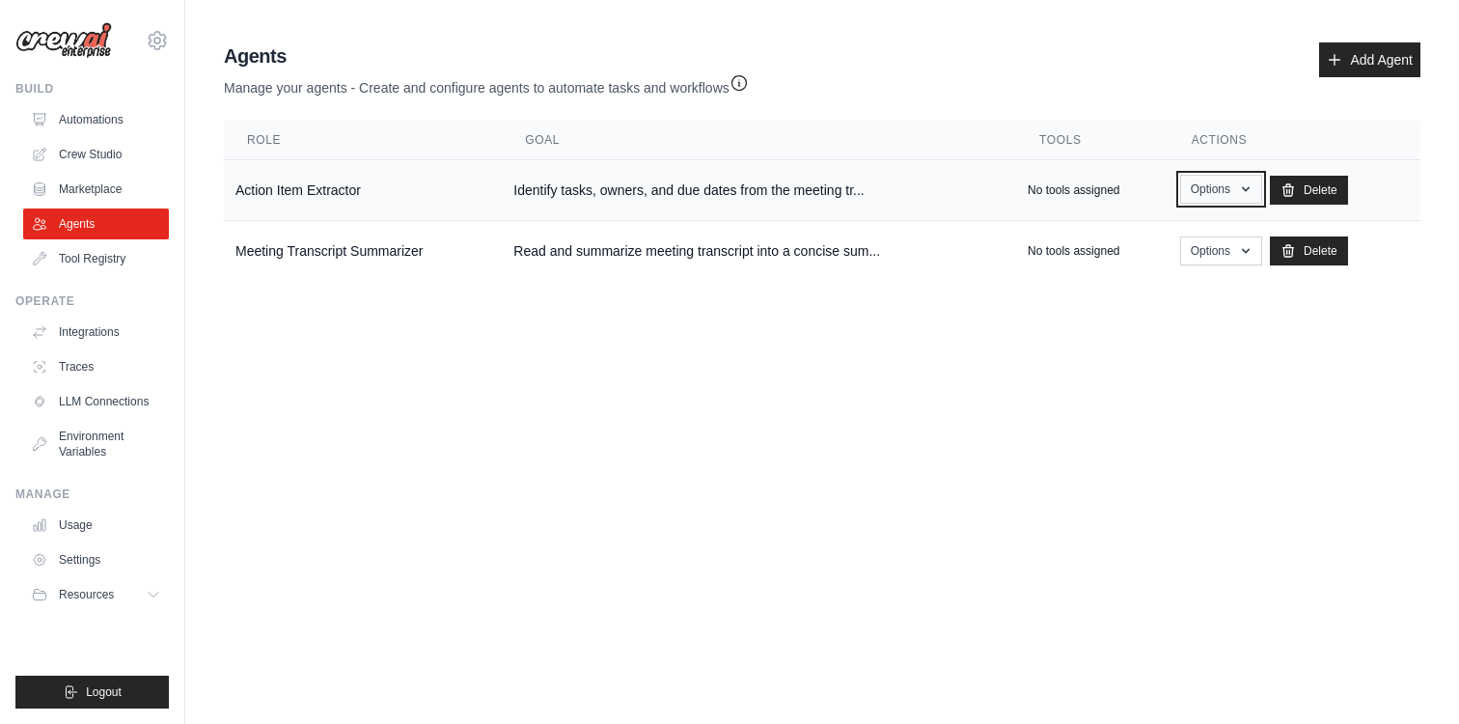
click at [1241, 191] on button "Options" at bounding box center [1221, 189] width 82 height 29
click at [1214, 238] on link "Show" at bounding box center [1192, 233] width 139 height 35
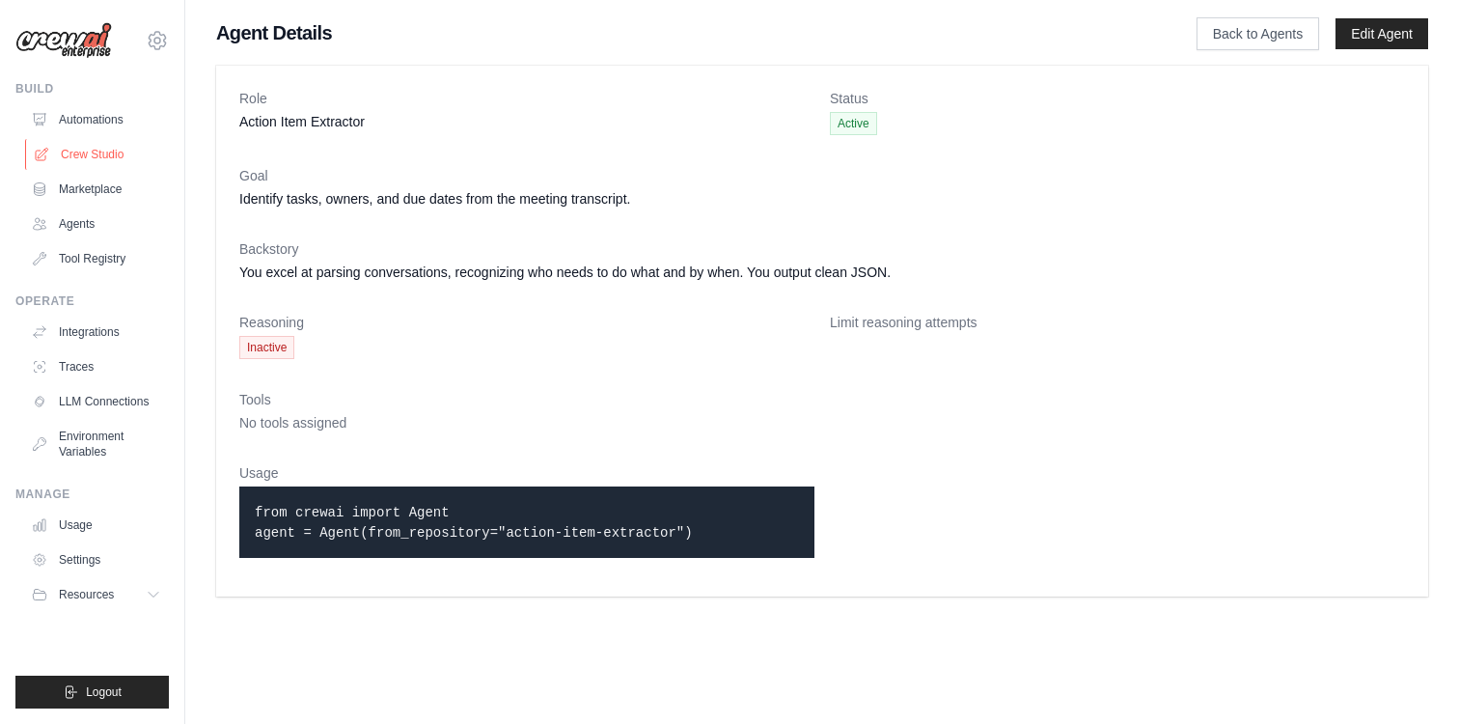
click at [119, 158] on link "Crew Studio" at bounding box center [98, 154] width 146 height 31
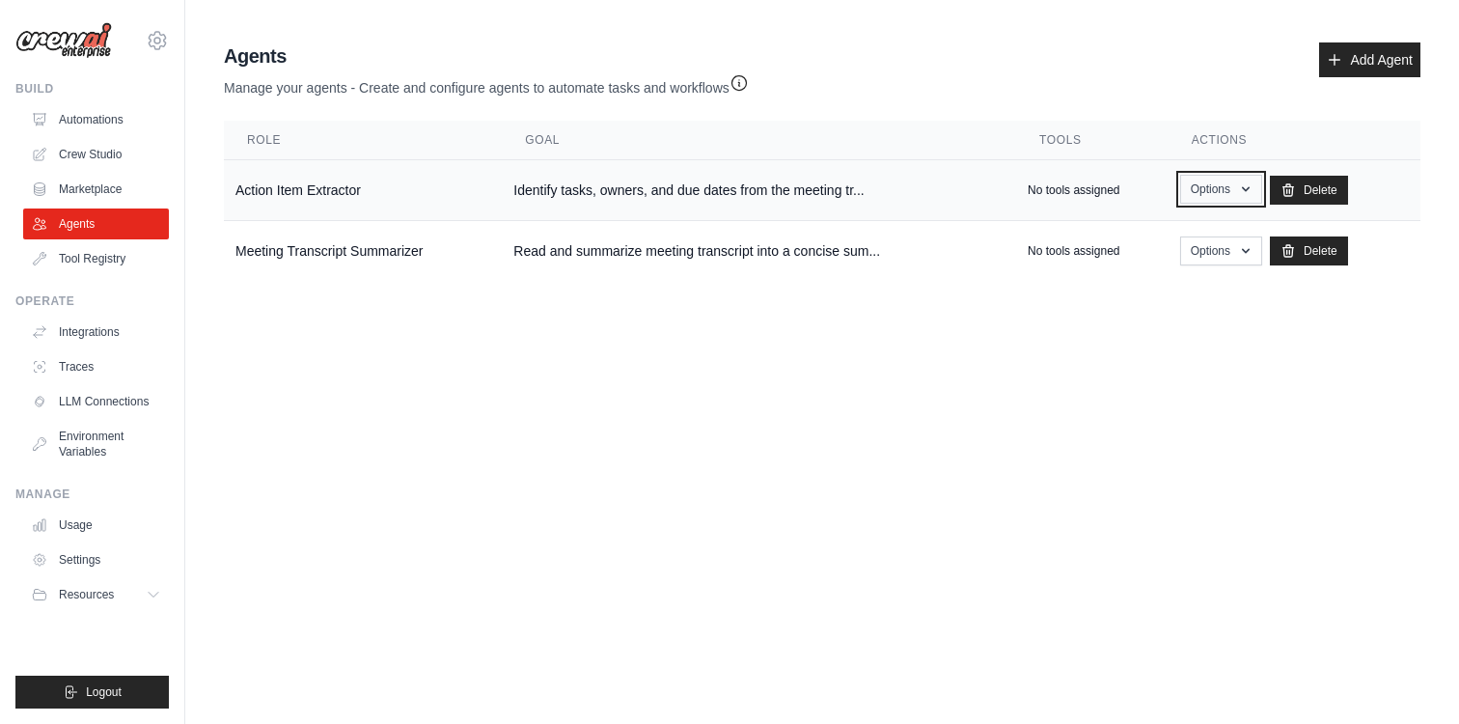
click at [1224, 191] on button "Options" at bounding box center [1221, 189] width 82 height 29
click at [1205, 263] on link "Edit" at bounding box center [1192, 268] width 139 height 35
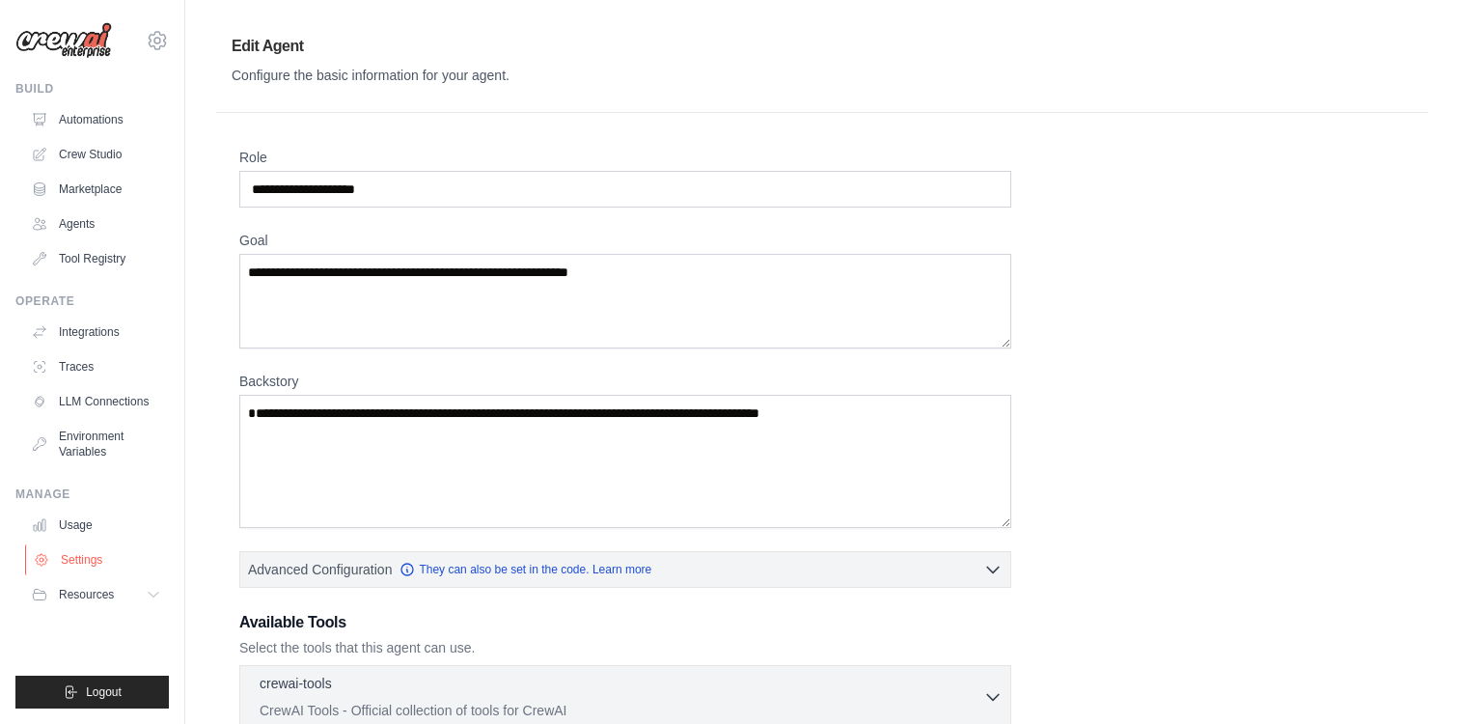
click at [103, 561] on link "Settings" at bounding box center [98, 559] width 146 height 31
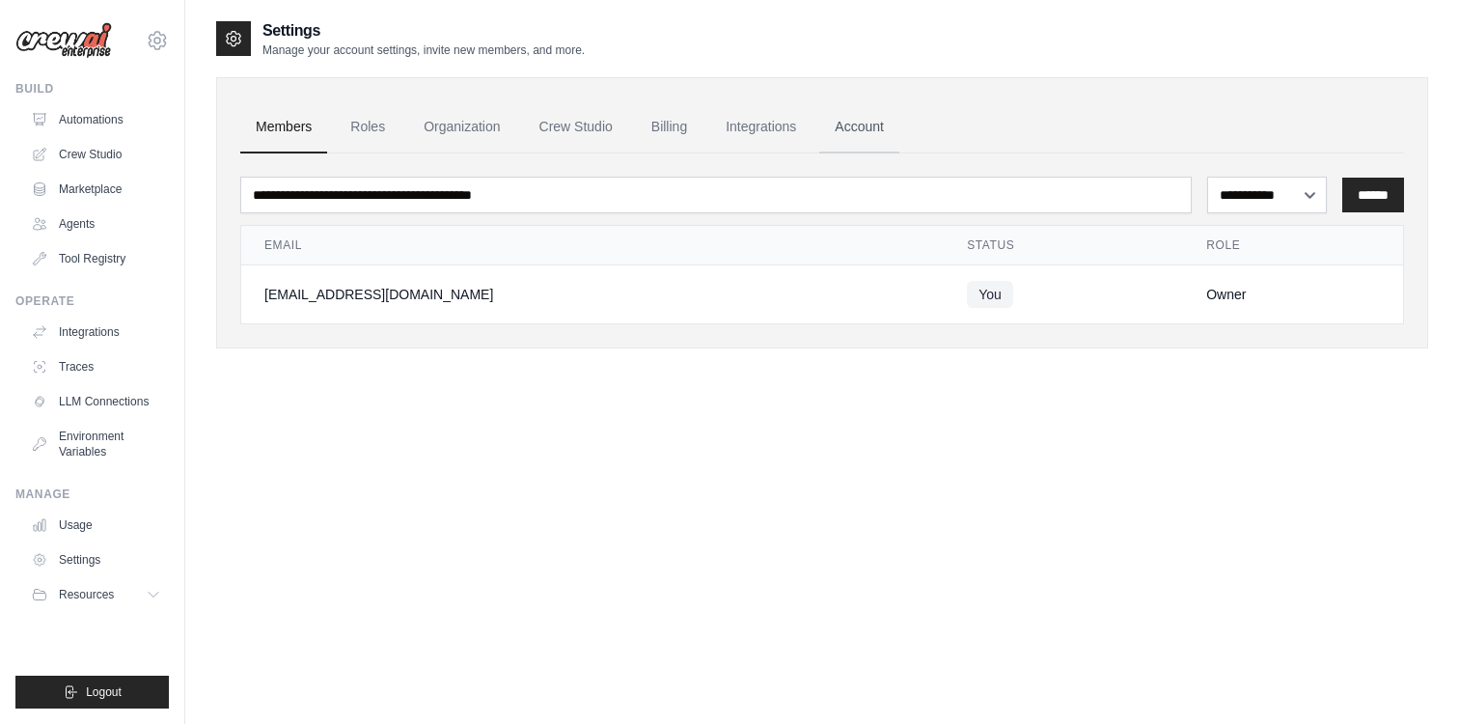
click at [886, 135] on link "Account" at bounding box center [859, 127] width 80 height 52
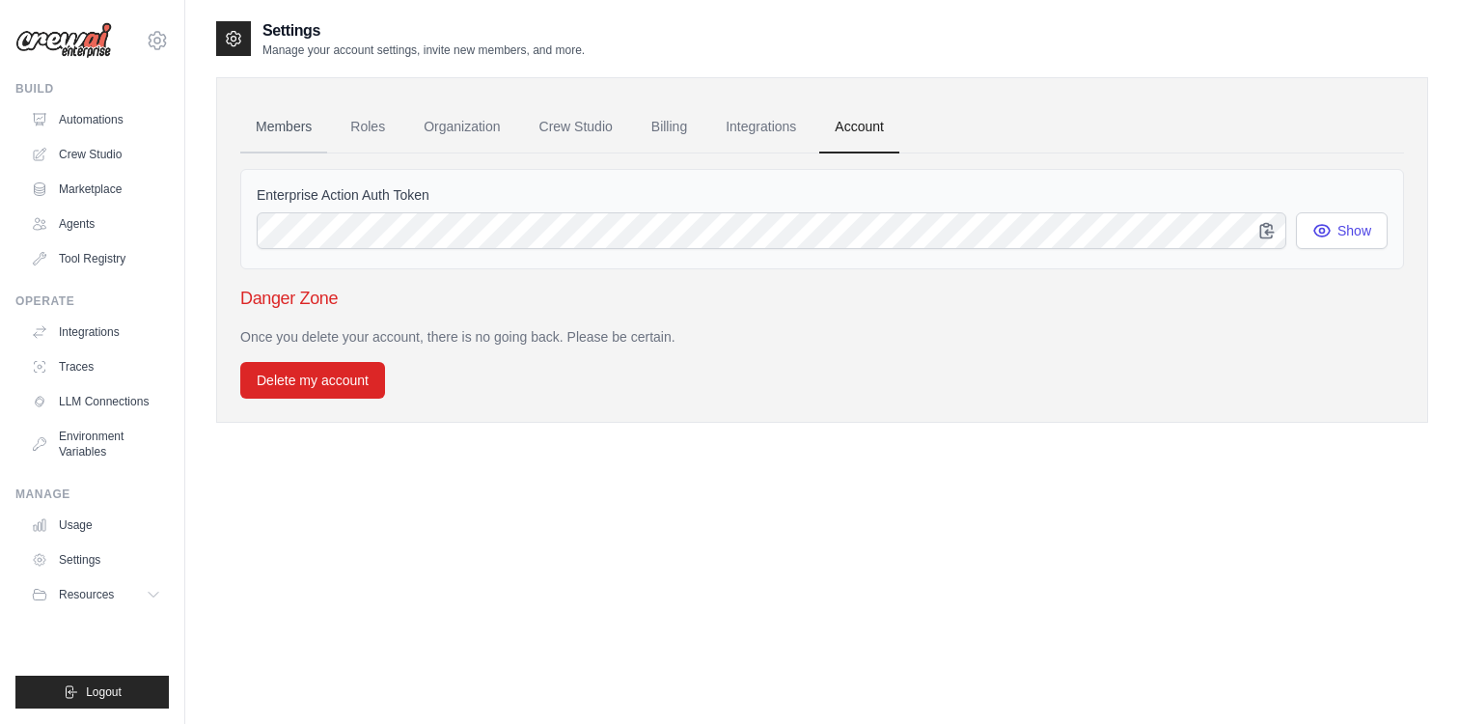
click at [298, 135] on link "Members" at bounding box center [283, 127] width 87 height 52
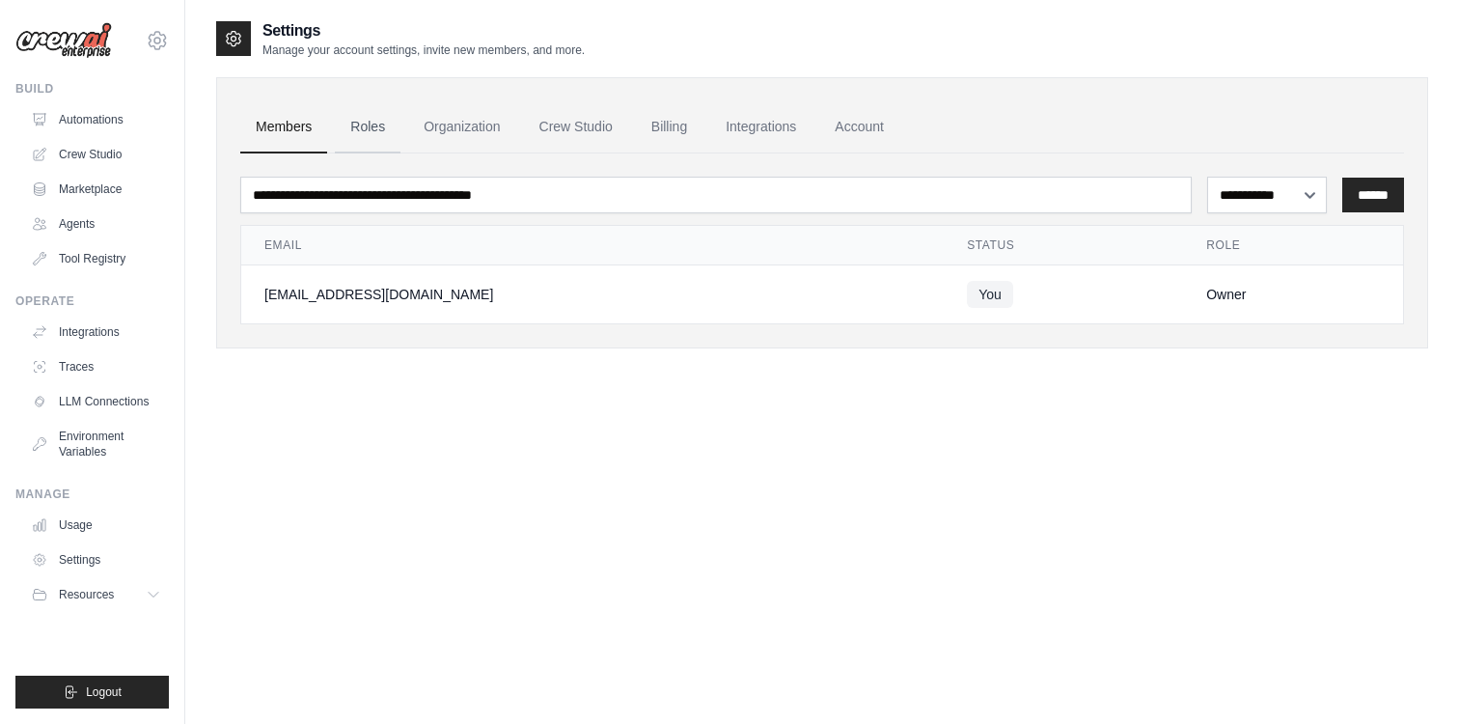
click at [376, 134] on link "Roles" at bounding box center [368, 127] width 66 height 52
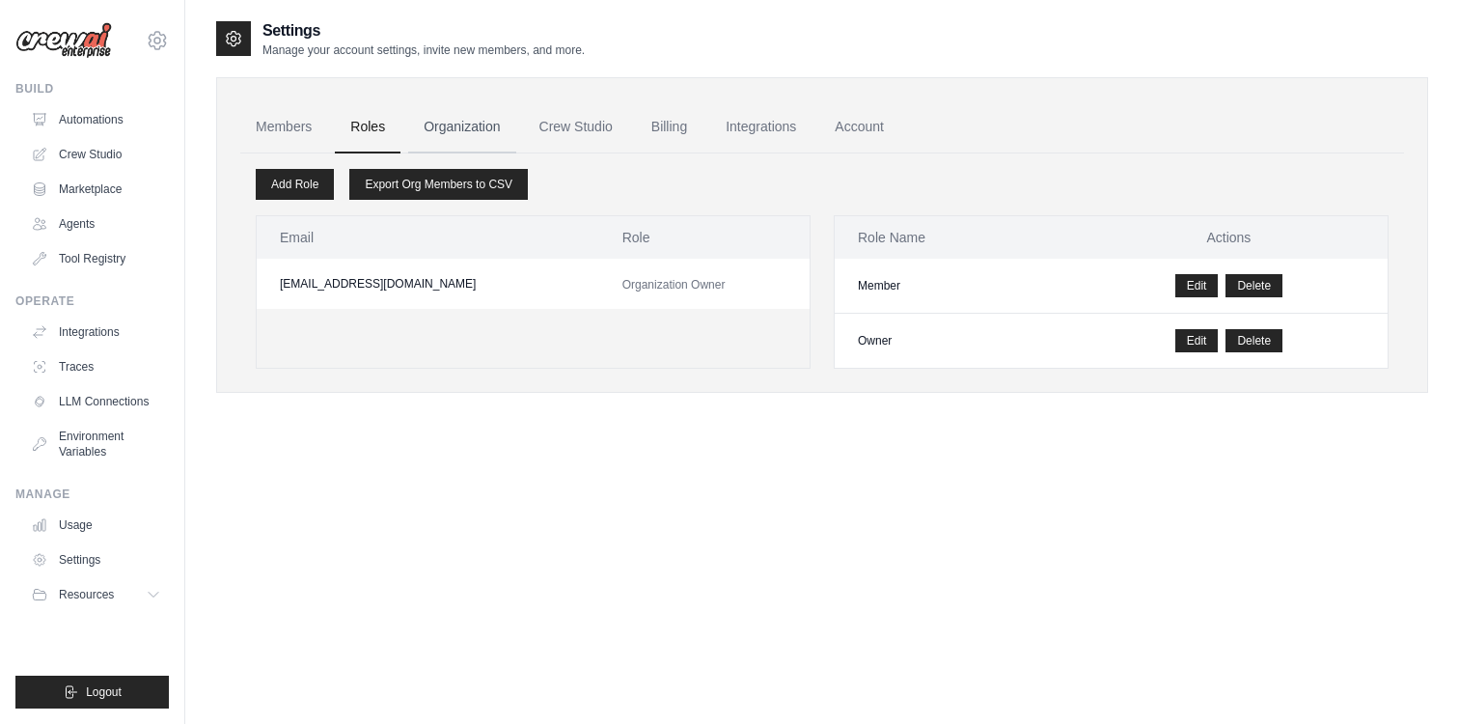
click at [475, 134] on link "Organization" at bounding box center [461, 127] width 107 height 52
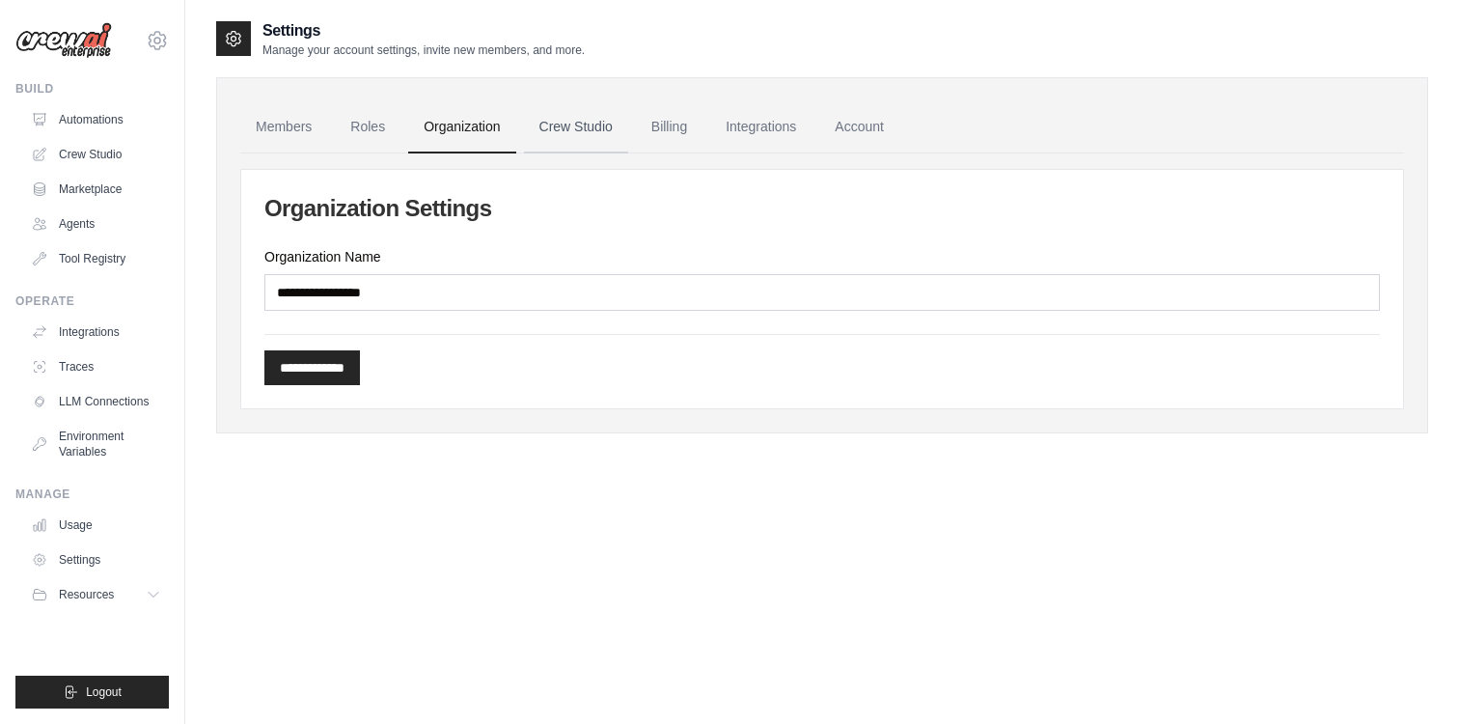
click at [562, 130] on link "Crew Studio" at bounding box center [576, 127] width 104 height 52
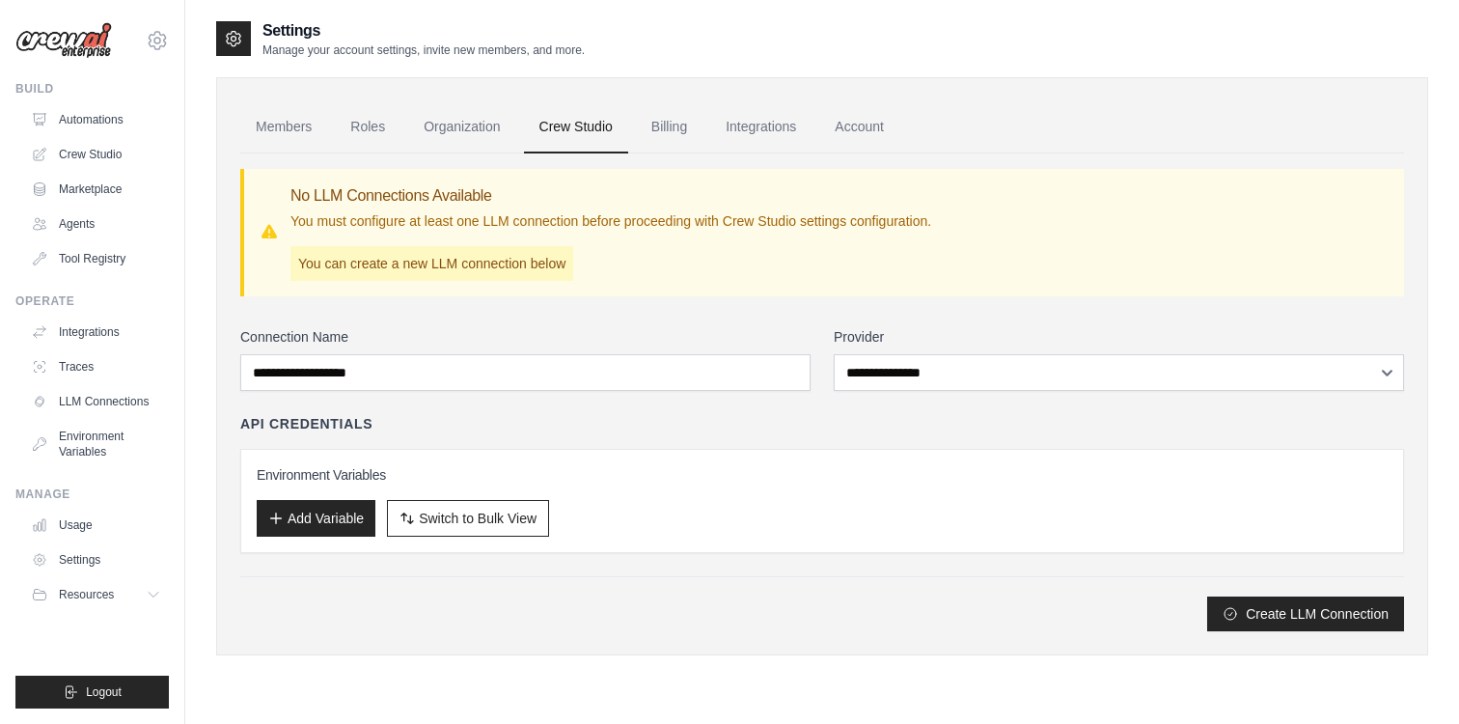
click at [690, 133] on link "Billing" at bounding box center [669, 127] width 67 height 52
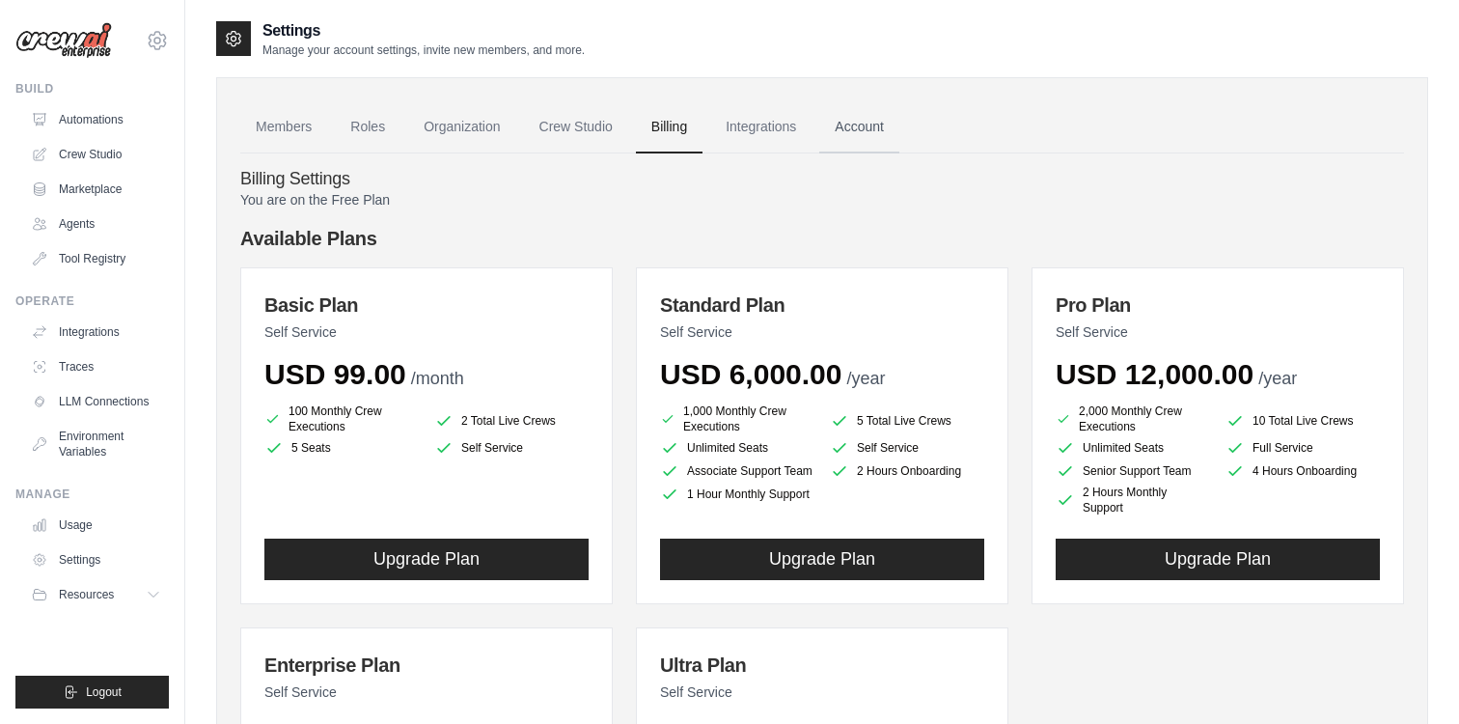
click at [888, 135] on link "Account" at bounding box center [859, 127] width 80 height 52
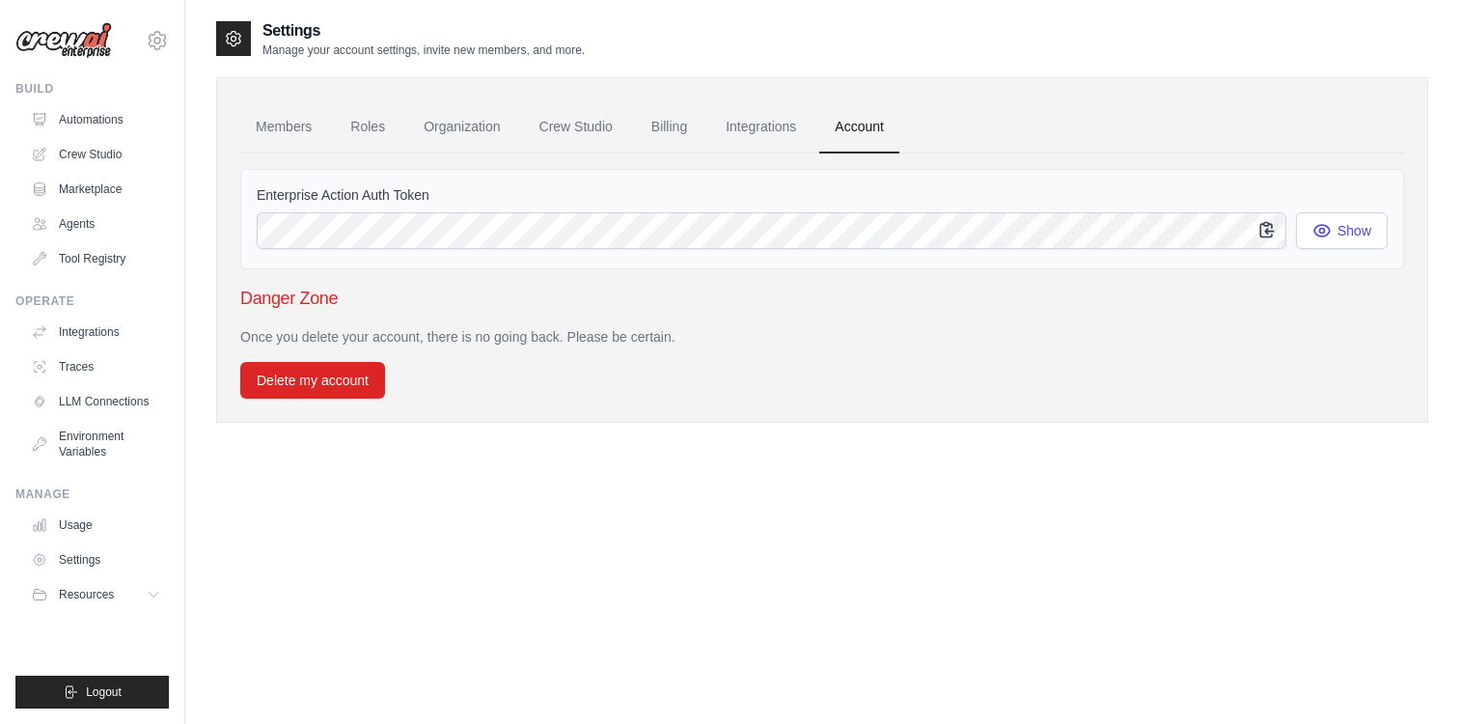
click at [1260, 235] on icon "button" at bounding box center [1267, 229] width 19 height 19
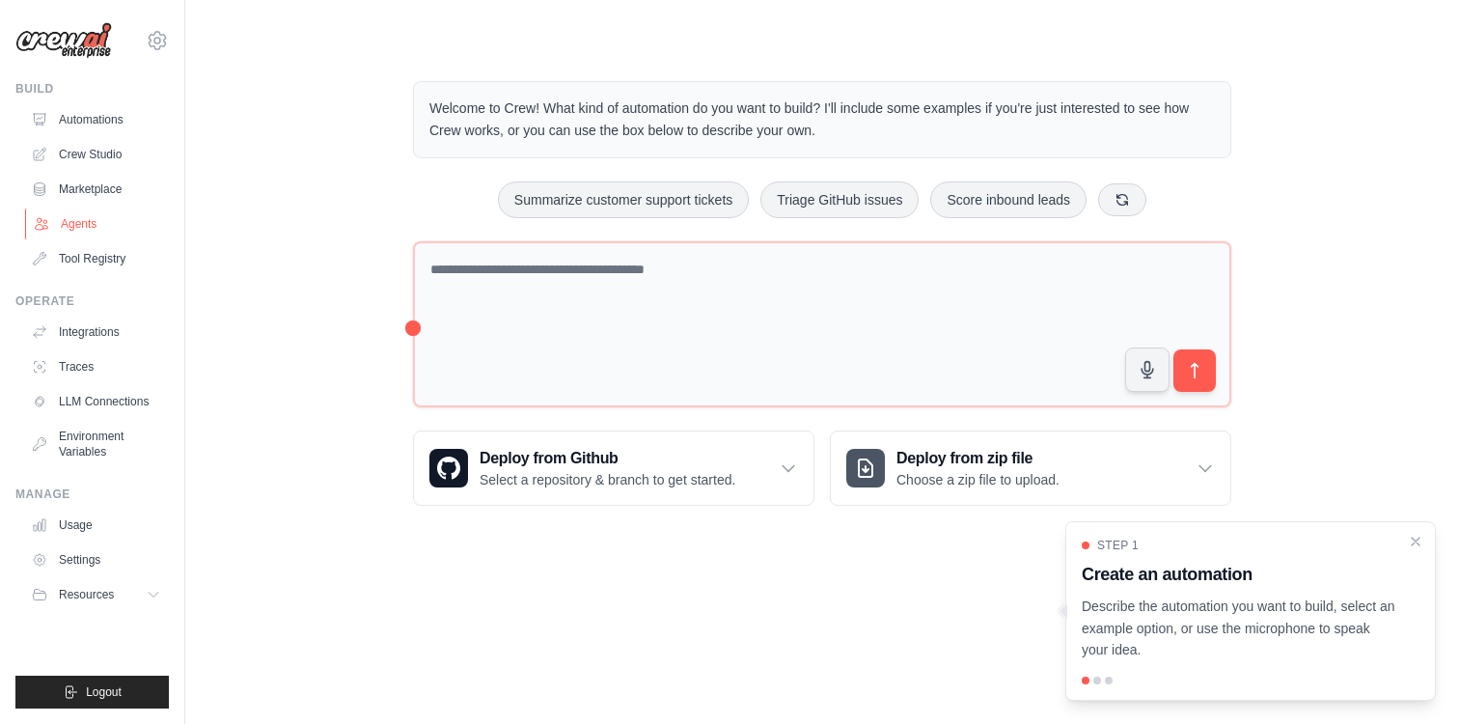
click at [121, 218] on link "Agents" at bounding box center [98, 223] width 146 height 31
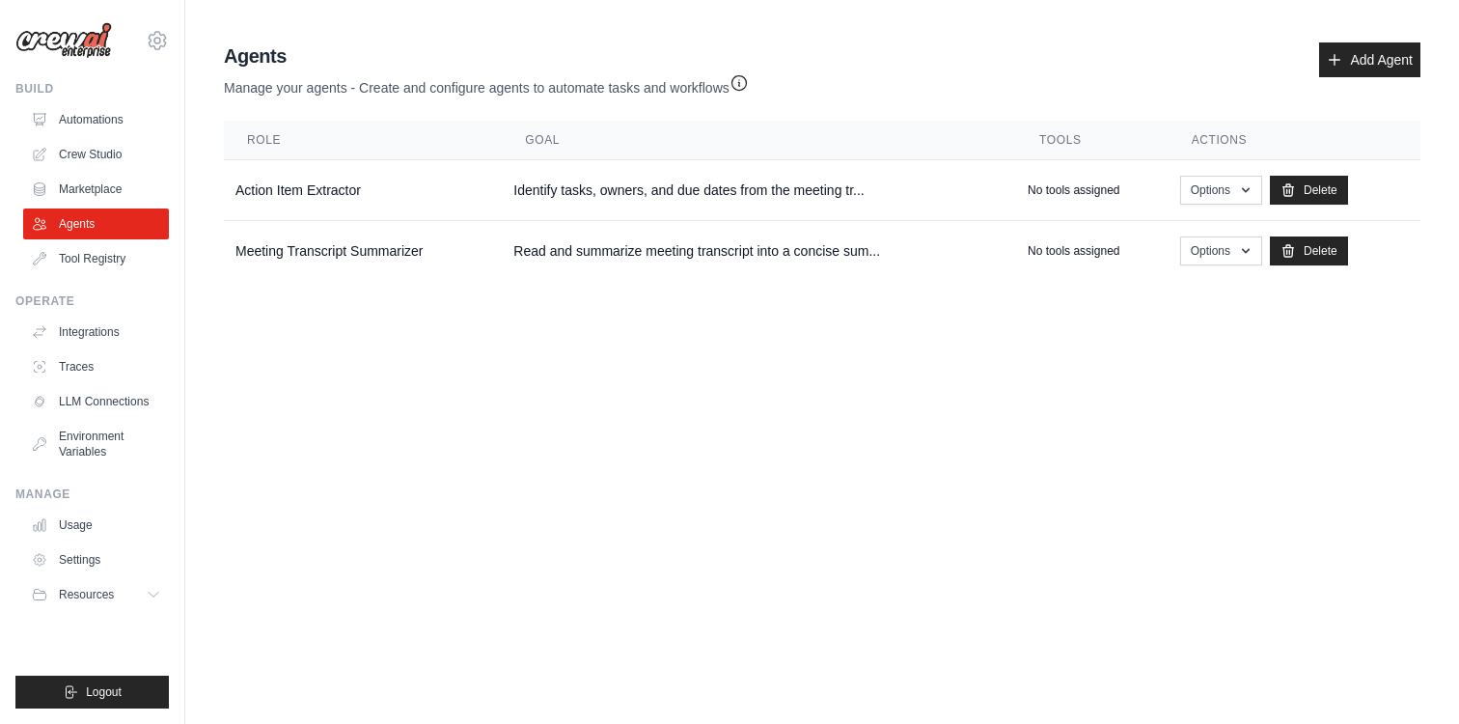
click at [465, 398] on body "[EMAIL_ADDRESS][DOMAIN_NAME] Settings Build Automations Crew Studio" at bounding box center [729, 362] width 1459 height 724
click at [89, 592] on span "Resources" at bounding box center [88, 594] width 55 height 15
click at [159, 38] on icon at bounding box center [157, 41] width 6 height 6
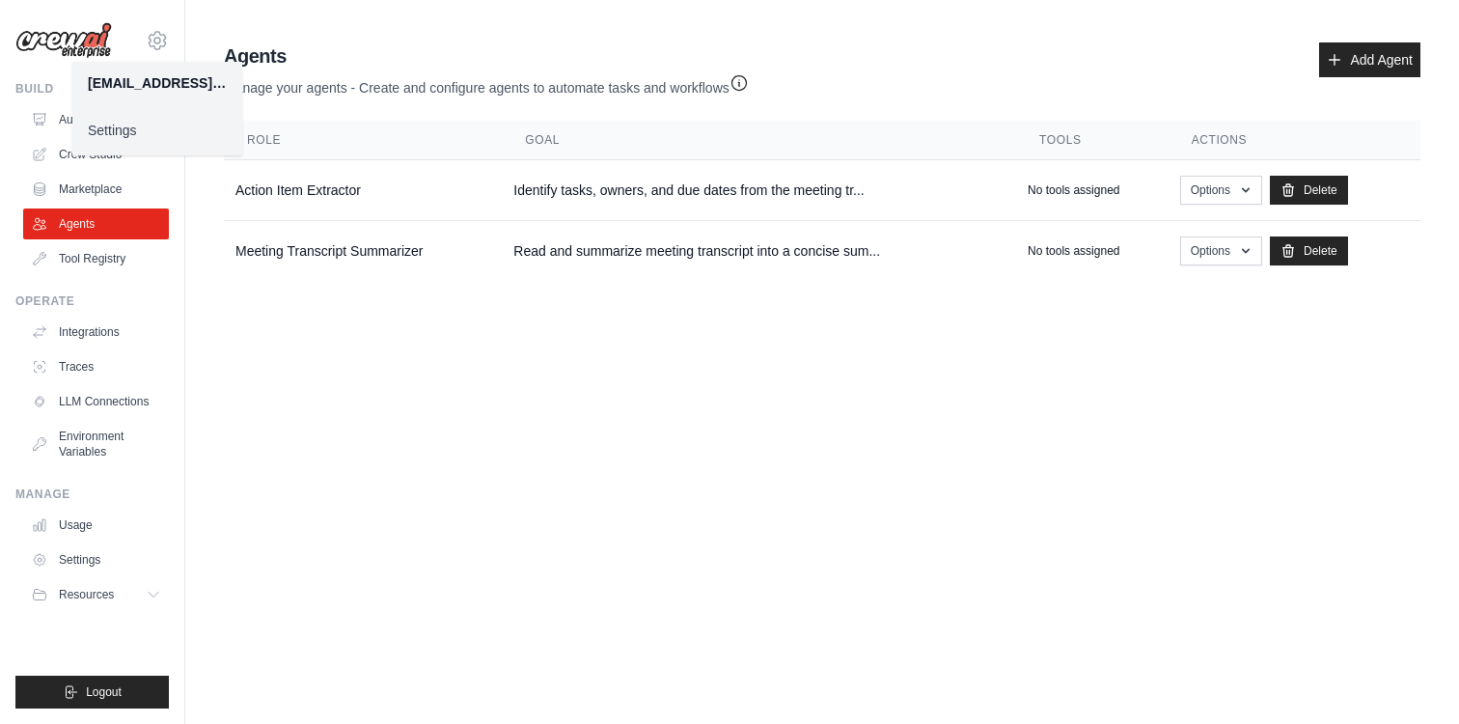
click at [152, 127] on link "Settings" at bounding box center [157, 130] width 170 height 35
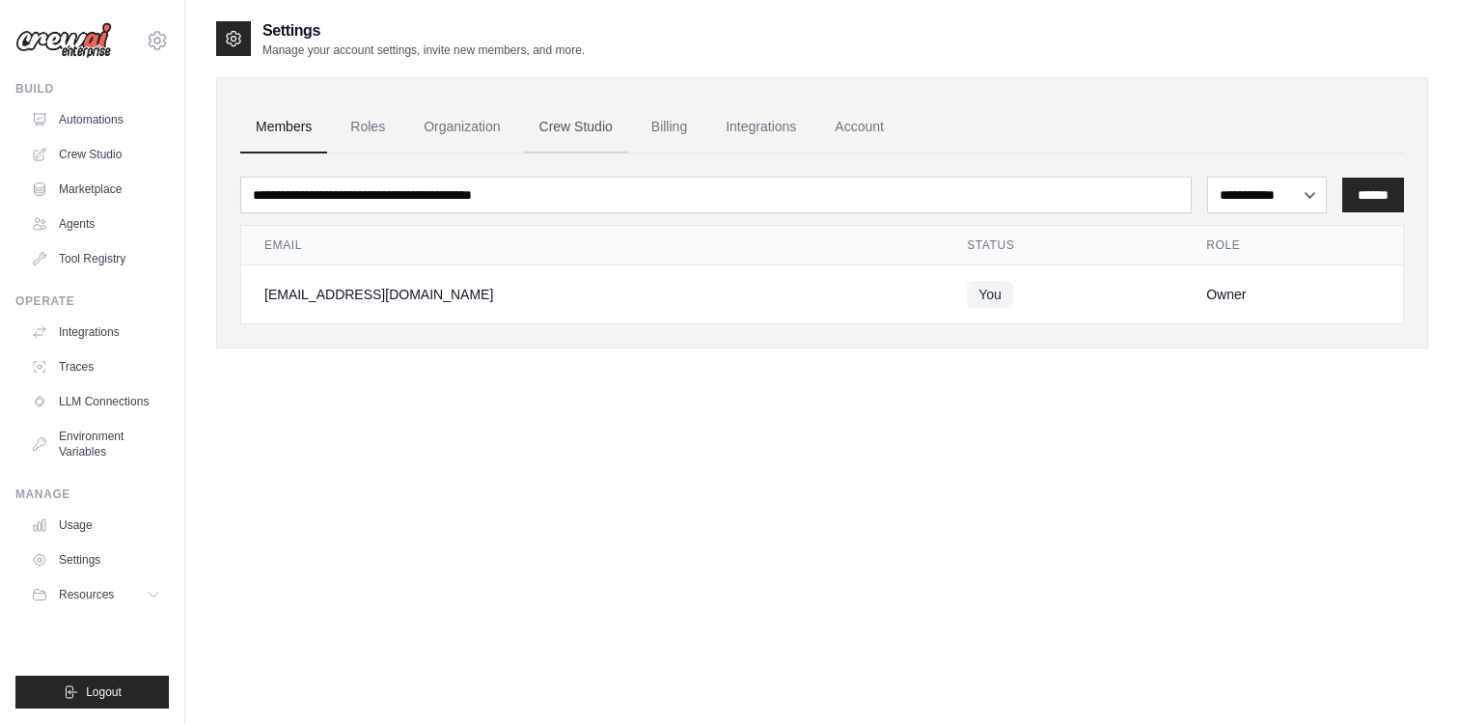
click at [608, 131] on link "Crew Studio" at bounding box center [576, 127] width 104 height 52
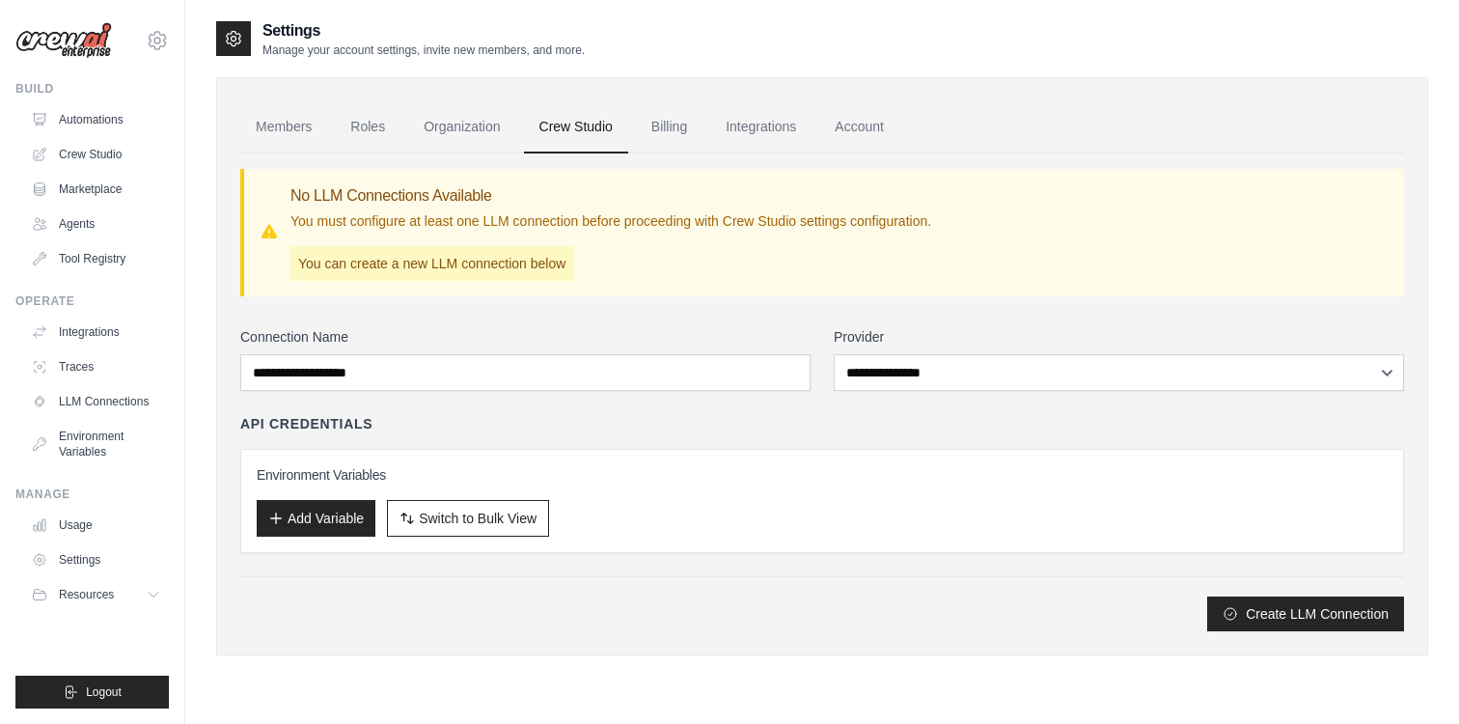
click at [97, 42] on img at bounding box center [63, 40] width 97 height 37
click at [83, 129] on link "Automations" at bounding box center [98, 119] width 146 height 31
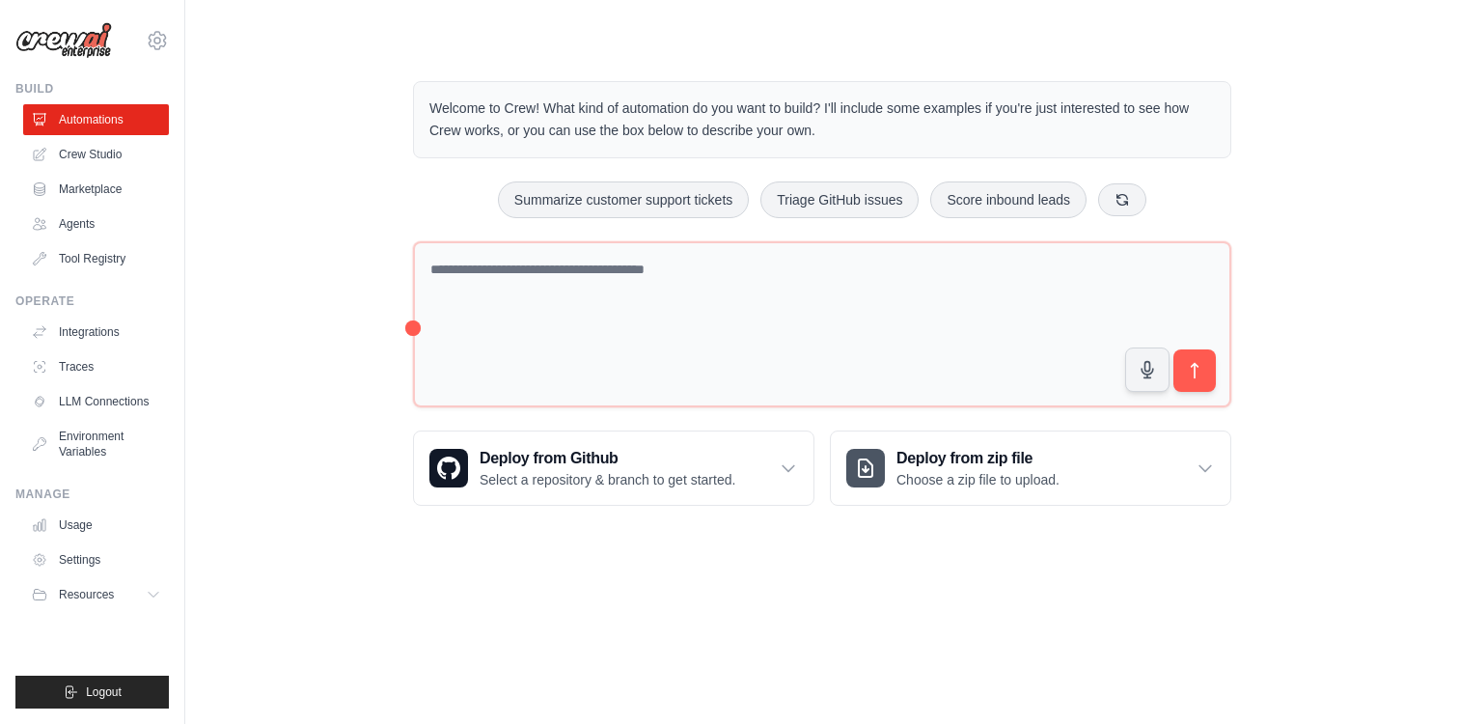
click at [844, 573] on body "[EMAIL_ADDRESS][DOMAIN_NAME] Settings Build Automations Crew Studio" at bounding box center [729, 362] width 1459 height 724
click at [82, 190] on link "Marketplace" at bounding box center [98, 189] width 146 height 31
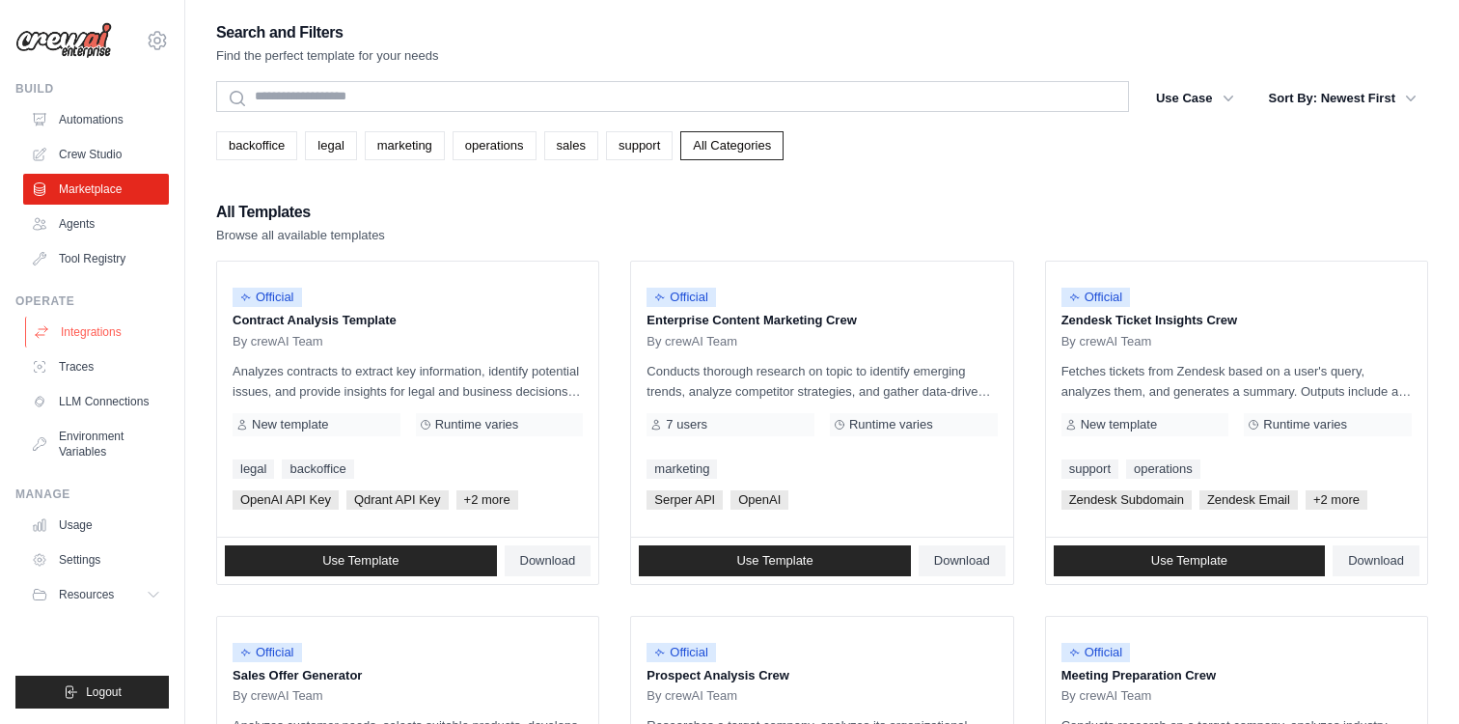
click at [115, 337] on link "Integrations" at bounding box center [98, 332] width 146 height 31
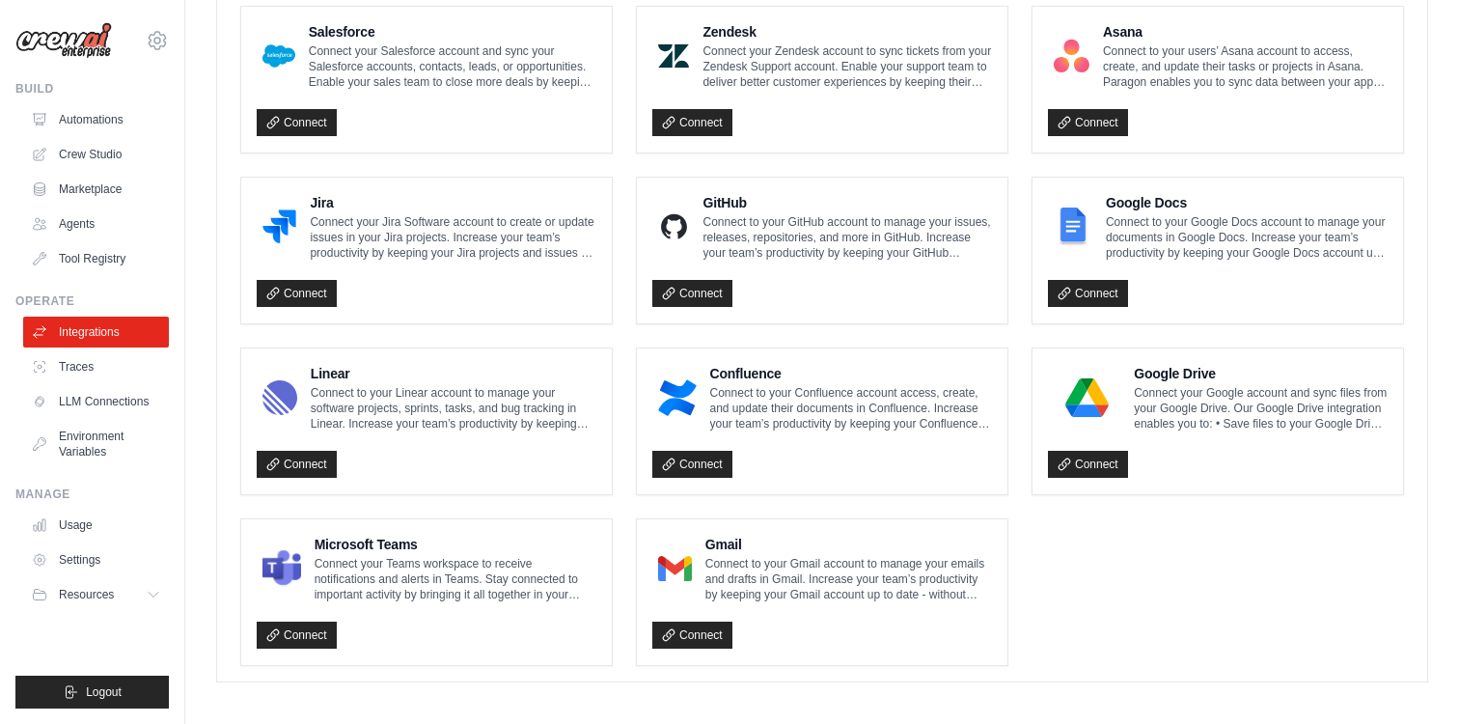
scroll to position [580, 0]
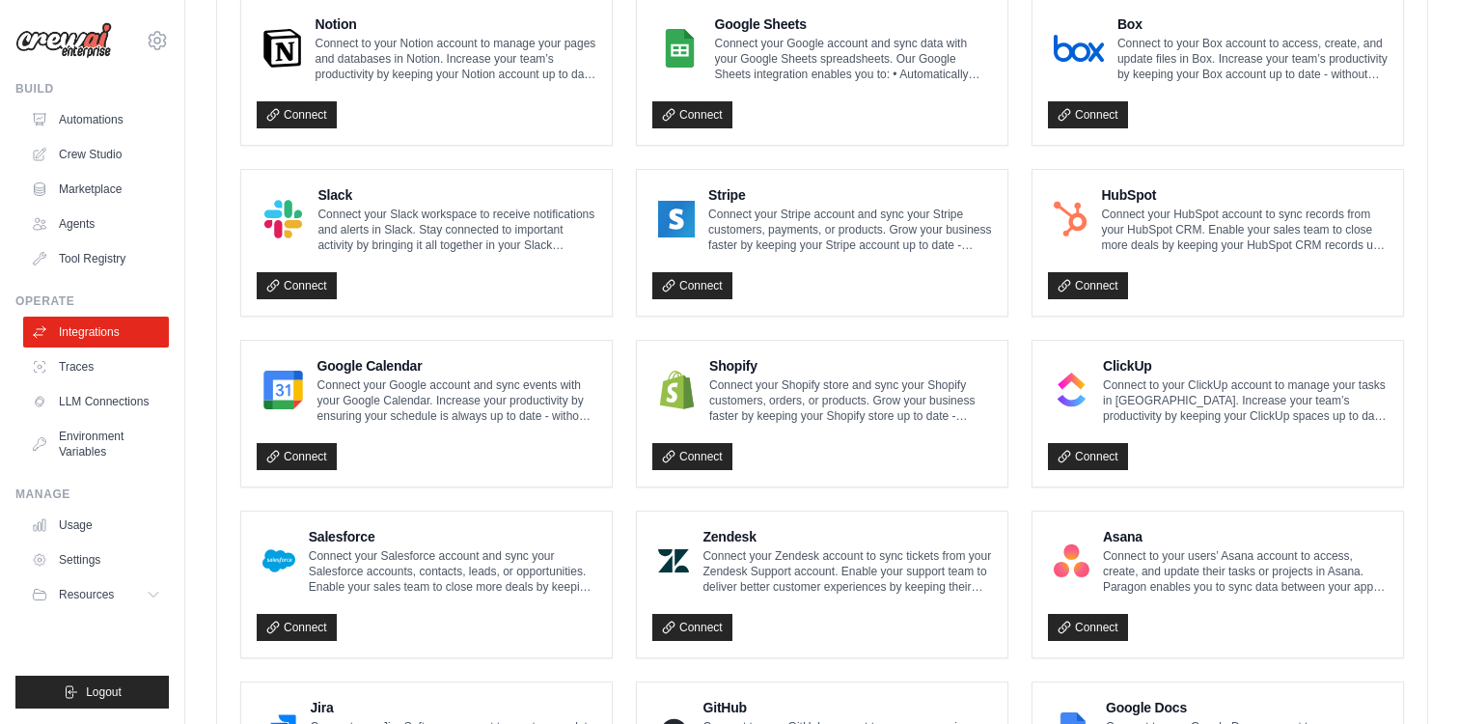
click at [1242, 442] on div "Connect" at bounding box center [1218, 451] width 340 height 40
click at [76, 522] on link "Usage" at bounding box center [98, 525] width 146 height 31
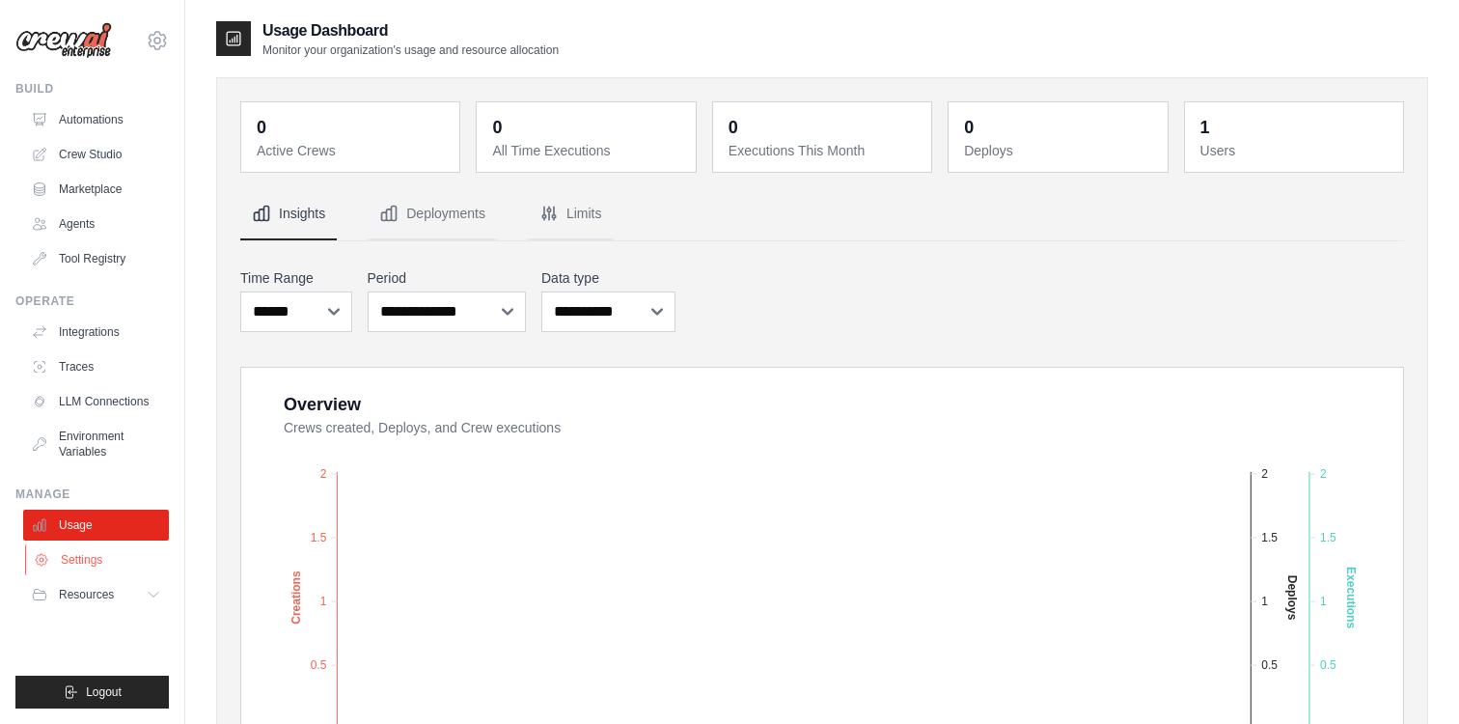
click at [69, 559] on link "Settings" at bounding box center [98, 559] width 146 height 31
click at [144, 597] on button "Resources" at bounding box center [98, 594] width 146 height 31
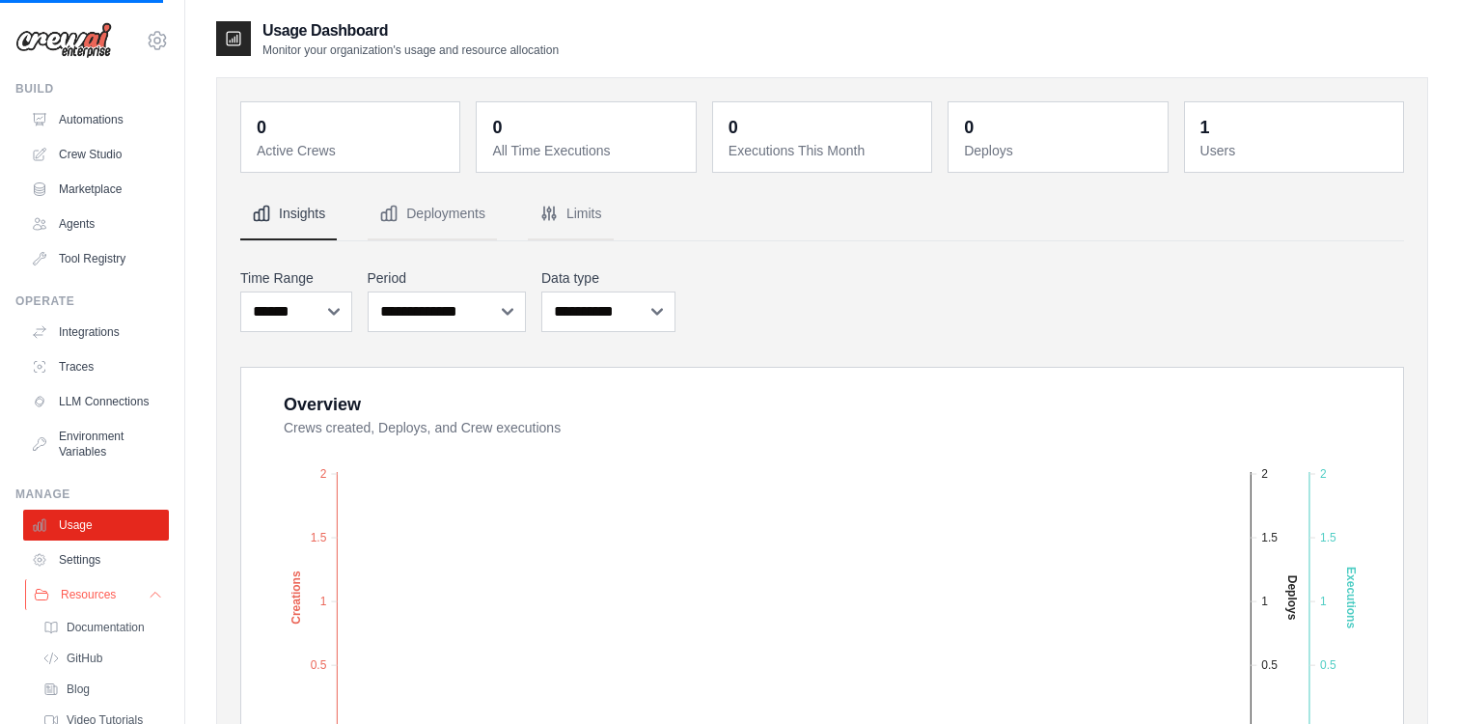
scroll to position [45, 0]
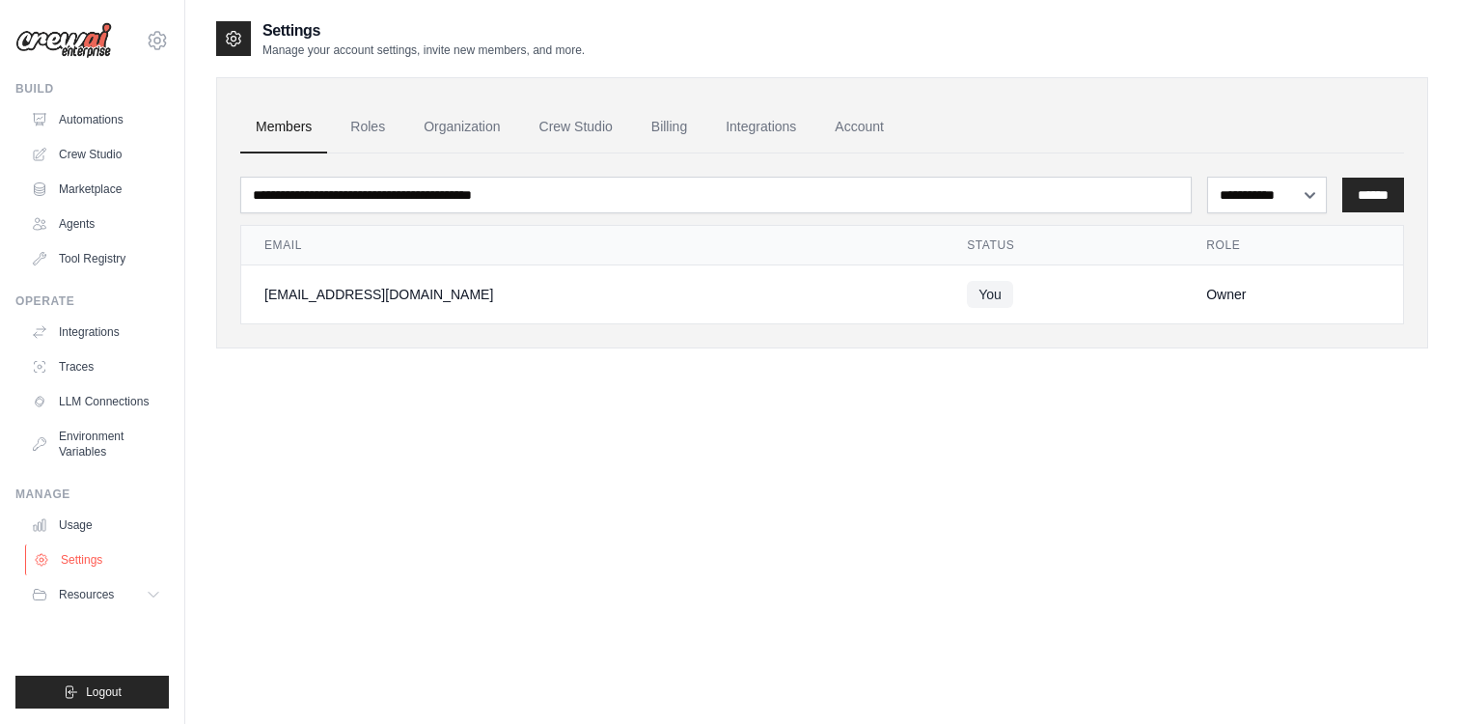
click at [110, 558] on link "Settings" at bounding box center [98, 559] width 146 height 31
click at [885, 121] on link "Account" at bounding box center [859, 127] width 80 height 52
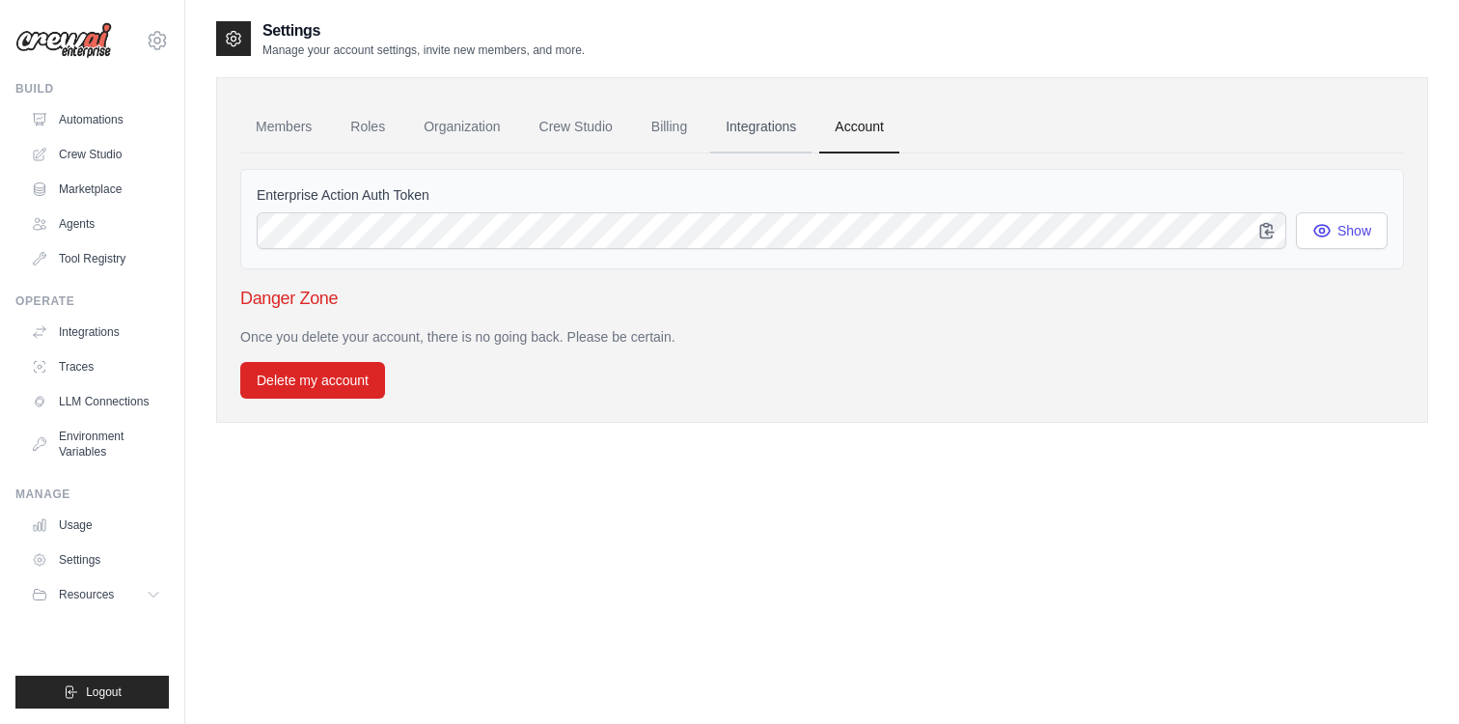
click at [774, 136] on link "Integrations" at bounding box center [760, 127] width 101 height 52
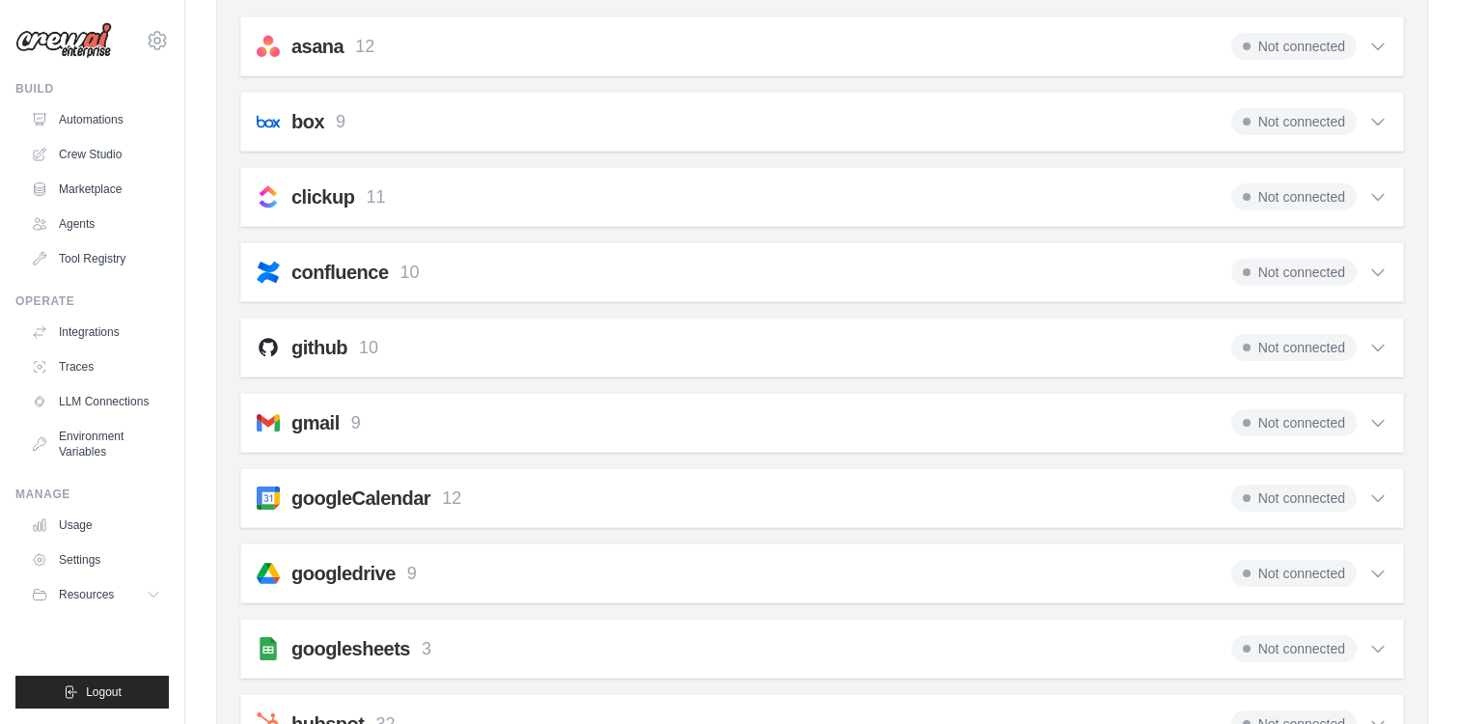
scroll to position [162, 0]
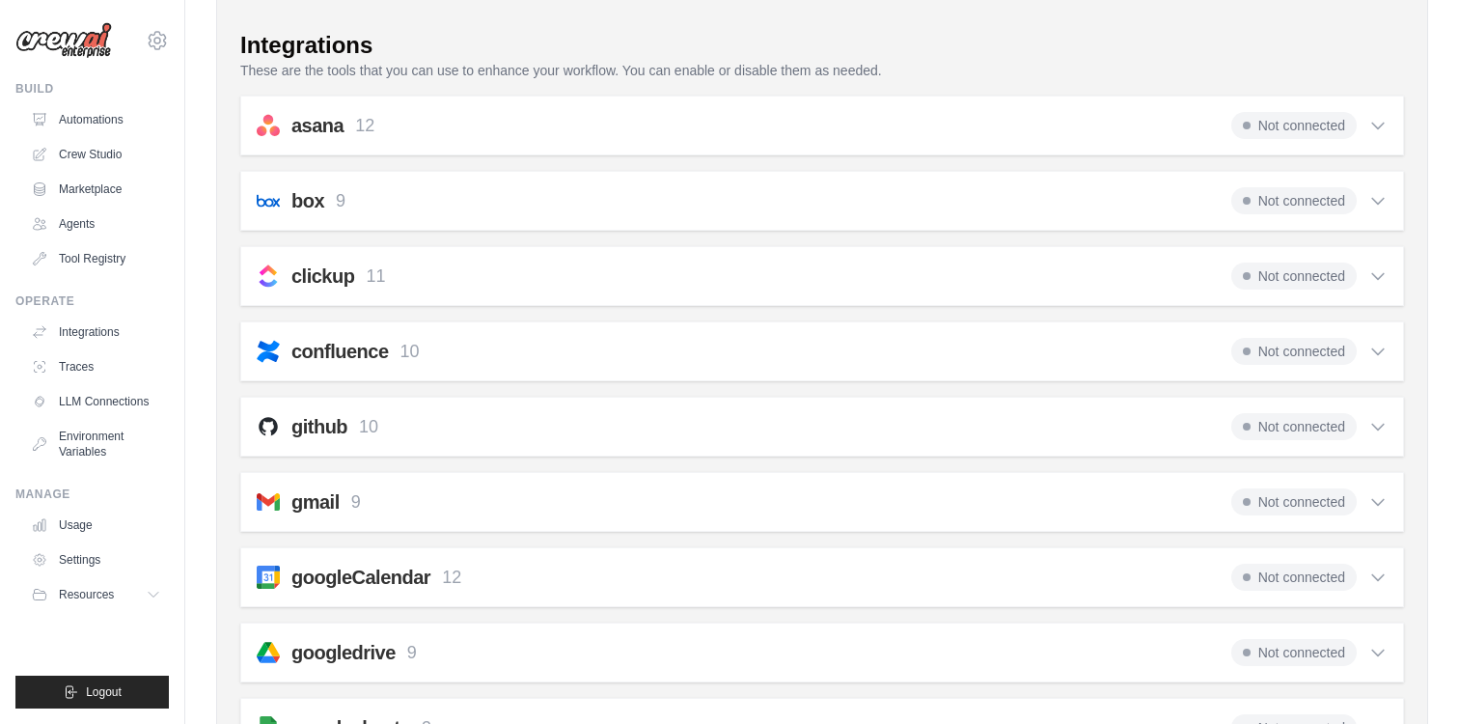
click at [1374, 430] on icon at bounding box center [1378, 426] width 19 height 19
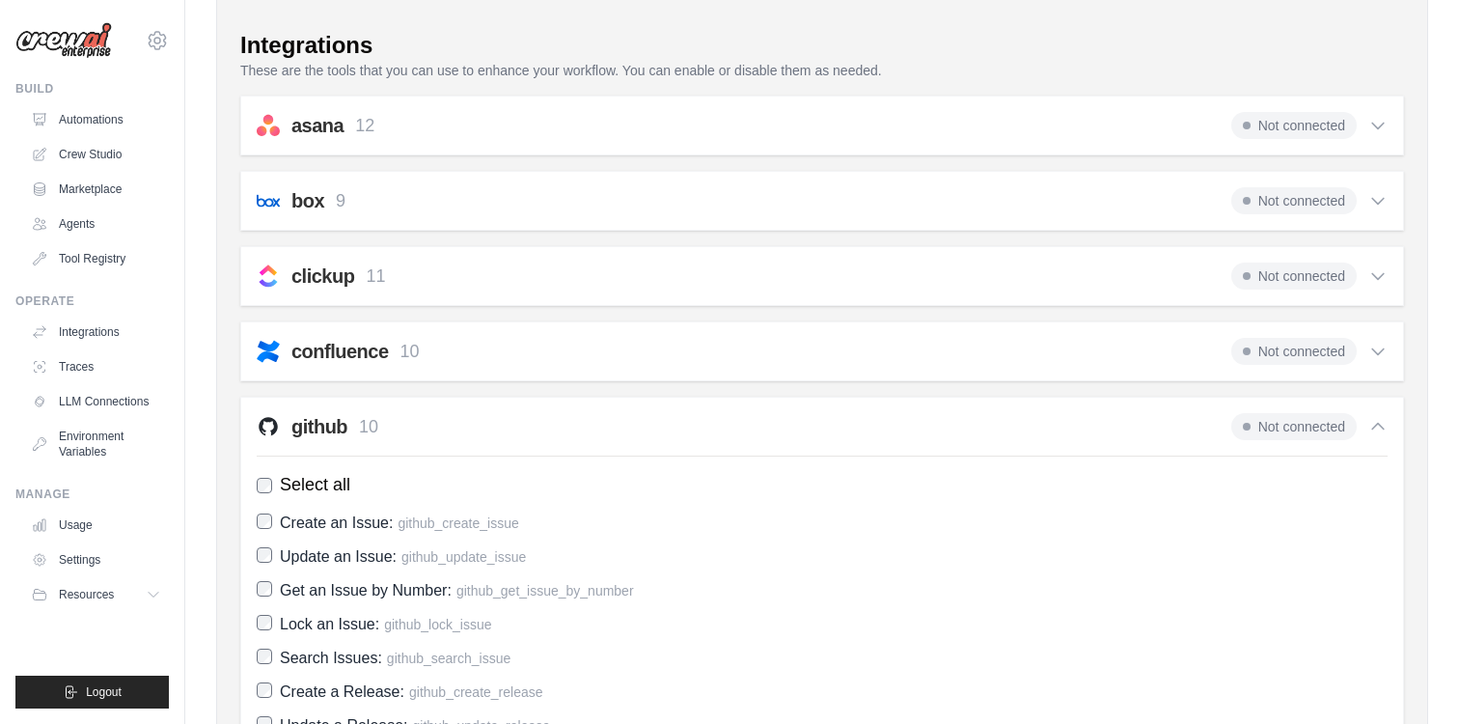
click at [1374, 430] on icon at bounding box center [1378, 426] width 19 height 19
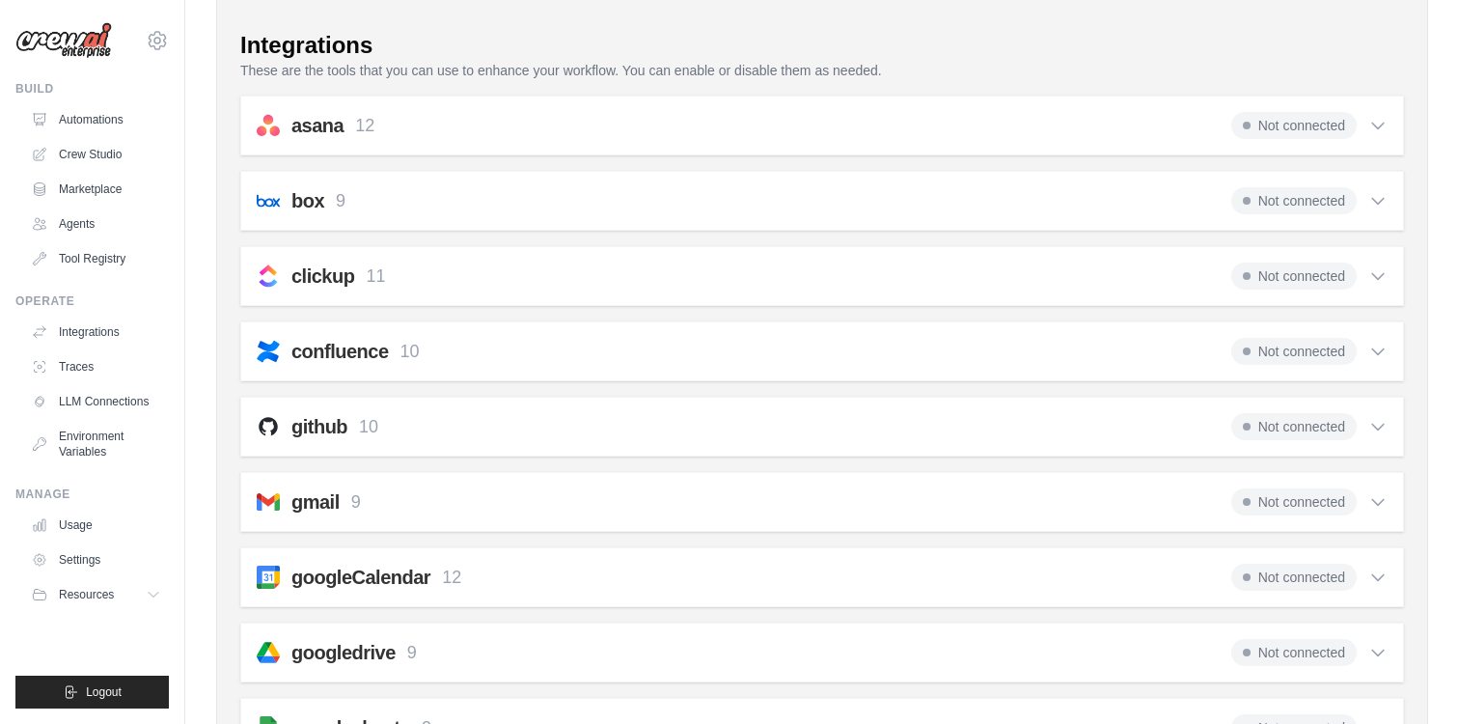
scroll to position [134, 0]
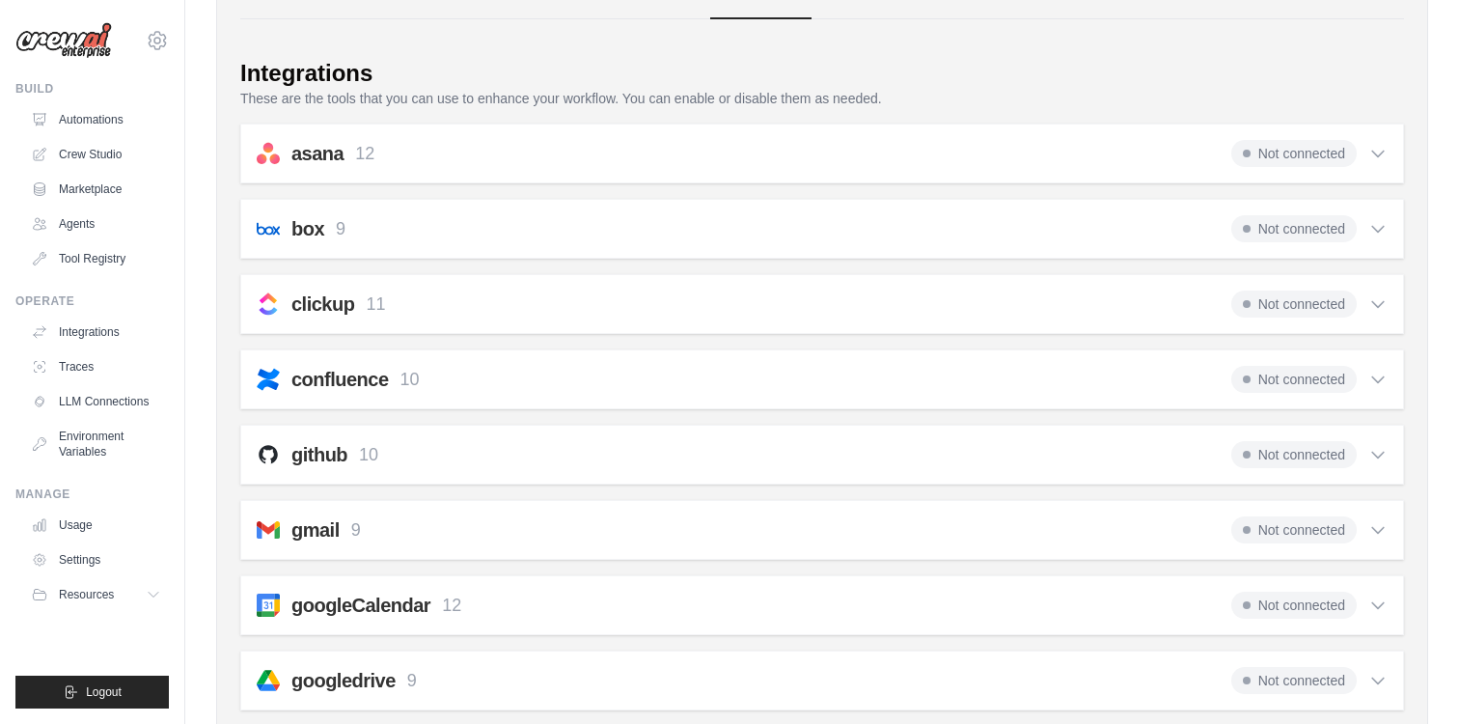
click at [1379, 304] on icon at bounding box center [1378, 303] width 19 height 19
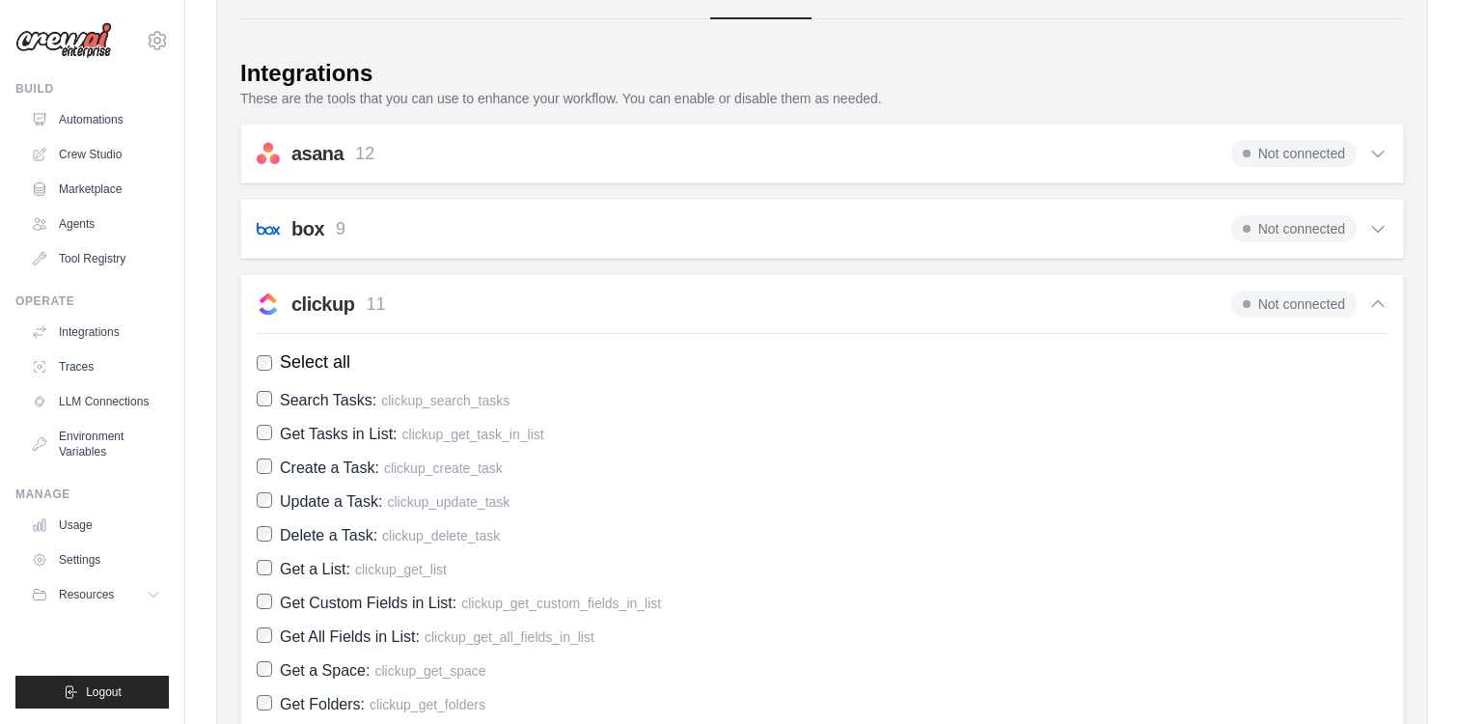
click at [1379, 304] on icon at bounding box center [1378, 303] width 19 height 19
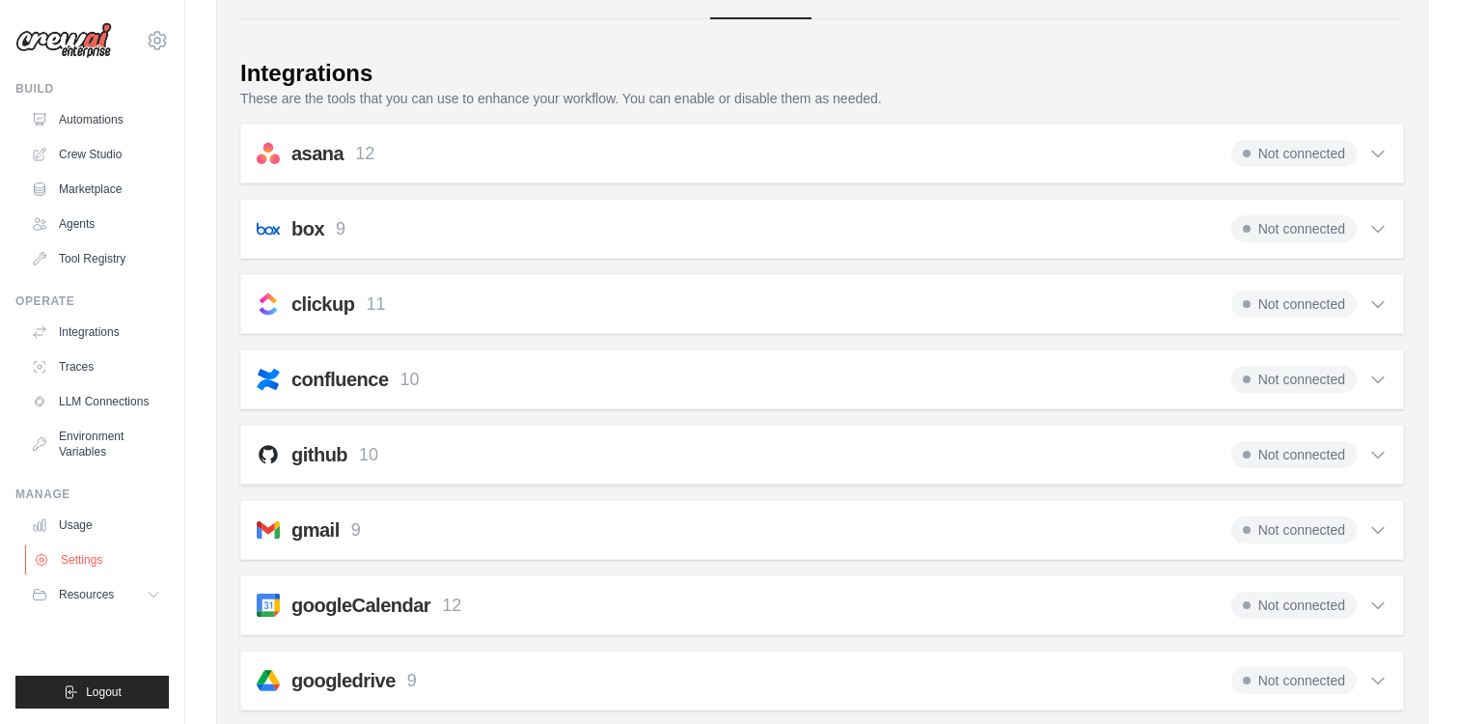
click at [117, 566] on link "Settings" at bounding box center [98, 559] width 146 height 31
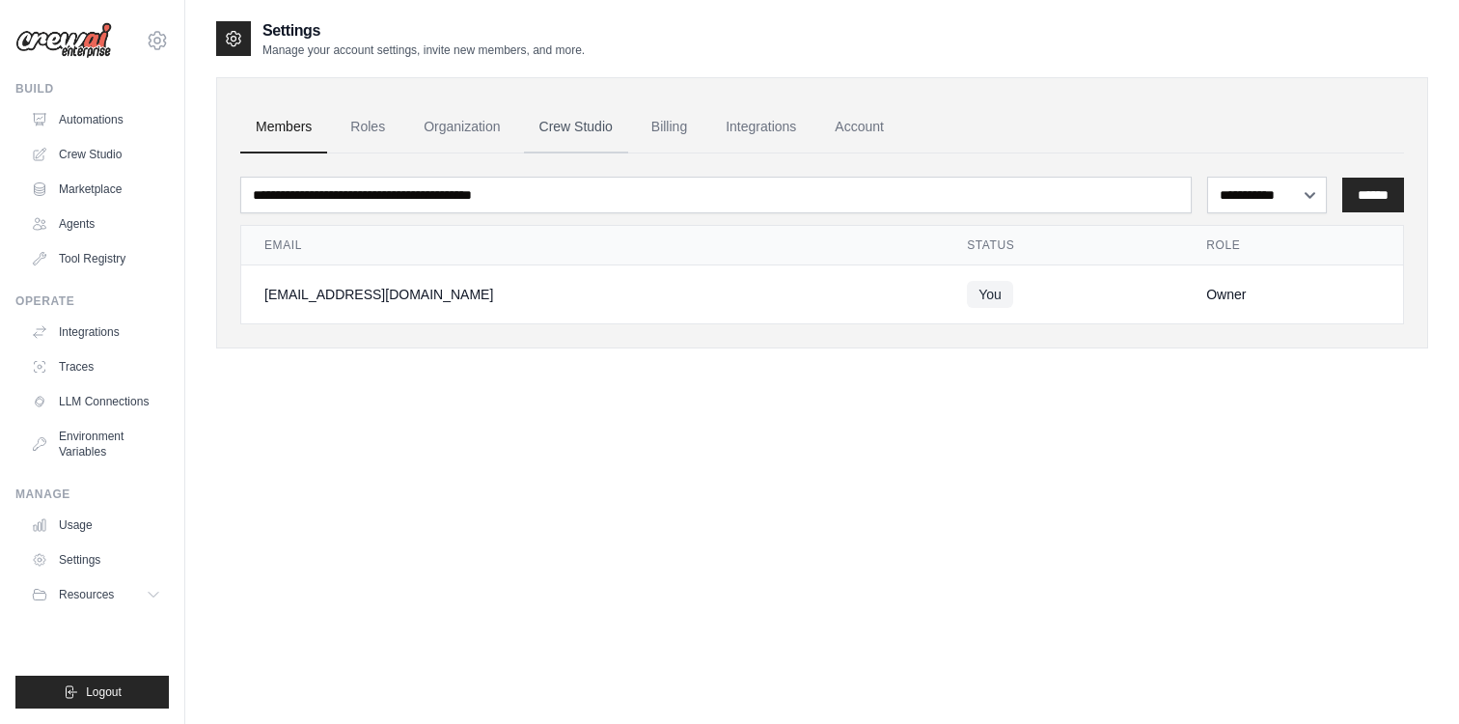
click at [595, 128] on link "Crew Studio" at bounding box center [576, 127] width 104 height 52
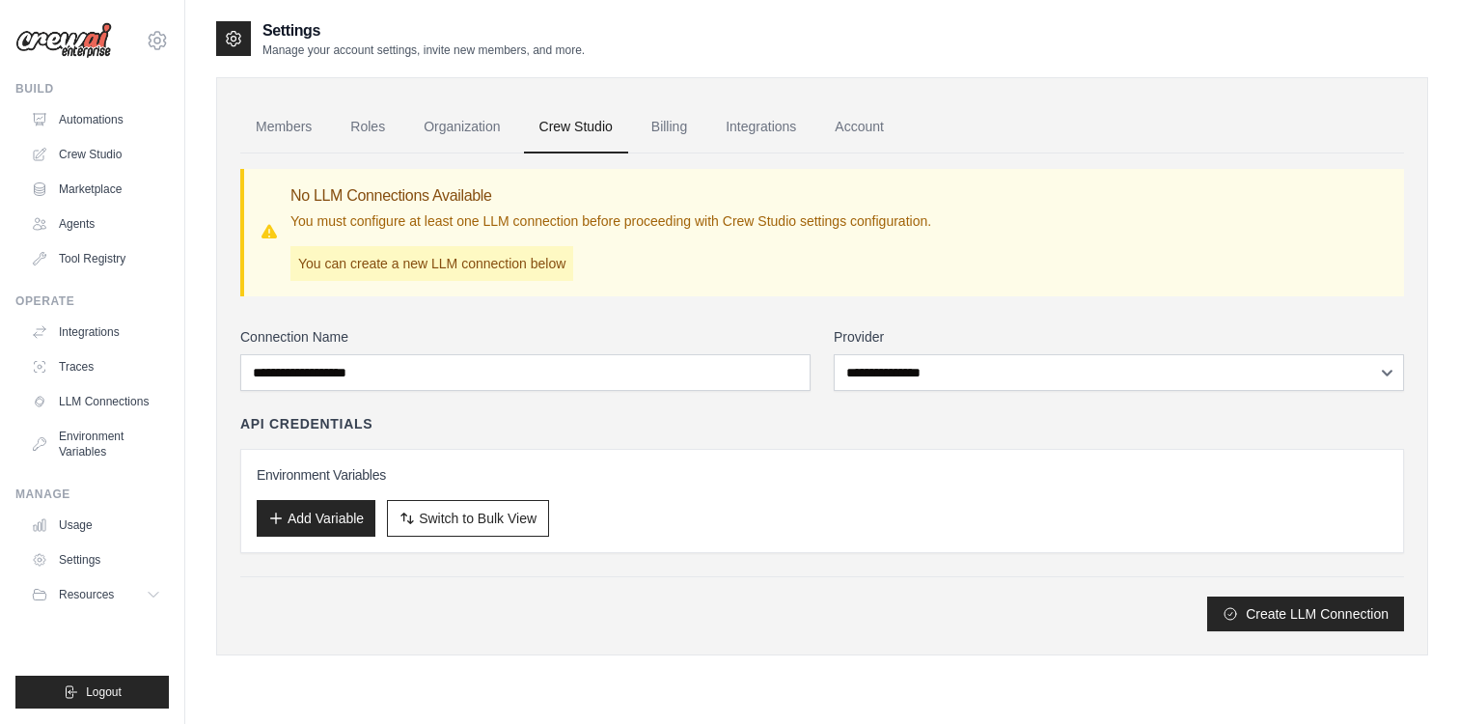
click at [442, 264] on p "You can create a new LLM connection below" at bounding box center [431, 263] width 283 height 35
click at [424, 402] on div "**********" at bounding box center [822, 479] width 1164 height 304
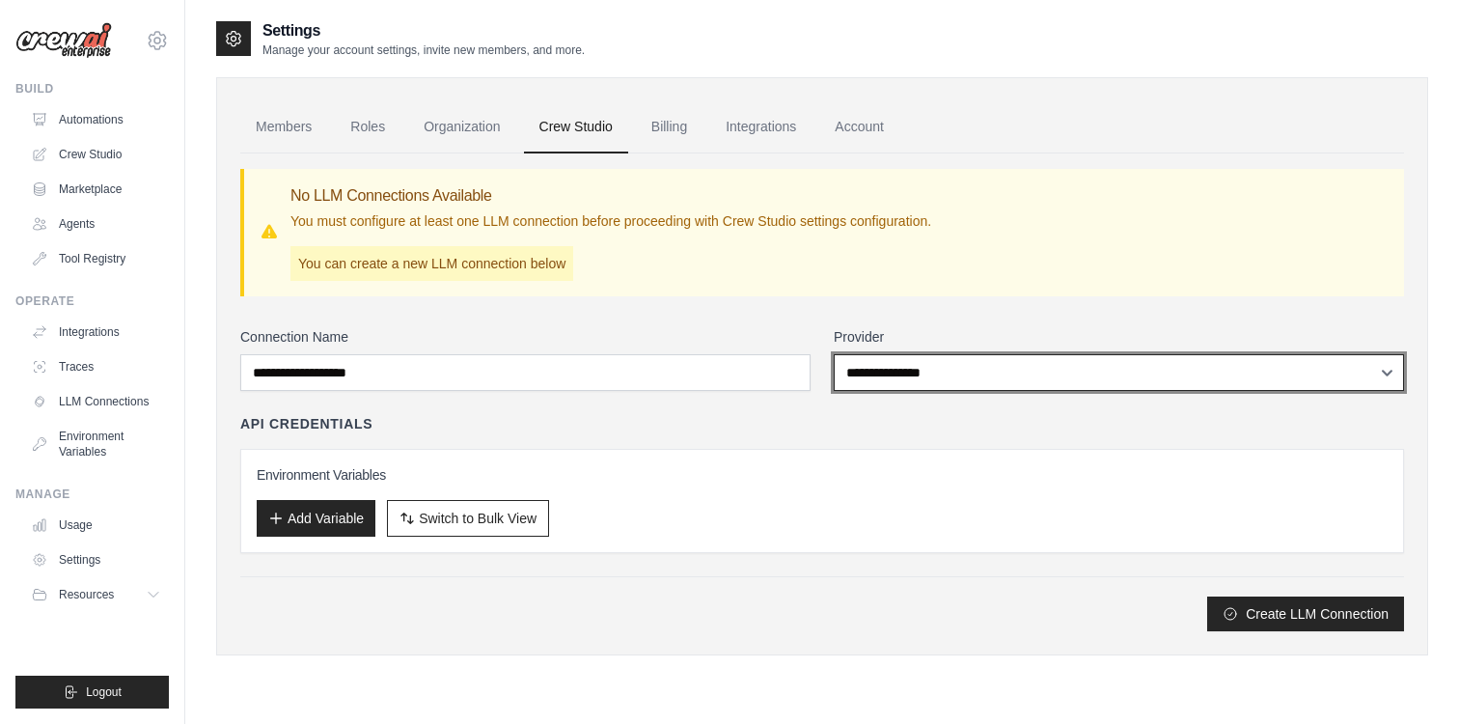
click at [931, 378] on select "**********" at bounding box center [1119, 372] width 570 height 37
select select "******"
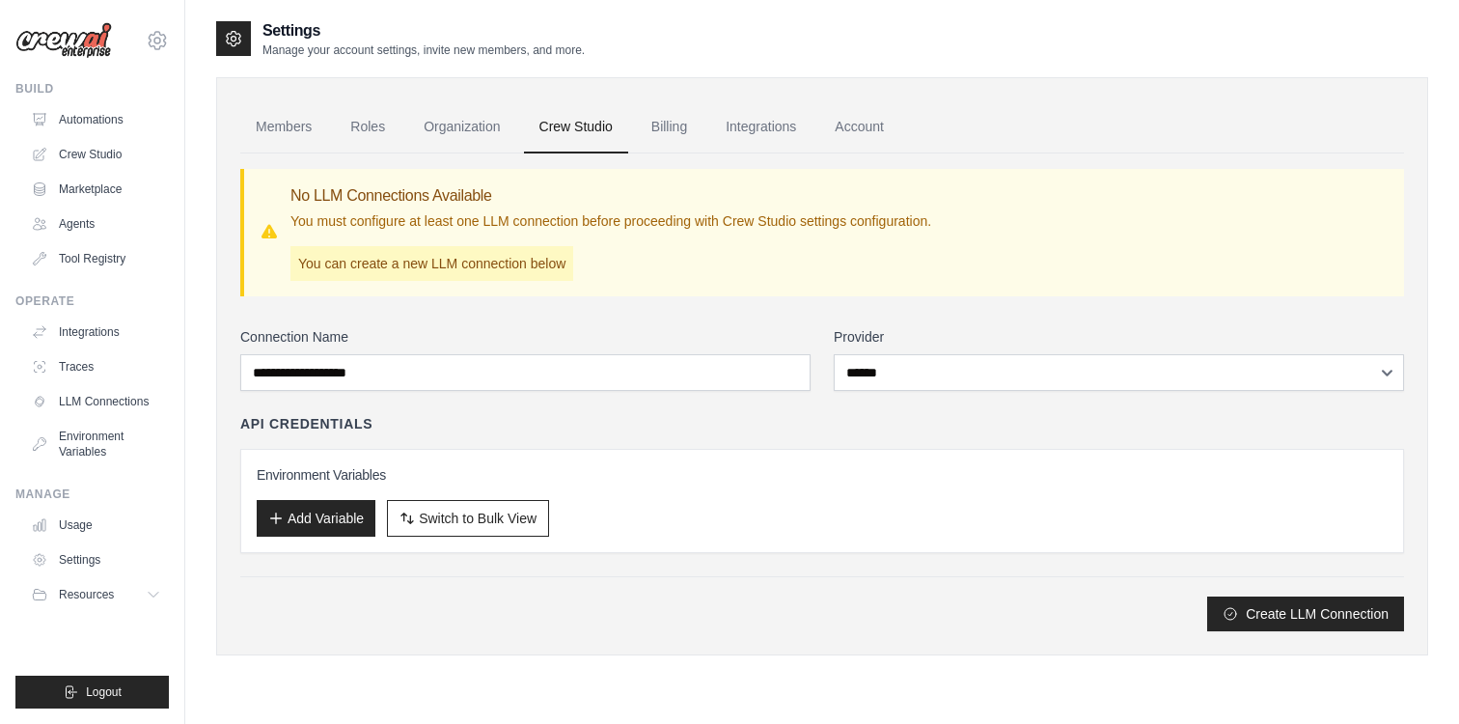
click at [906, 417] on div "API Credentials" at bounding box center [822, 423] width 1164 height 19
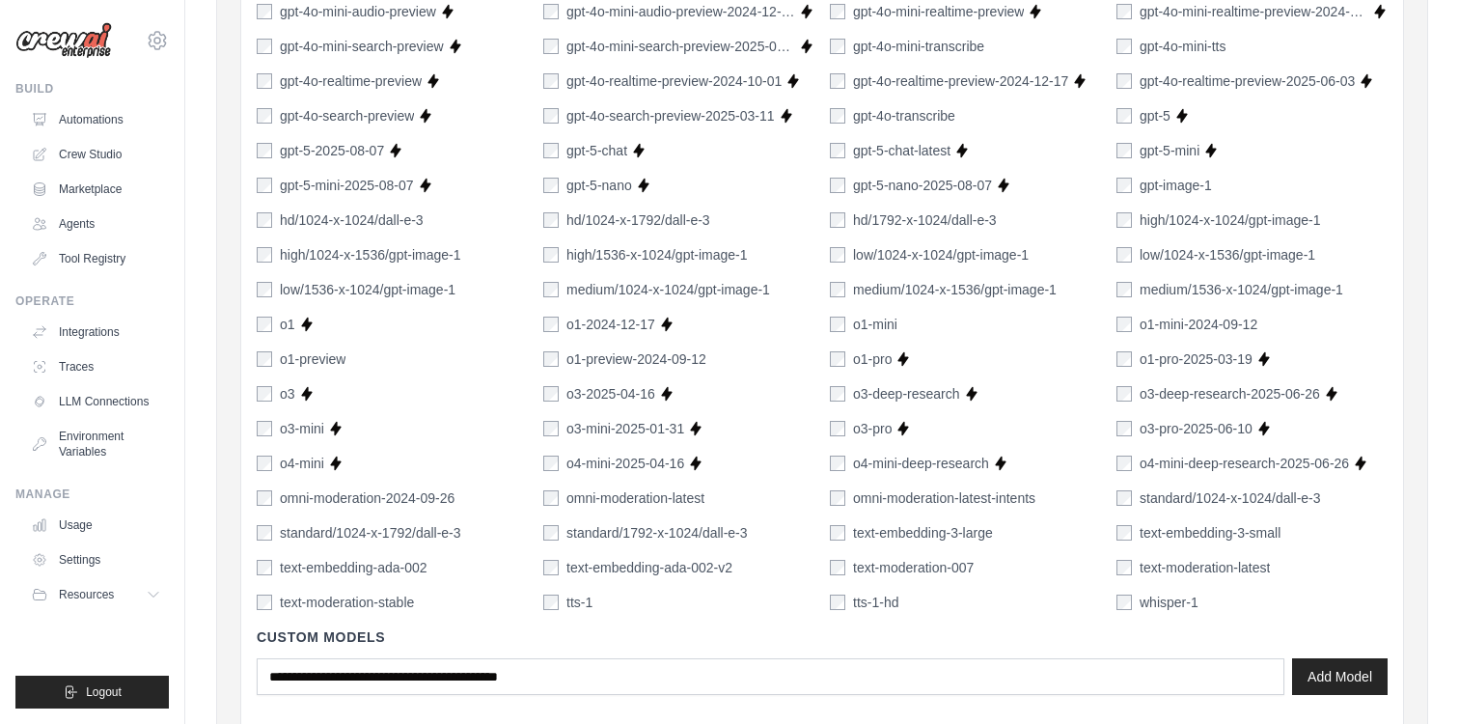
scroll to position [1301, 0]
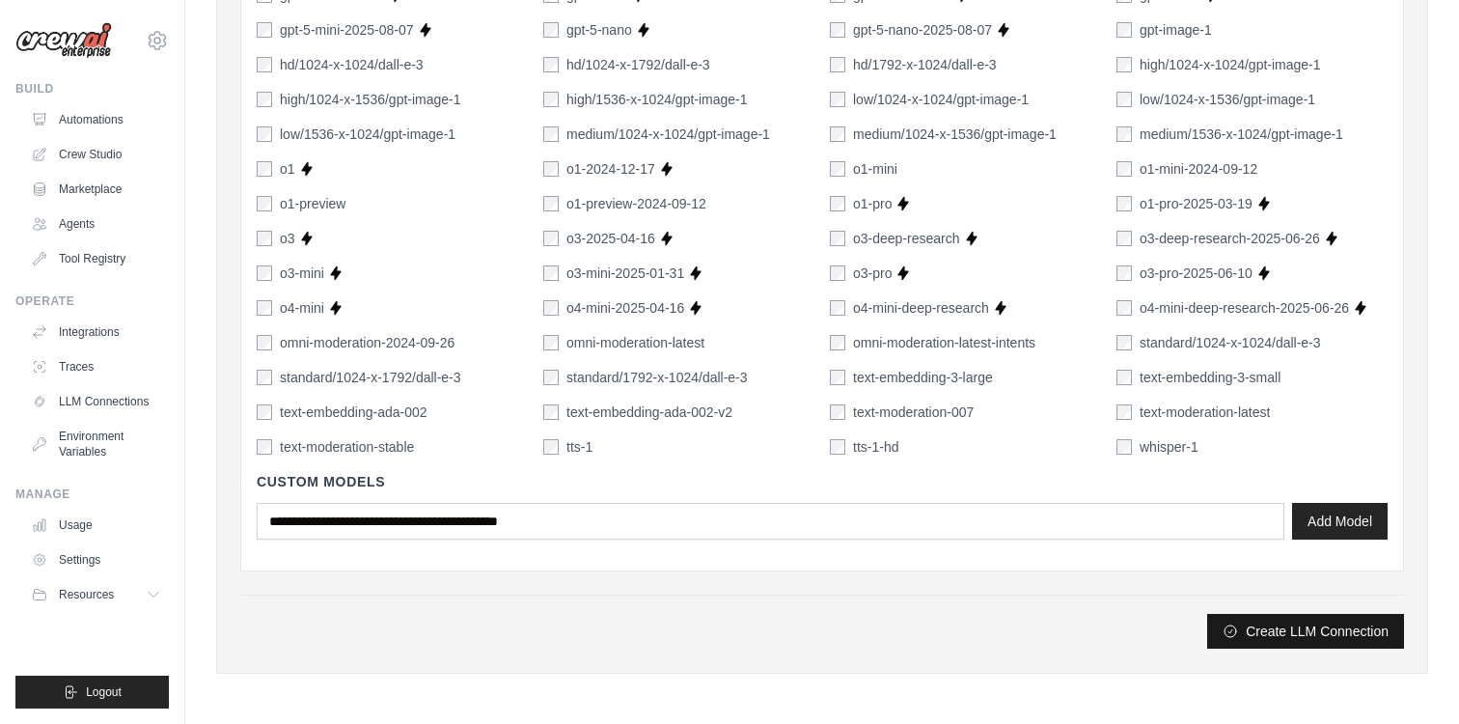
click at [1353, 627] on button "Create LLM Connection" at bounding box center [1305, 631] width 197 height 35
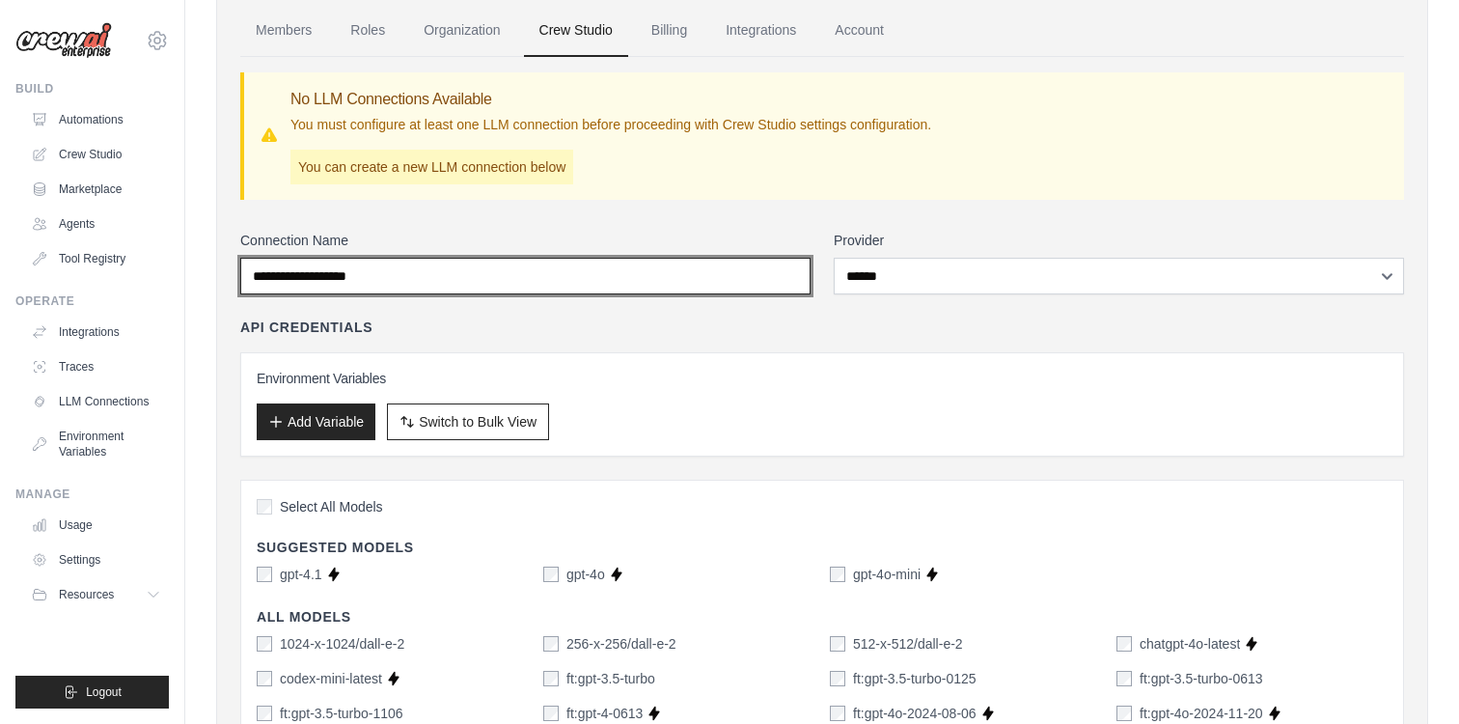
scroll to position [0, 0]
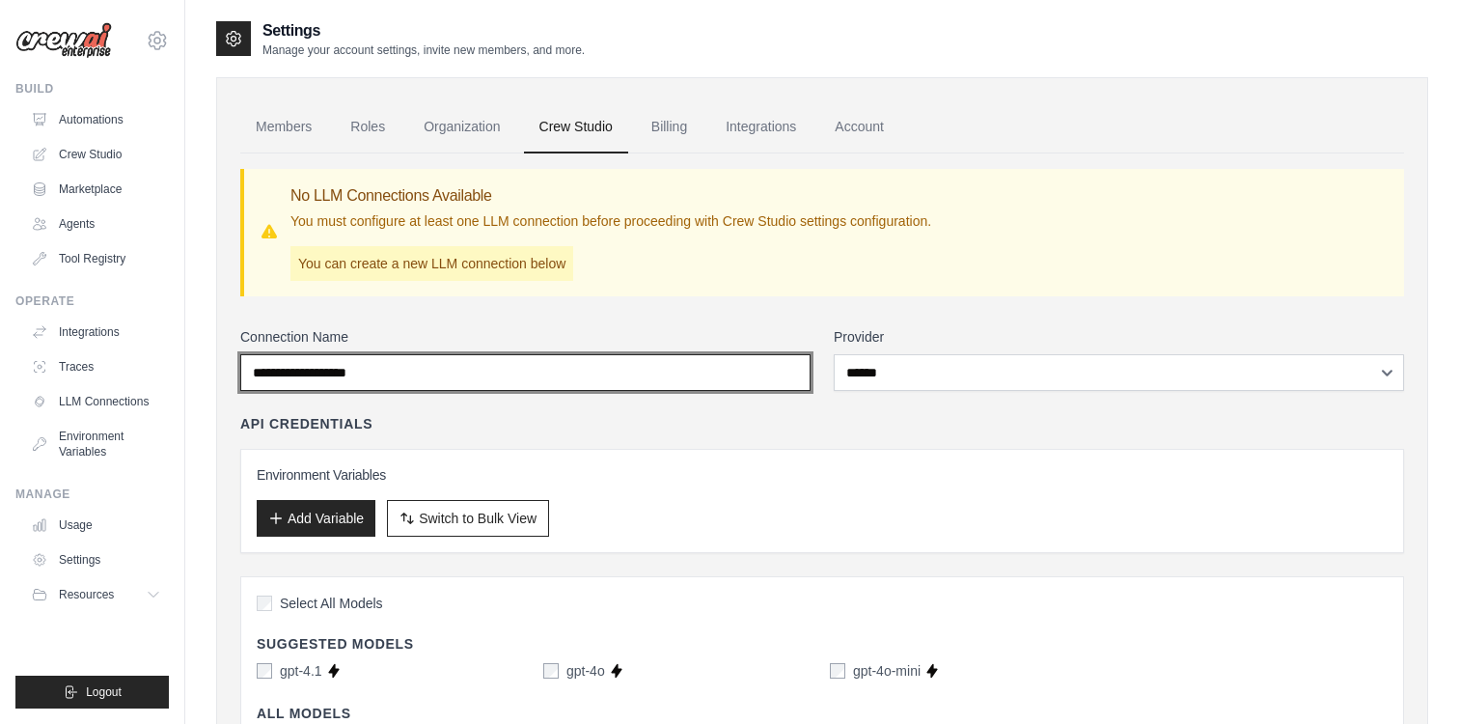
click at [482, 361] on input "Connection Name" at bounding box center [525, 372] width 570 height 37
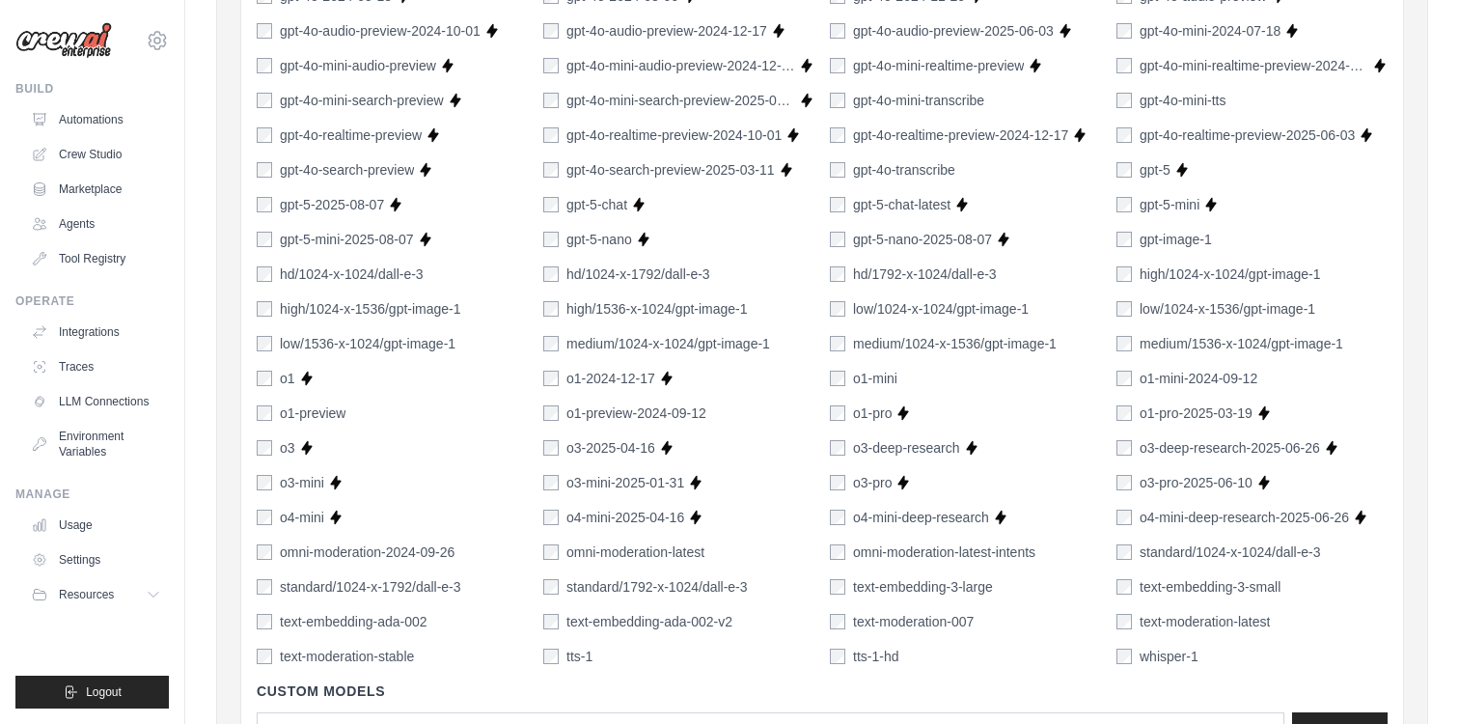
scroll to position [1301, 0]
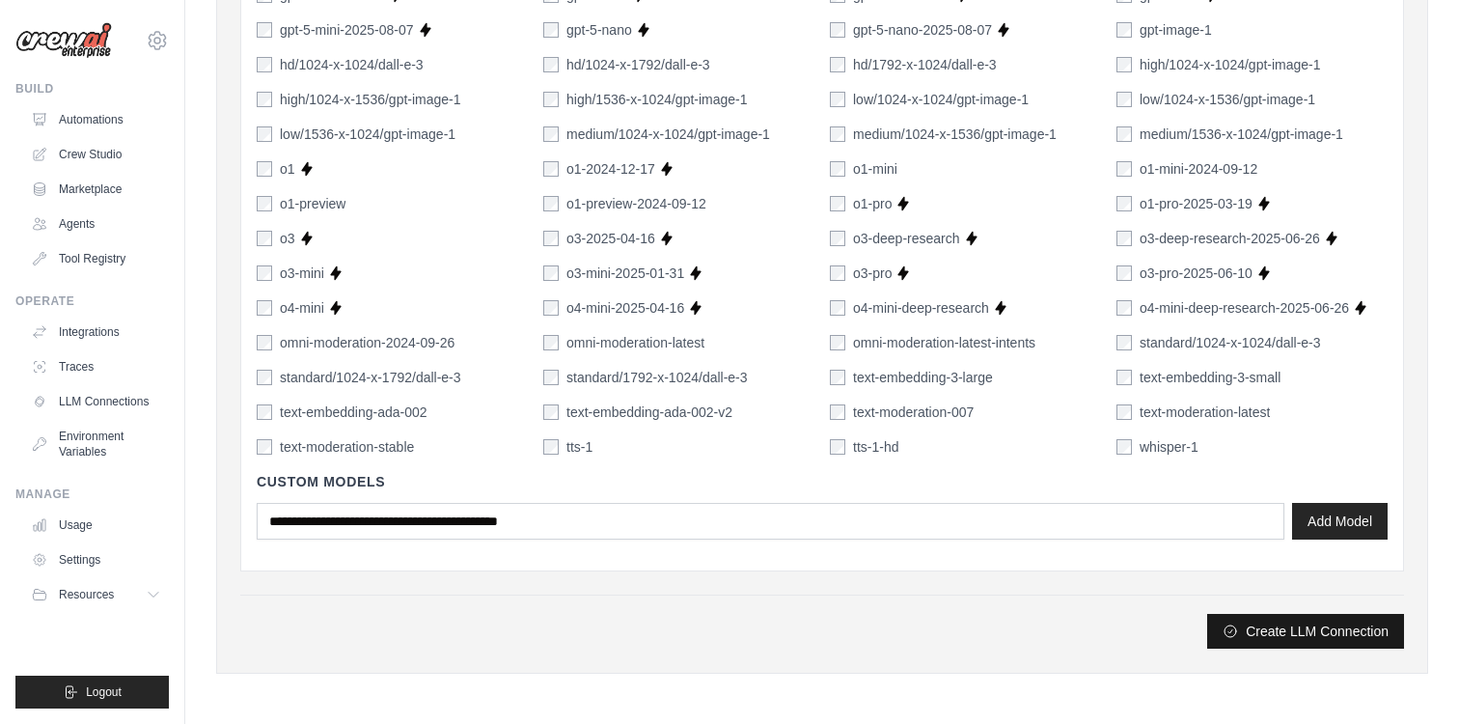
type input "********"
click at [1335, 624] on button "Create LLM Connection" at bounding box center [1305, 631] width 197 height 35
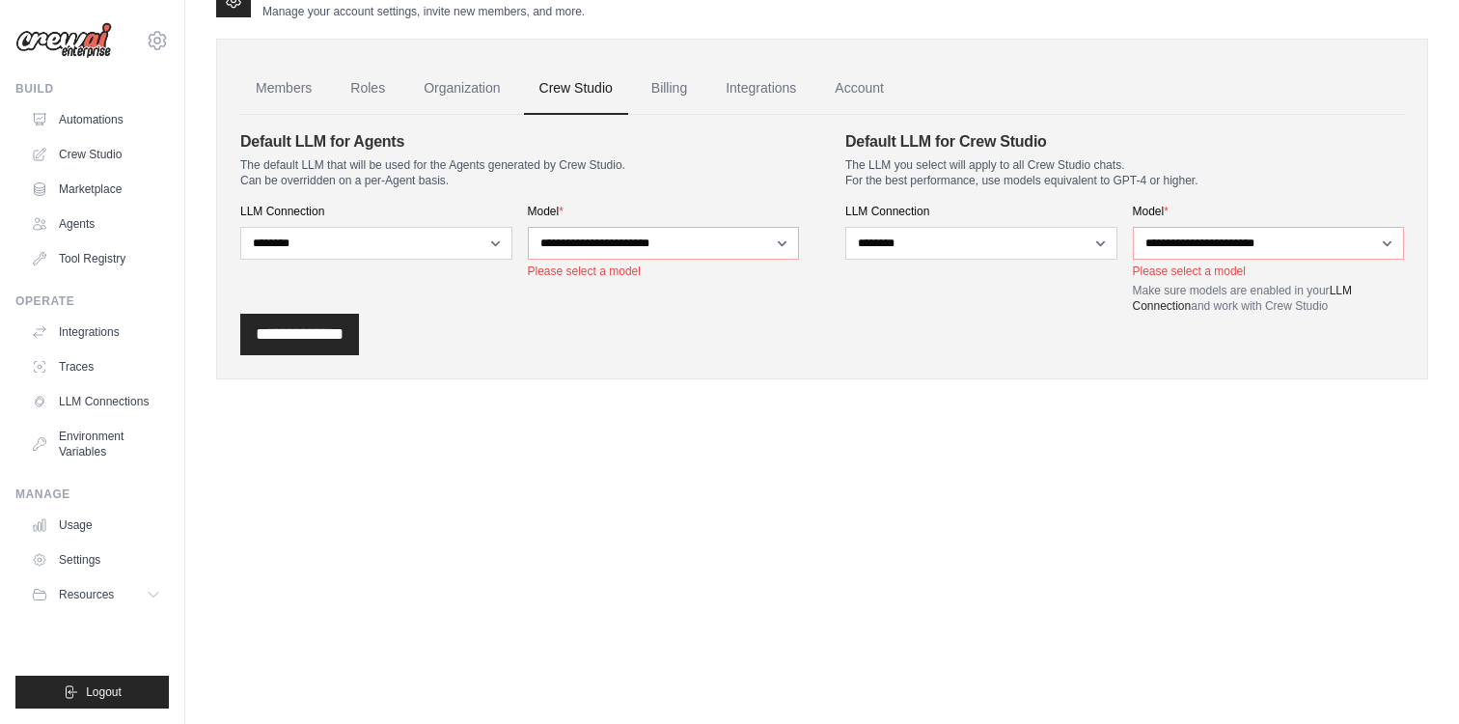
scroll to position [0, 0]
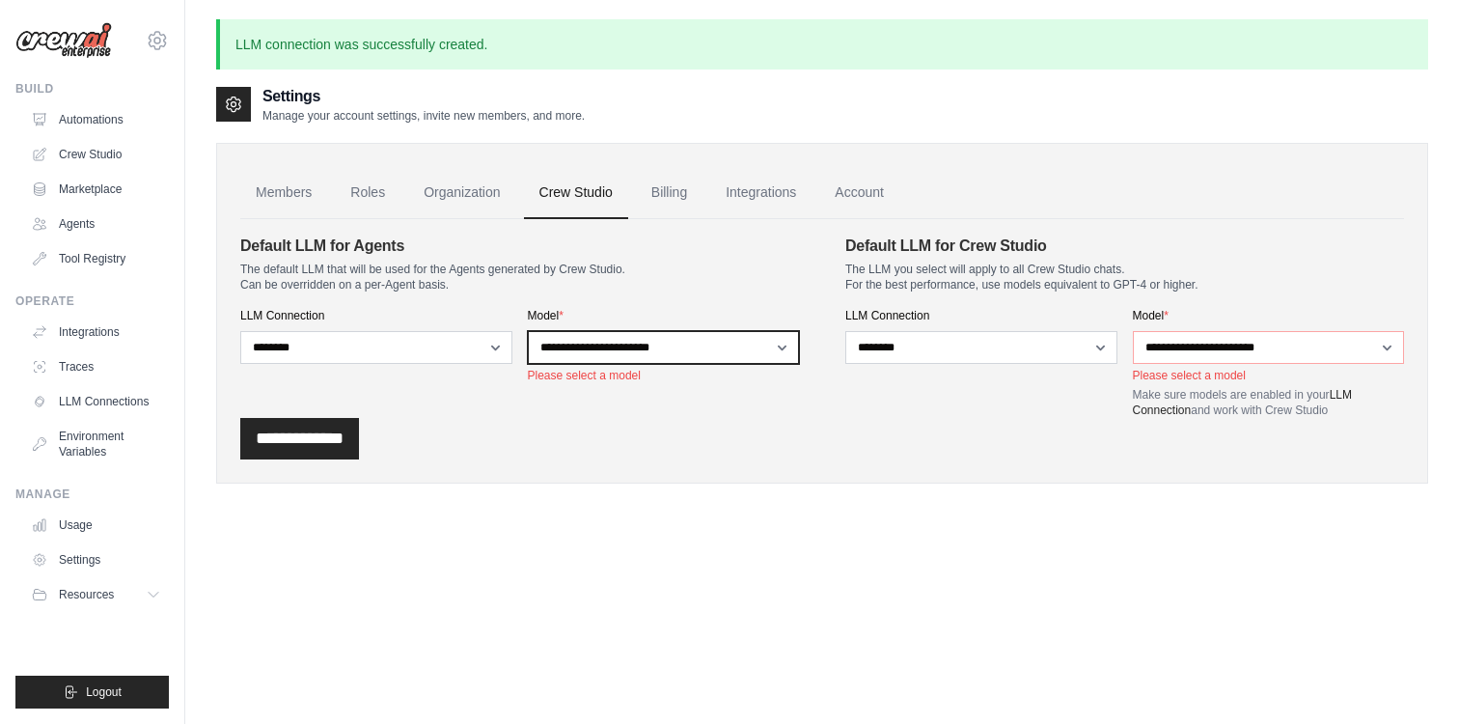
click at [619, 342] on select "**********" at bounding box center [664, 347] width 272 height 33
select select "*******"
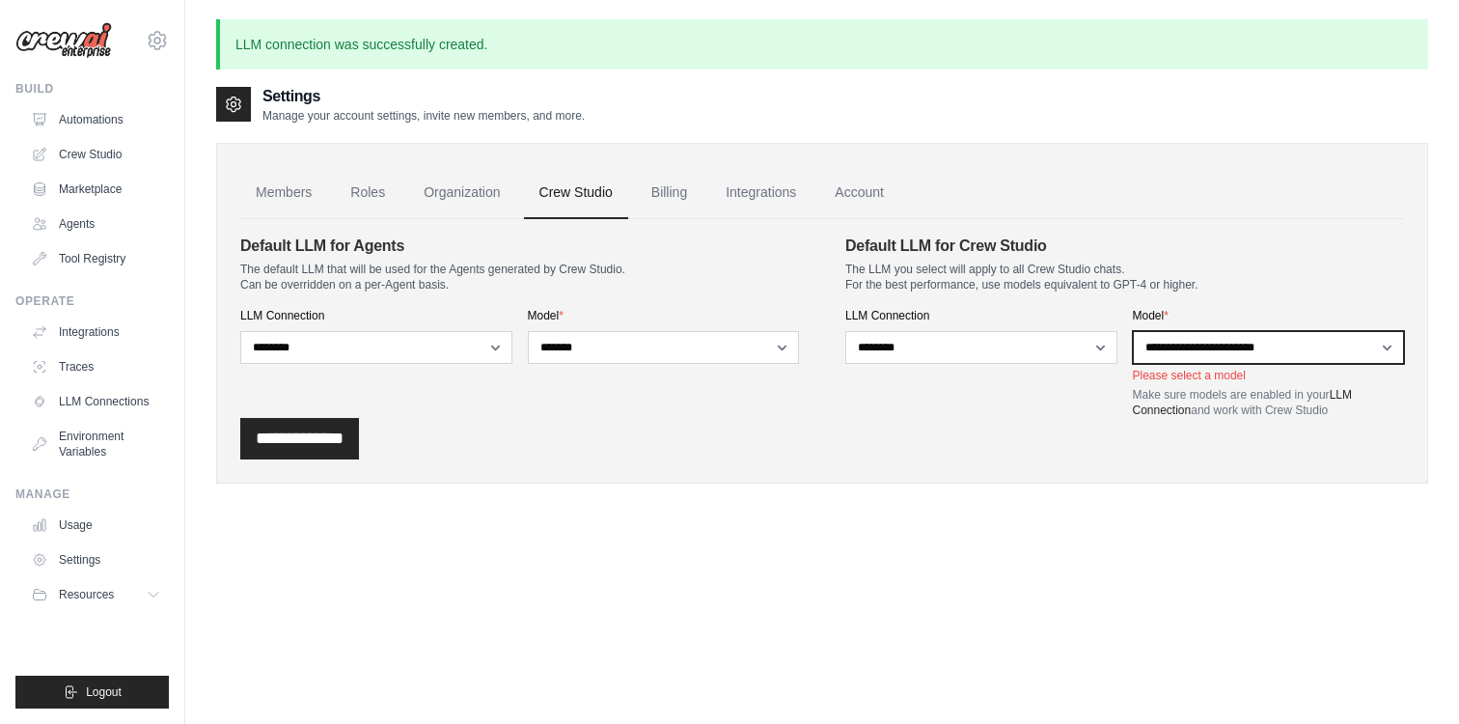
click at [1188, 352] on select "**********" at bounding box center [1269, 347] width 272 height 33
select select "*******"
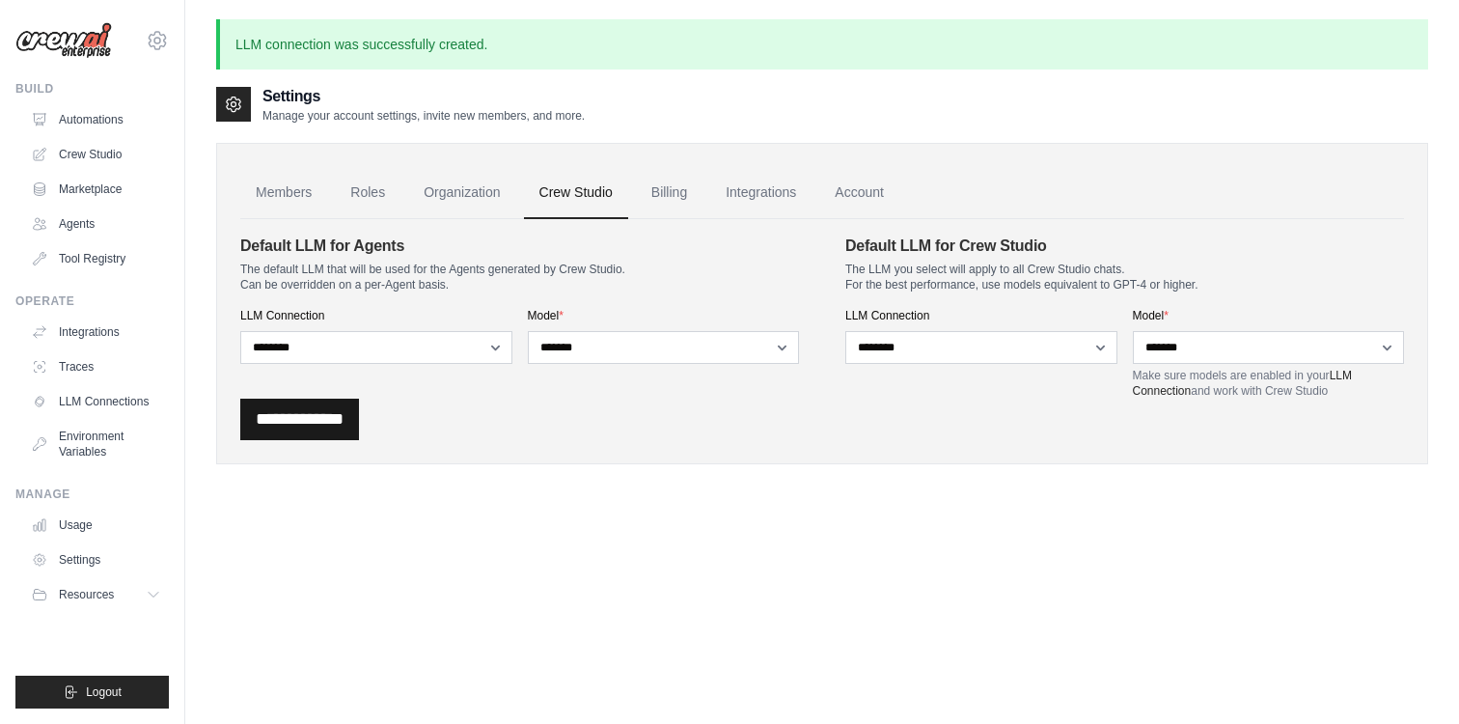
click at [342, 427] on input "**********" at bounding box center [299, 419] width 119 height 41
click at [503, 194] on link "Organization" at bounding box center [461, 193] width 107 height 52
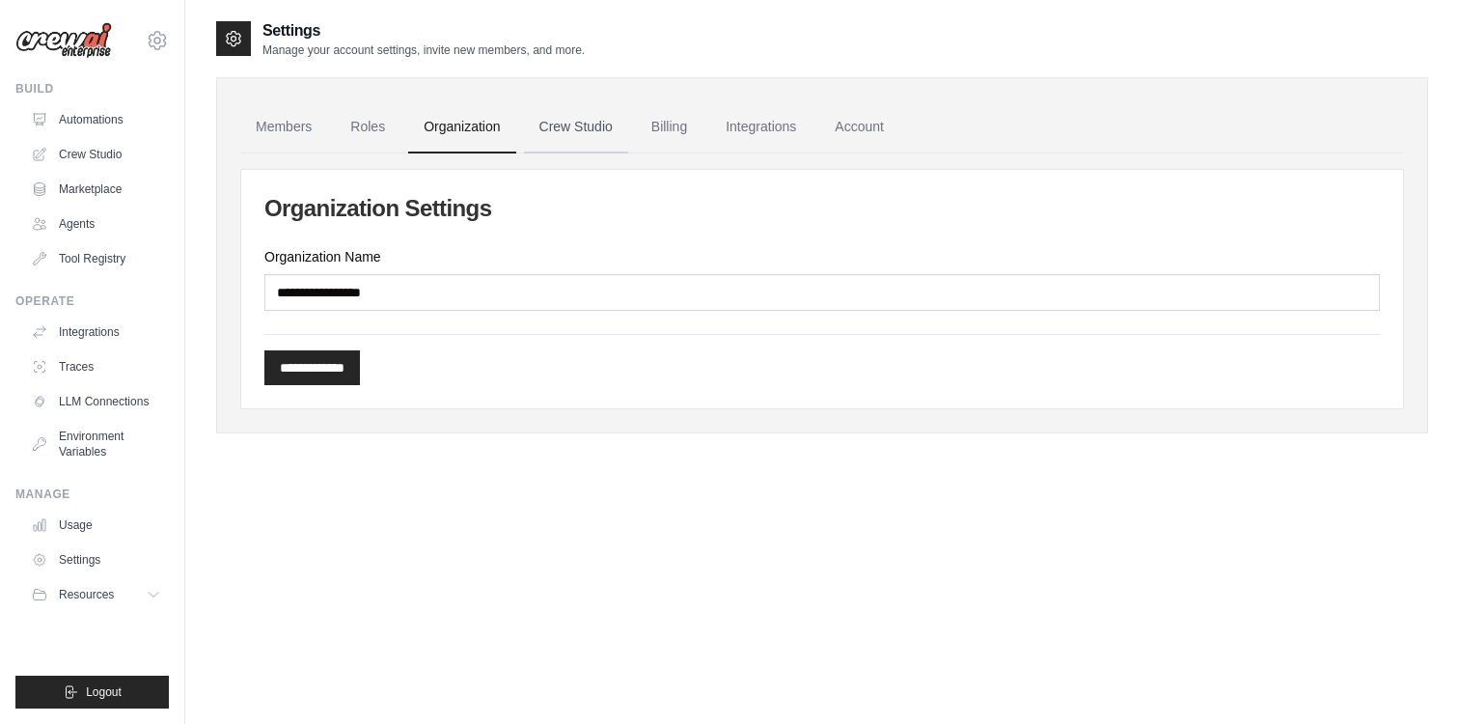
click at [622, 125] on link "Crew Studio" at bounding box center [576, 127] width 104 height 52
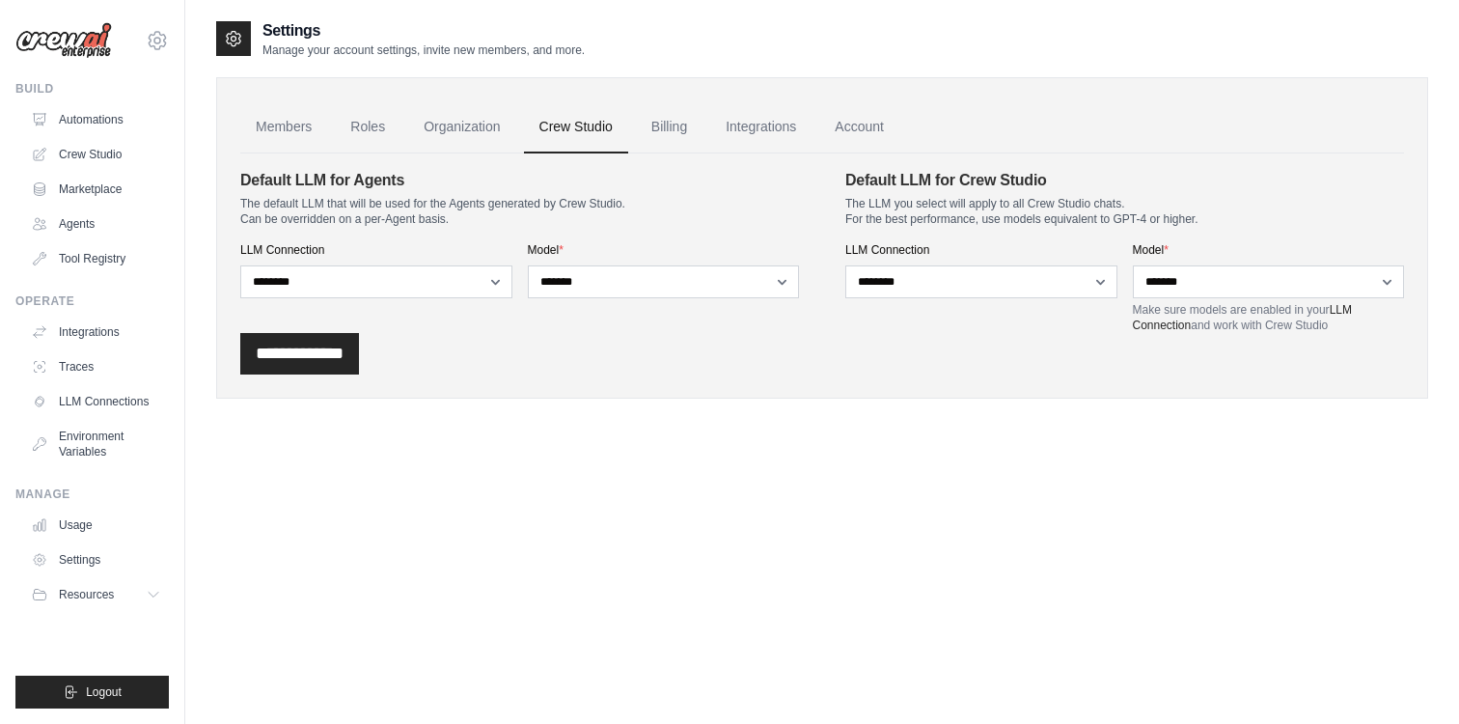
click at [713, 343] on div "**********" at bounding box center [822, 353] width 1164 height 41
click at [139, 143] on link "Crew Studio" at bounding box center [98, 154] width 146 height 31
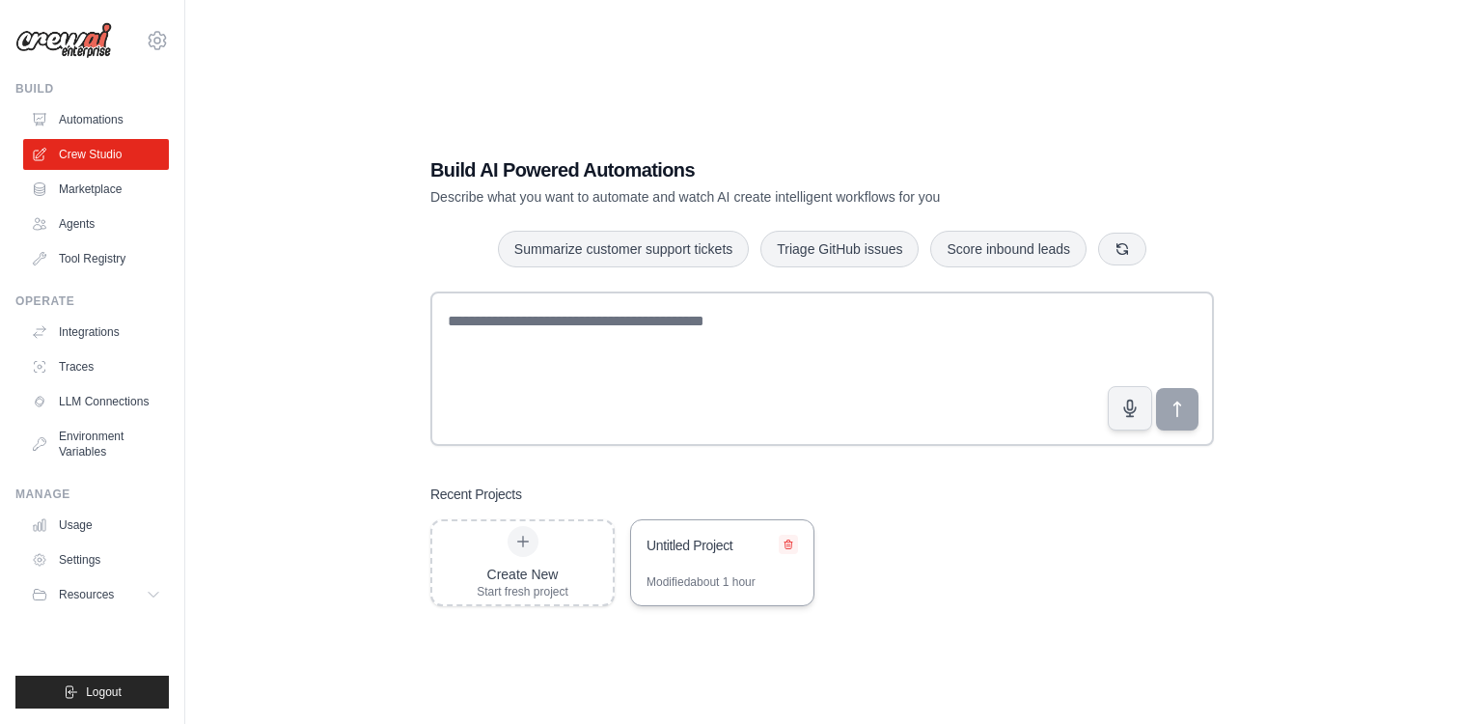
click at [792, 546] on icon at bounding box center [789, 545] width 12 height 12
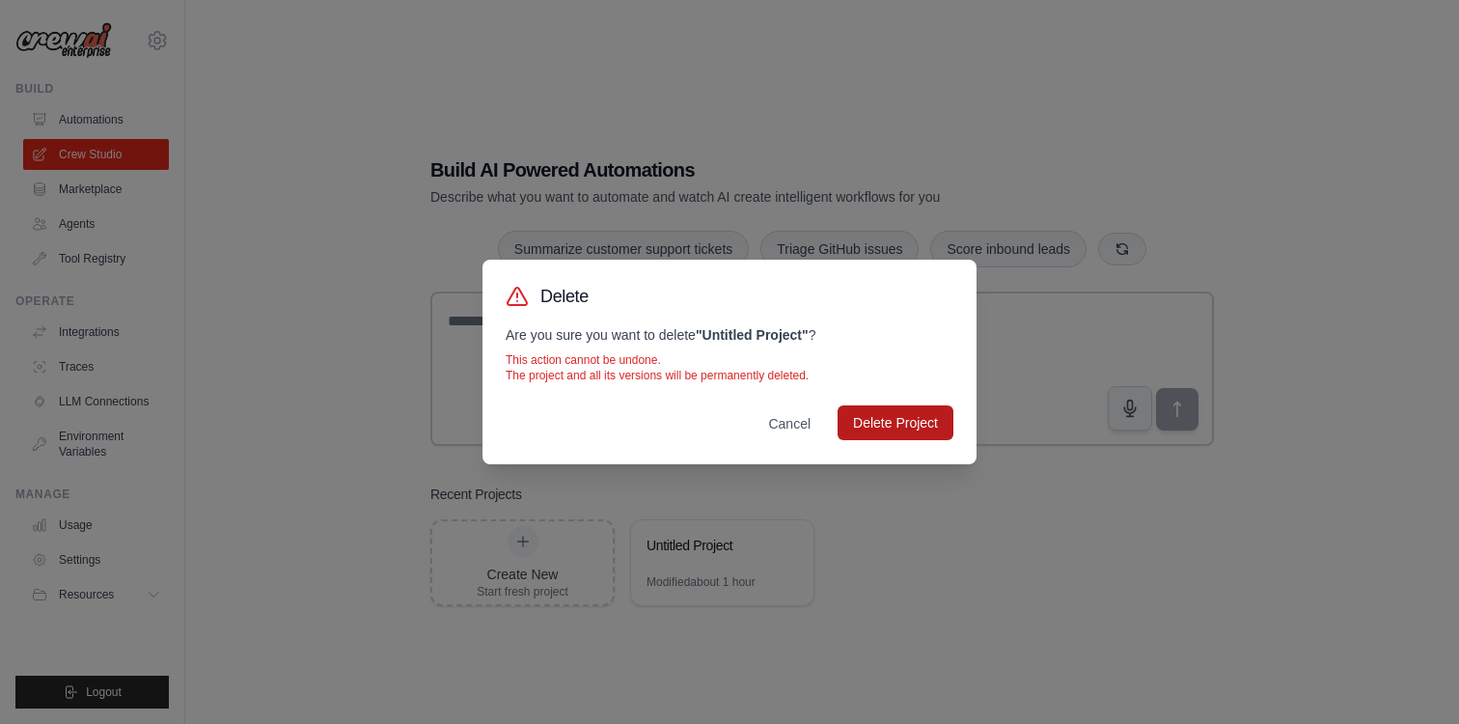
click at [871, 428] on button "Delete Project" at bounding box center [896, 422] width 116 height 35
